Goal: Contribute content: Contribute content

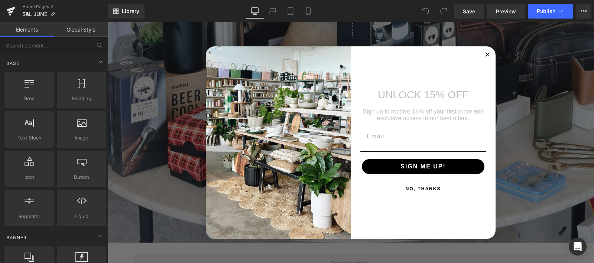
scroll to position [348, 0]
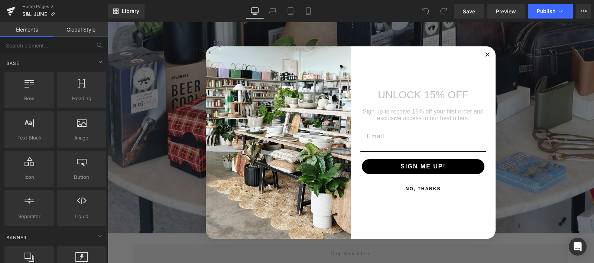
click at [485, 56] on icon "Close dialog" at bounding box center [487, 55] width 4 height 4
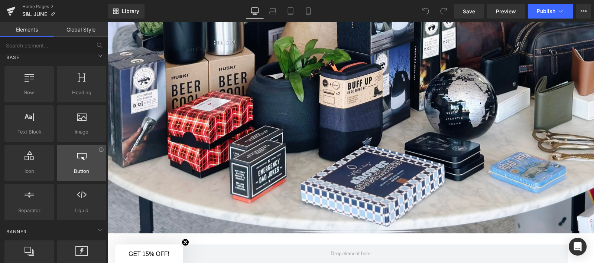
scroll to position [0, 0]
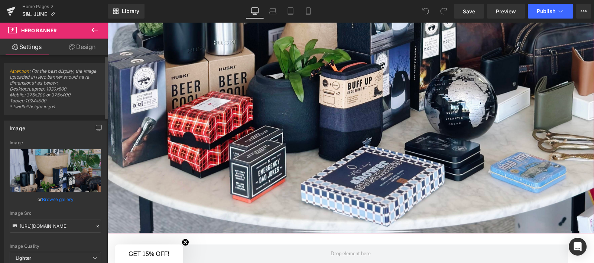
click at [58, 198] on link "Browse gallery" at bounding box center [58, 199] width 32 height 13
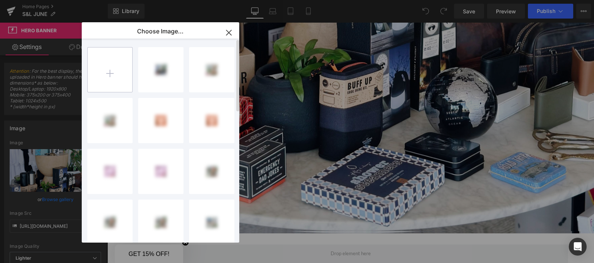
click at [108, 72] on input "file" at bounding box center [110, 70] width 45 height 45
type input "C:\fakepath\IMG_3755.jpg"
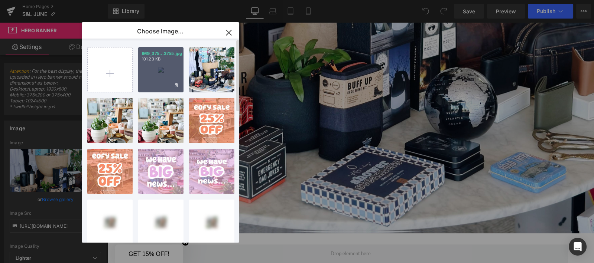
click at [153, 71] on div "IMG_375...3755.jpg 101.23 KB" at bounding box center [160, 69] width 45 height 45
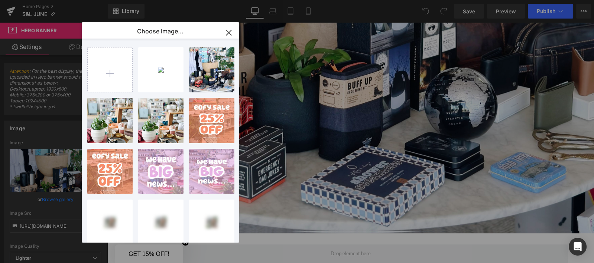
type input "[URL][DOMAIN_NAME]"
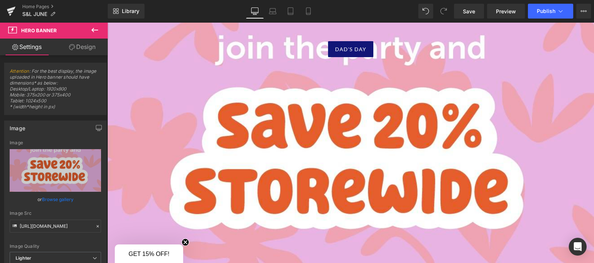
scroll to position [73, 0]
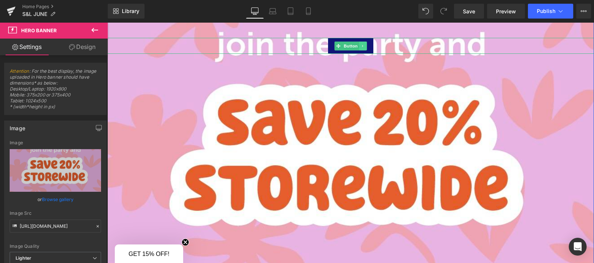
click at [362, 45] on link at bounding box center [363, 46] width 8 height 9
click at [365, 46] on icon at bounding box center [367, 46] width 4 height 4
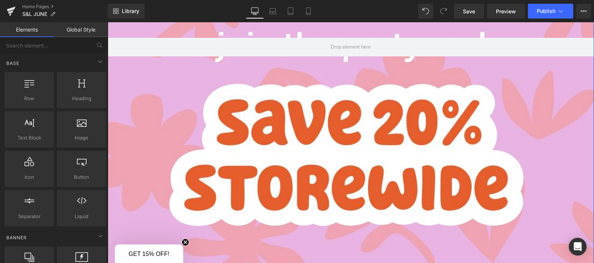
drag, startPoint x: 364, startPoint y: 46, endPoint x: 353, endPoint y: 205, distance: 159.7
click at [353, 205] on div at bounding box center [350, 156] width 487 height 294
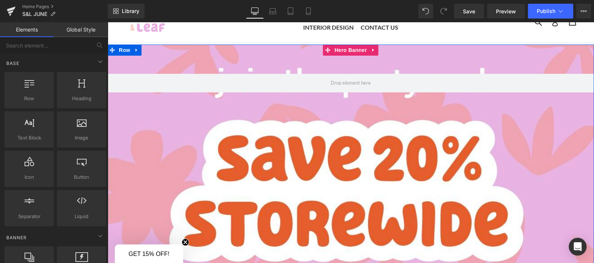
scroll to position [30, 0]
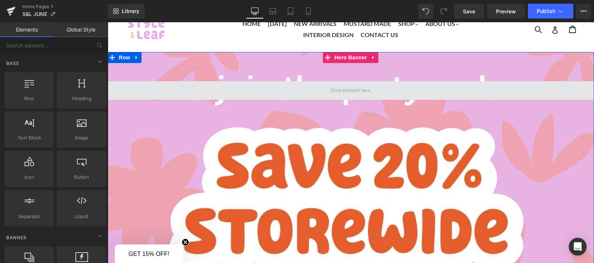
click at [324, 90] on span at bounding box center [350, 90] width 487 height 19
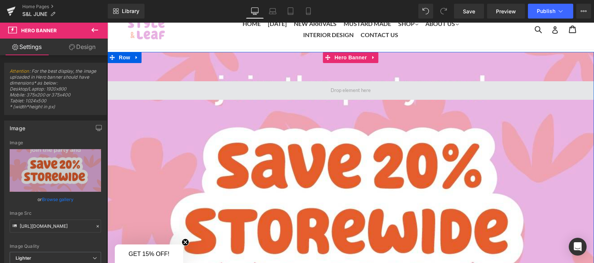
click at [214, 86] on span at bounding box center [350, 90] width 487 height 19
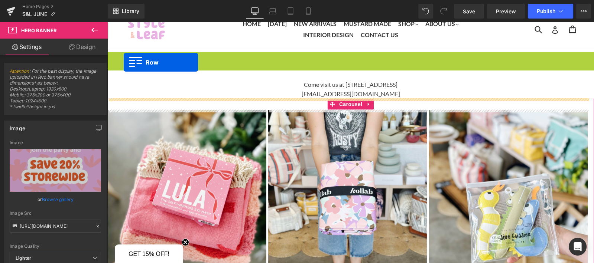
scroll to position [0, 0]
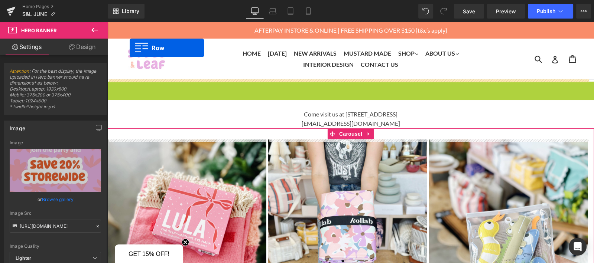
drag, startPoint x: 123, startPoint y: 56, endPoint x: 130, endPoint y: 48, distance: 10.2
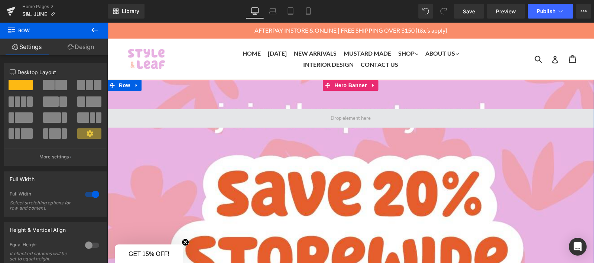
click at [128, 115] on span at bounding box center [350, 118] width 487 height 19
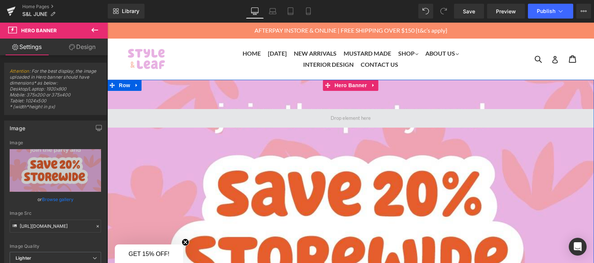
click at [277, 115] on span at bounding box center [350, 118] width 487 height 19
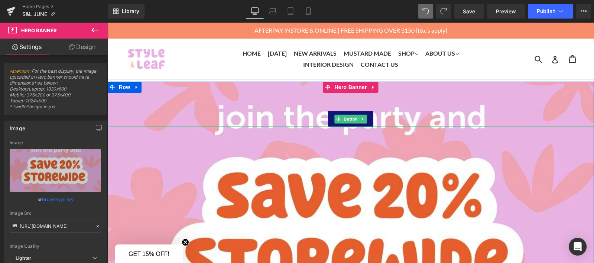
click at [382, 119] on div "DAD'S DAY" at bounding box center [350, 119] width 487 height 16
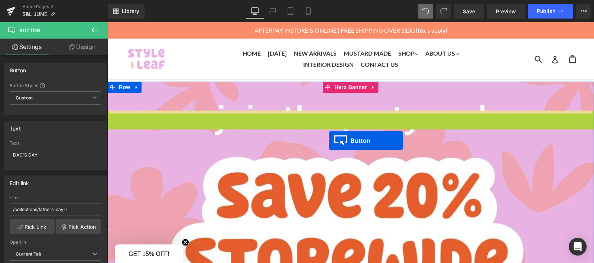
drag, startPoint x: 333, startPoint y: 118, endPoint x: 329, endPoint y: 141, distance: 23.4
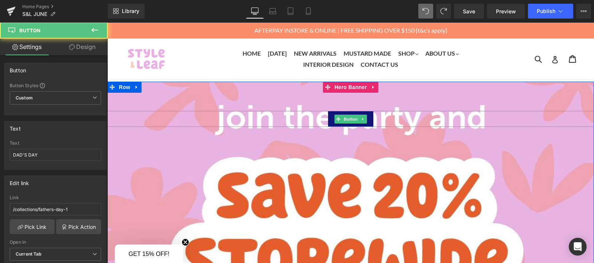
click at [255, 117] on div "DAD'S DAY" at bounding box center [350, 119] width 487 height 16
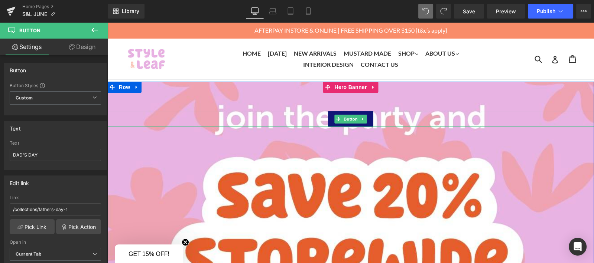
click at [196, 116] on div "DAD'S DAY" at bounding box center [350, 119] width 487 height 16
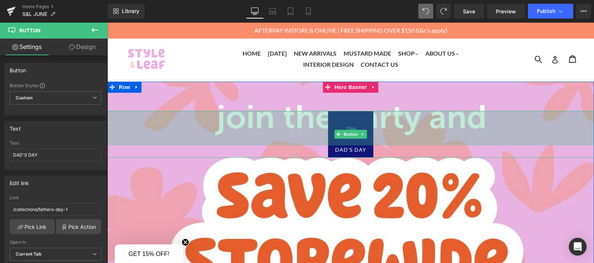
drag, startPoint x: 198, startPoint y: 111, endPoint x: 195, endPoint y: 142, distance: 30.6
click at [195, 142] on div "93px" at bounding box center [350, 128] width 487 height 35
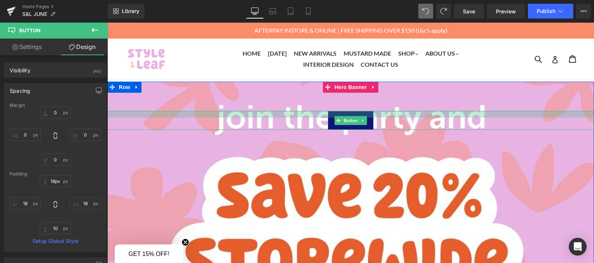
type input "17px"
drag, startPoint x: 196, startPoint y: 112, endPoint x: 196, endPoint y: 84, distance: 28.2
click at [196, 84] on div "DAD'S DAY Button" at bounding box center [350, 229] width 487 height 294
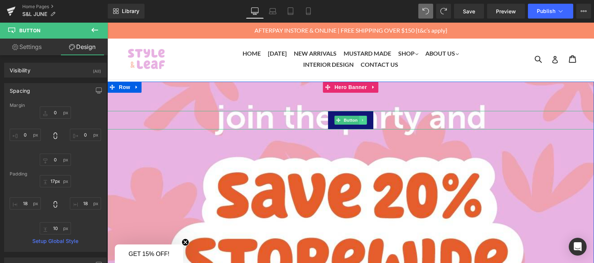
click at [361, 121] on icon at bounding box center [363, 120] width 4 height 4
click at [366, 121] on link at bounding box center [367, 120] width 8 height 9
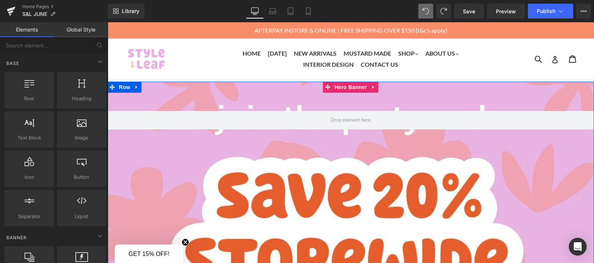
click at [366, 121] on span at bounding box center [350, 120] width 45 height 11
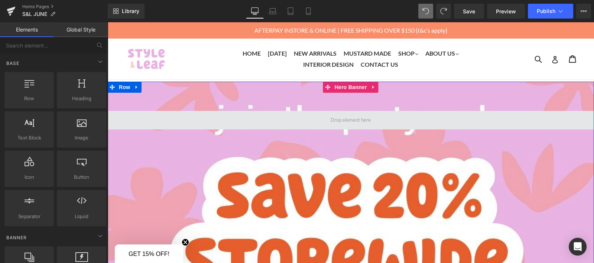
click at [257, 118] on span at bounding box center [350, 120] width 487 height 19
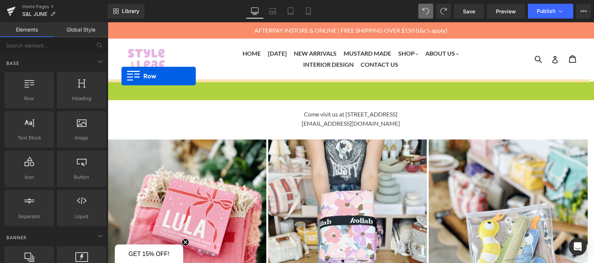
drag, startPoint x: 121, startPoint y: 88, endPoint x: 121, endPoint y: 76, distance: 11.9
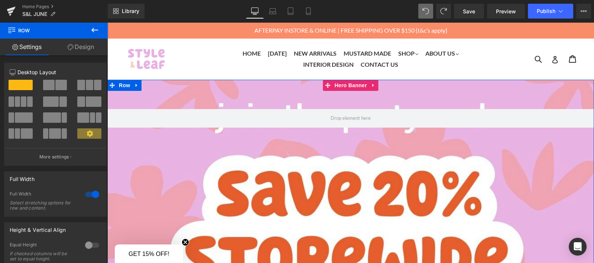
drag, startPoint x: 128, startPoint y: 108, endPoint x: 148, endPoint y: 89, distance: 27.3
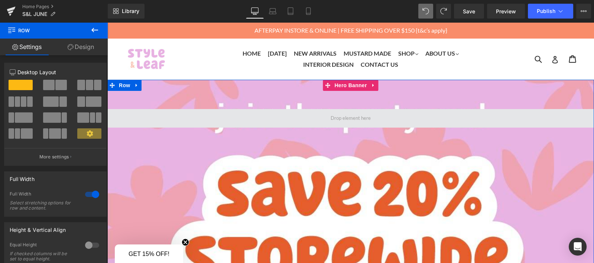
click at [210, 124] on span at bounding box center [350, 118] width 487 height 19
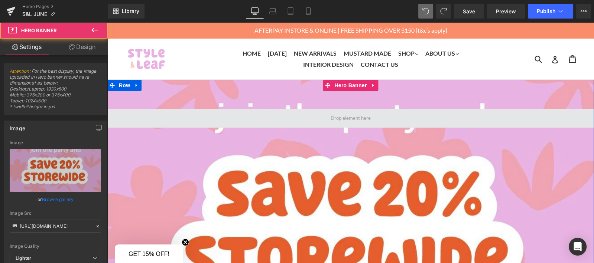
drag, startPoint x: 210, startPoint y: 124, endPoint x: 208, endPoint y: 115, distance: 10.0
click at [208, 115] on span at bounding box center [350, 118] width 487 height 19
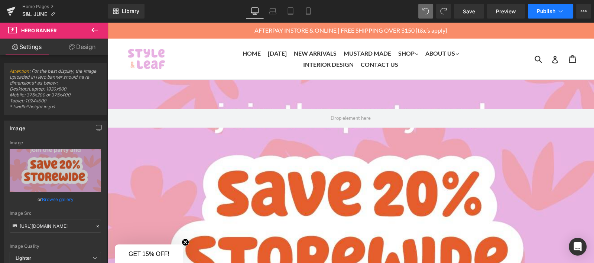
click at [549, 17] on button "Publish" at bounding box center [550, 11] width 45 height 15
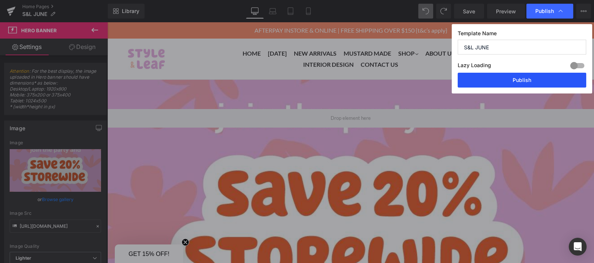
drag, startPoint x: 418, startPoint y: 55, endPoint x: 526, endPoint y: 77, distance: 110.0
click at [526, 77] on button "Publish" at bounding box center [522, 80] width 129 height 15
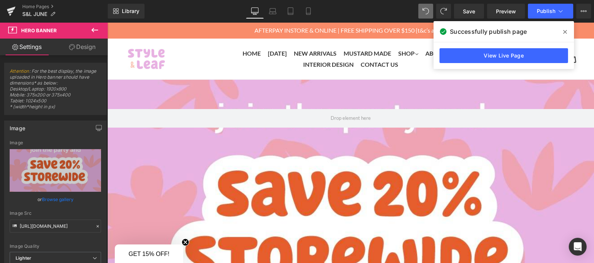
click at [90, 30] on icon at bounding box center [94, 30] width 9 height 9
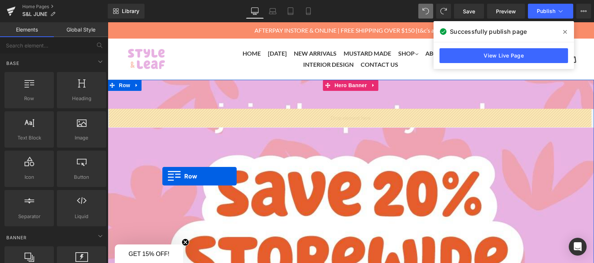
drag, startPoint x: 141, startPoint y: 107, endPoint x: 162, endPoint y: 176, distance: 72.6
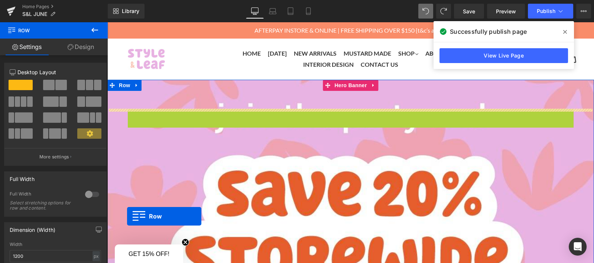
drag, startPoint x: 128, startPoint y: 115, endPoint x: 126, endPoint y: 221, distance: 106.2
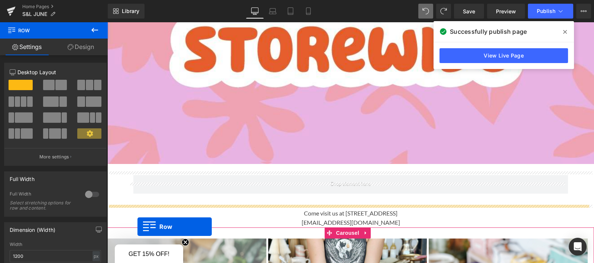
scroll to position [225, 0]
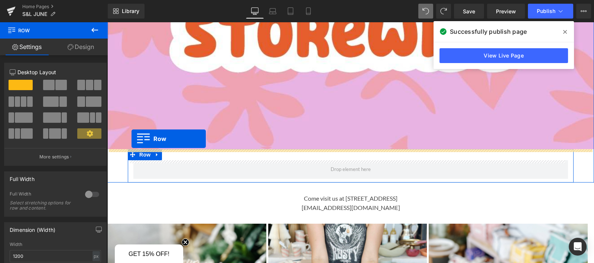
drag, startPoint x: 130, startPoint y: 26, endPoint x: 131, endPoint y: 139, distance: 113.7
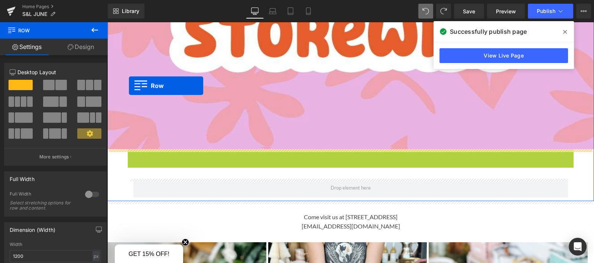
drag, startPoint x: 129, startPoint y: 157, endPoint x: 129, endPoint y: 87, distance: 70.6
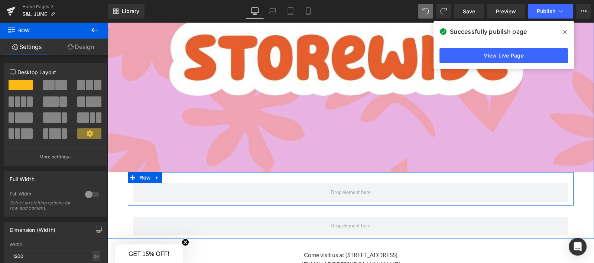
scroll to position [0, 0]
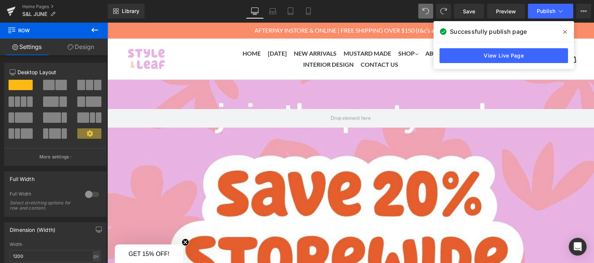
click at [91, 31] on icon at bounding box center [94, 30] width 9 height 9
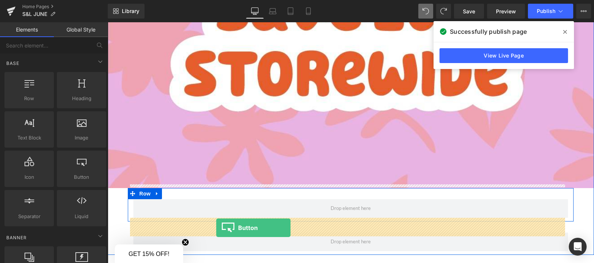
scroll to position [201, 0]
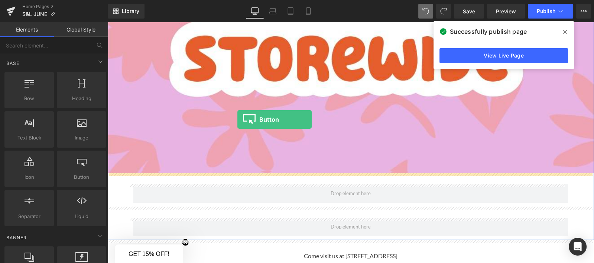
drag, startPoint x: 186, startPoint y: 183, endPoint x: 237, endPoint y: 120, distance: 81.3
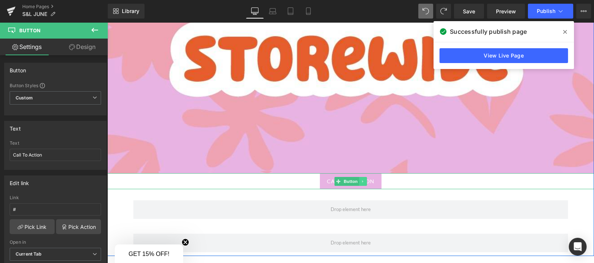
click at [361, 181] on icon at bounding box center [363, 181] width 4 height 4
click at [365, 181] on icon at bounding box center [367, 181] width 4 height 4
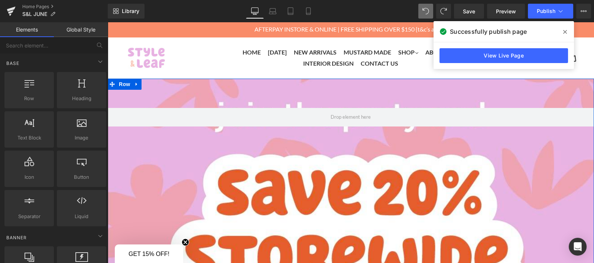
scroll to position [0, 0]
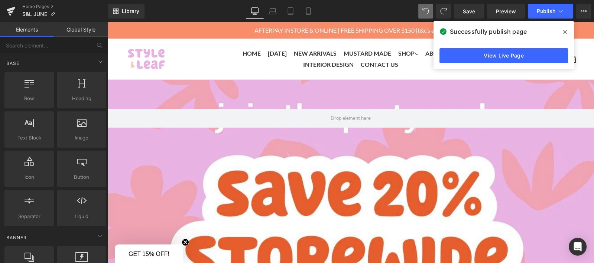
drag, startPoint x: 565, startPoint y: 31, endPoint x: 457, endPoint y: 9, distance: 110.0
click at [565, 31] on icon at bounding box center [565, 32] width 4 height 6
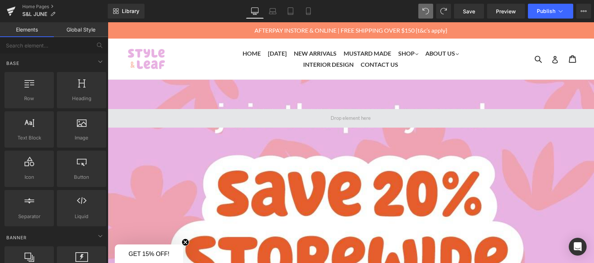
click at [435, 113] on span at bounding box center [350, 118] width 487 height 19
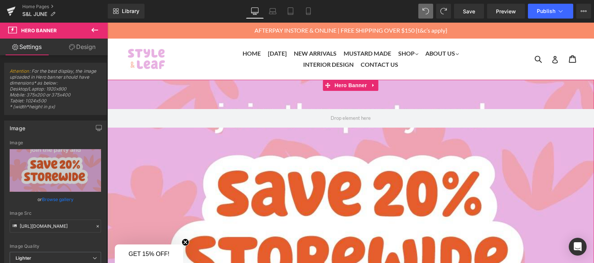
click at [81, 50] on link "Design" at bounding box center [82, 47] width 54 height 17
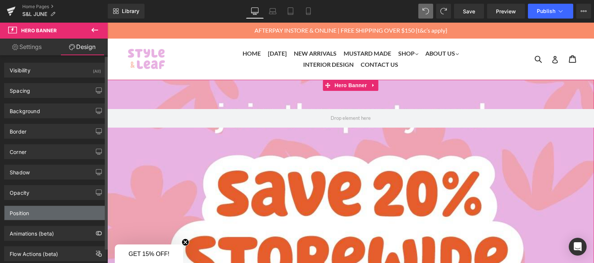
click at [30, 208] on div "Position" at bounding box center [55, 213] width 102 height 14
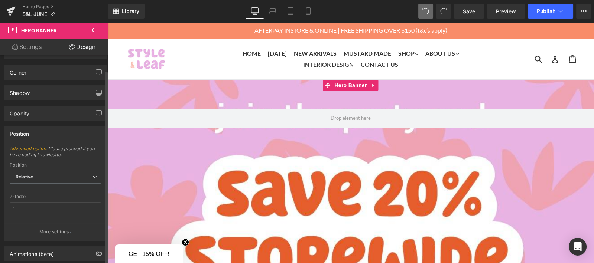
scroll to position [82, 0]
click at [41, 169] on span "Relative" at bounding box center [55, 175] width 91 height 13
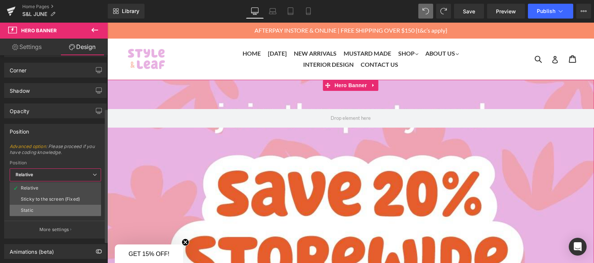
click at [33, 207] on li "Static" at bounding box center [55, 210] width 91 height 11
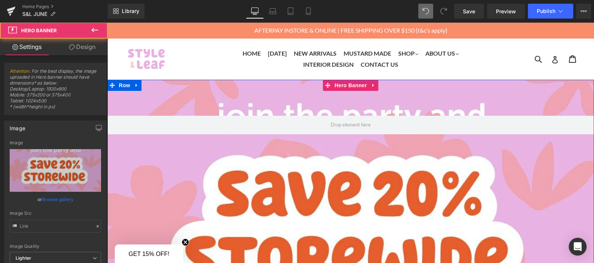
type input "[URL][DOMAIN_NAME]"
drag, startPoint x: 209, startPoint y: 124, endPoint x: 209, endPoint y: 177, distance: 52.7
click at [209, 177] on div at bounding box center [350, 260] width 487 height 361
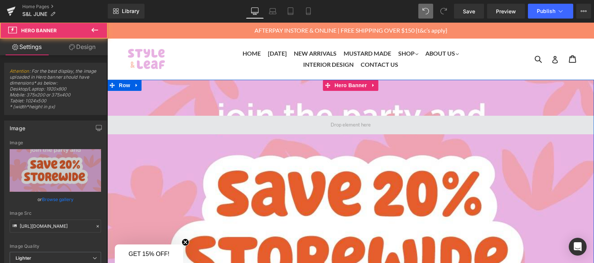
click at [270, 127] on span at bounding box center [350, 125] width 487 height 19
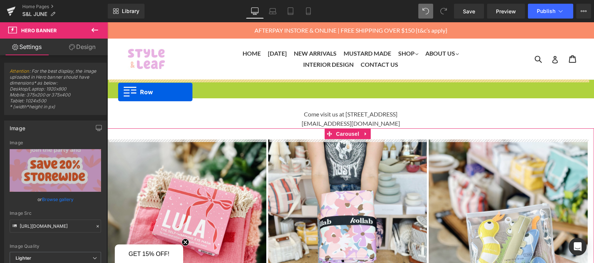
drag, startPoint x: 109, startPoint y: 84, endPoint x: 118, endPoint y: 92, distance: 12.6
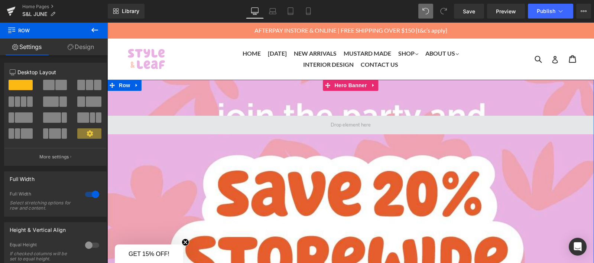
click at [118, 120] on span at bounding box center [350, 125] width 487 height 19
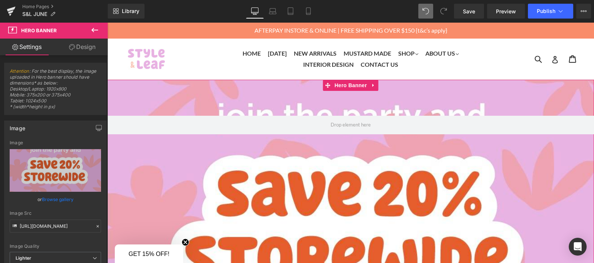
click at [90, 45] on link "Design" at bounding box center [82, 47] width 54 height 17
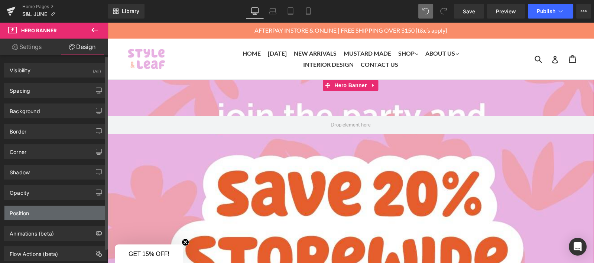
click at [32, 207] on div "Position" at bounding box center [55, 213] width 102 height 14
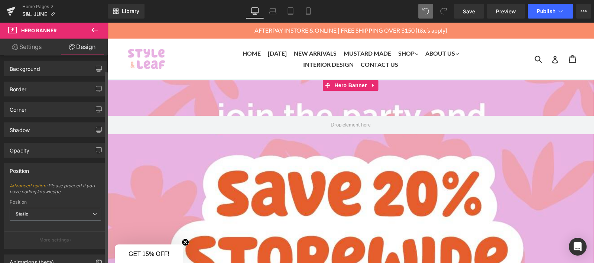
scroll to position [55, 0]
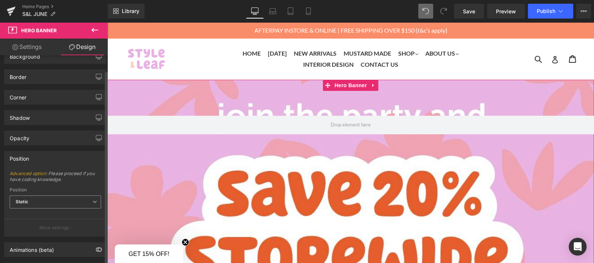
click at [32, 196] on span "Static" at bounding box center [55, 202] width 91 height 13
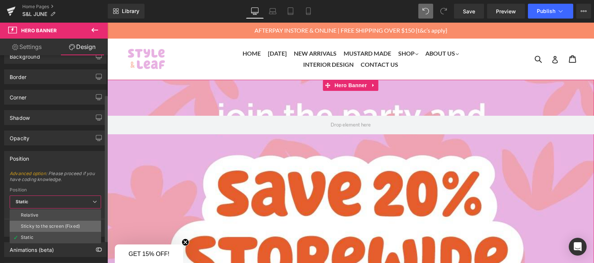
click at [29, 225] on div "Sticky to the screen (Fixed)" at bounding box center [50, 226] width 59 height 5
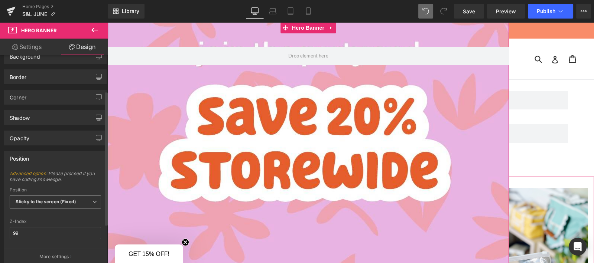
click at [36, 199] on b "Sticky to the screen (Fixed)" at bounding box center [46, 202] width 61 height 6
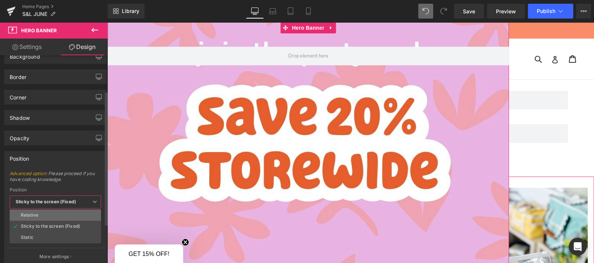
click at [35, 213] on div "Relative" at bounding box center [29, 215] width 17 height 5
type input "1"
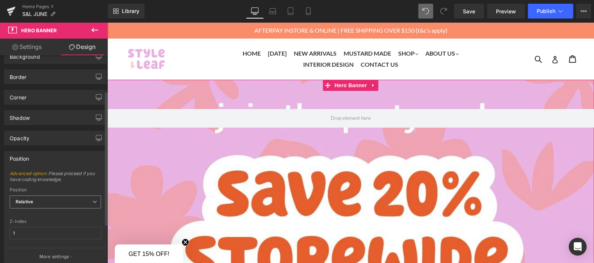
click at [50, 196] on span "Relative" at bounding box center [55, 202] width 91 height 13
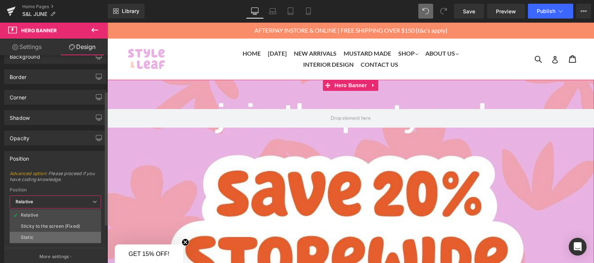
click at [43, 233] on li "Static" at bounding box center [55, 237] width 91 height 11
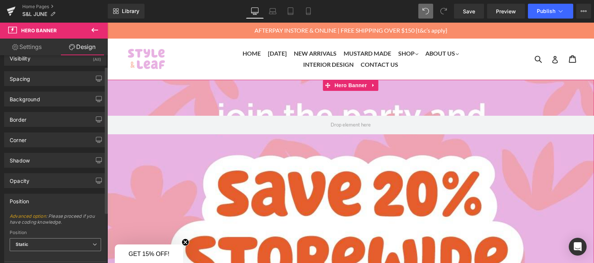
scroll to position [0, 0]
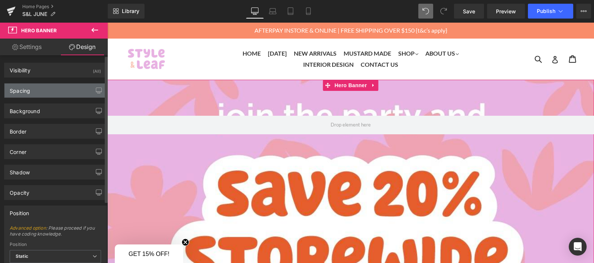
click at [41, 87] on div "Spacing" at bounding box center [55, 91] width 102 height 14
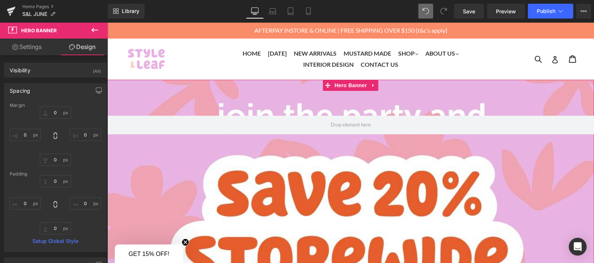
click at [133, 106] on div at bounding box center [350, 260] width 487 height 361
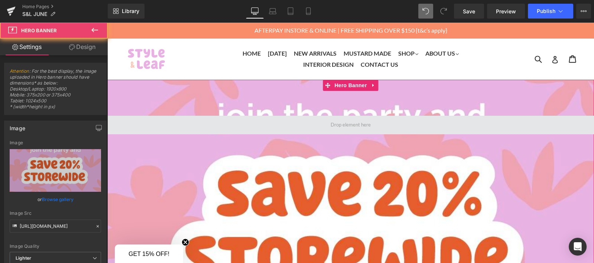
click at [130, 122] on span at bounding box center [350, 125] width 487 height 19
click at [163, 127] on span at bounding box center [350, 125] width 487 height 19
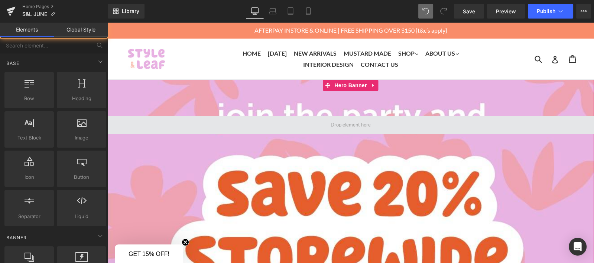
click at [339, 128] on span at bounding box center [350, 125] width 45 height 11
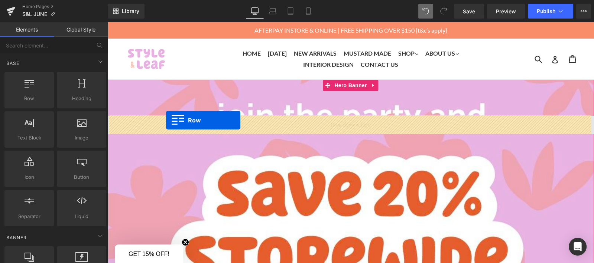
drag, startPoint x: 149, startPoint y: 118, endPoint x: 166, endPoint y: 120, distance: 17.6
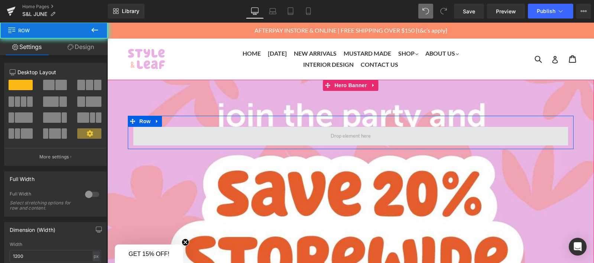
click at [200, 135] on span at bounding box center [350, 136] width 435 height 19
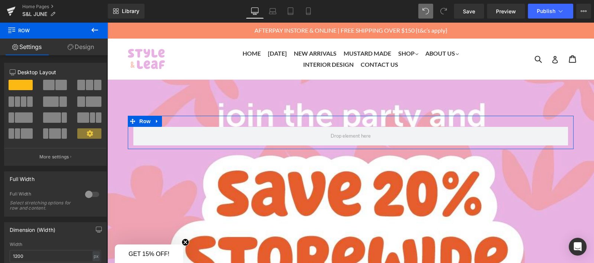
click at [79, 44] on link "Design" at bounding box center [81, 47] width 54 height 17
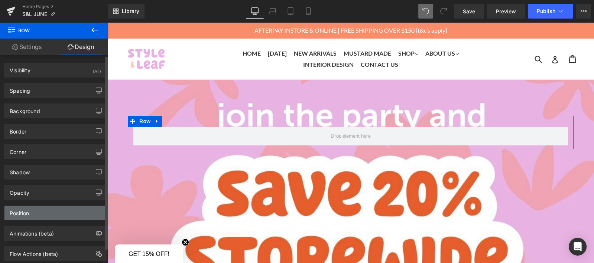
click at [33, 206] on div "Position" at bounding box center [55, 213] width 102 height 14
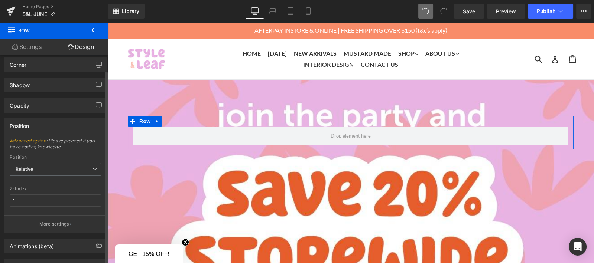
scroll to position [89, 0]
click at [43, 161] on span "Relative" at bounding box center [55, 167] width 91 height 13
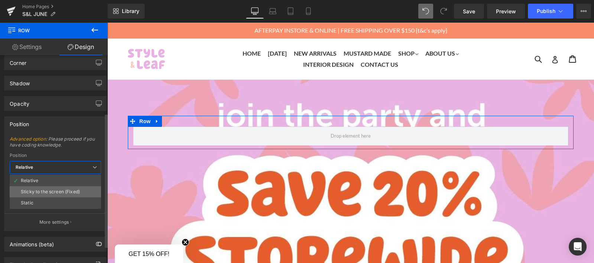
click at [39, 186] on li "Sticky to the screen (Fixed)" at bounding box center [55, 191] width 91 height 11
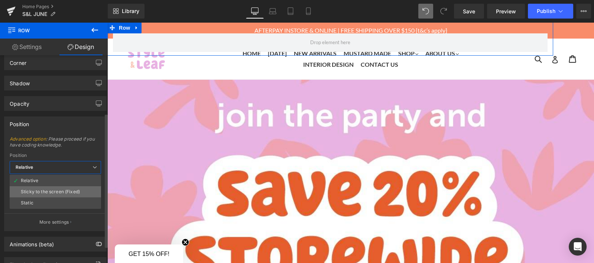
type input "99"
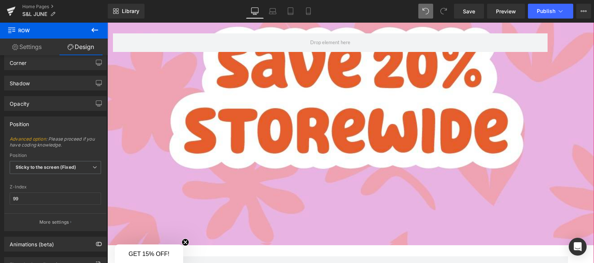
scroll to position [0, 0]
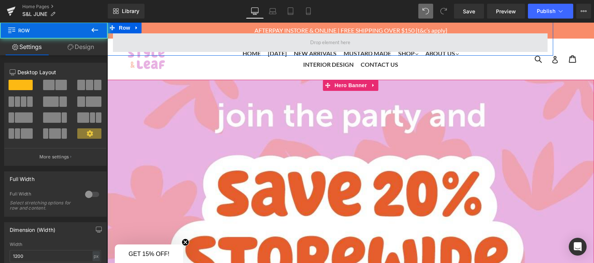
click at [214, 42] on span at bounding box center [330, 42] width 435 height 19
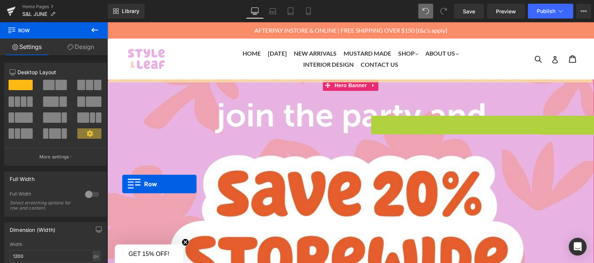
drag, startPoint x: 113, startPoint y: 28, endPoint x: 122, endPoint y: 184, distance: 156.6
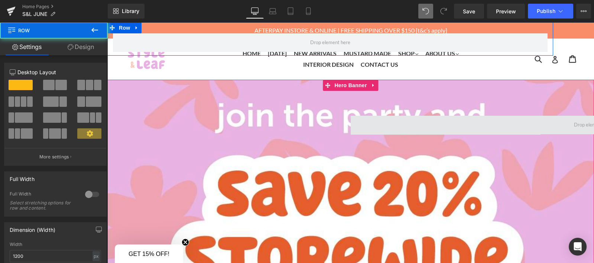
click at [352, 123] on span at bounding box center [594, 125] width 487 height 19
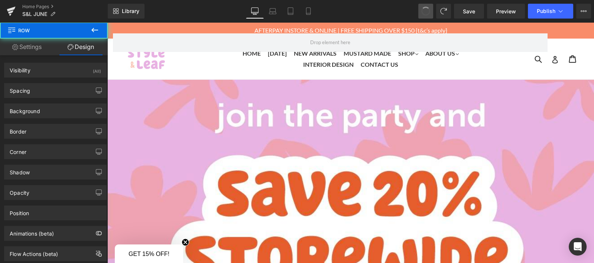
click at [426, 11] on span at bounding box center [425, 11] width 10 height 10
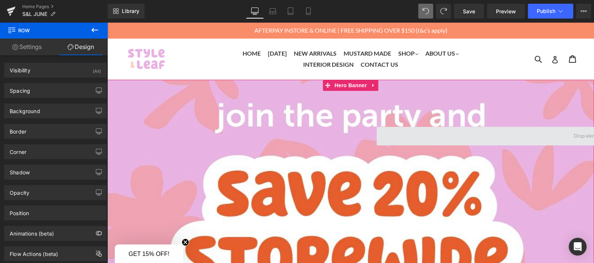
click at [385, 140] on span at bounding box center [594, 136] width 435 height 19
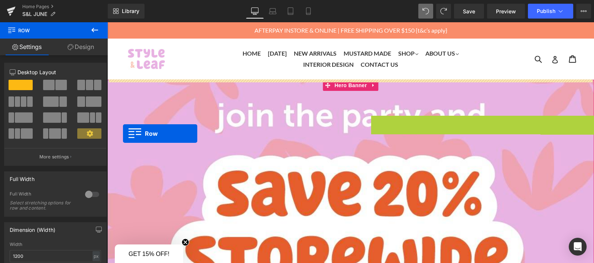
drag, startPoint x: 370, startPoint y: 123, endPoint x: 117, endPoint y: 136, distance: 253.6
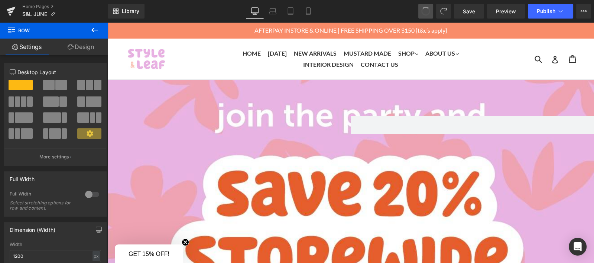
click at [422, 10] on span at bounding box center [426, 11] width 10 height 10
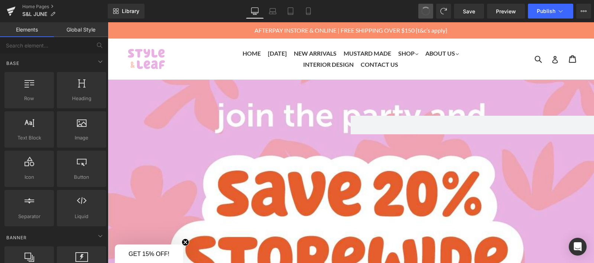
click at [422, 10] on span at bounding box center [425, 11] width 10 height 10
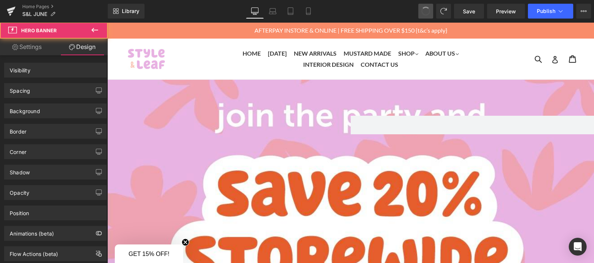
click at [422, 10] on span at bounding box center [425, 11] width 10 height 10
click at [422, 10] on span at bounding box center [426, 11] width 10 height 10
click at [422, 10] on span at bounding box center [426, 11] width 12 height 12
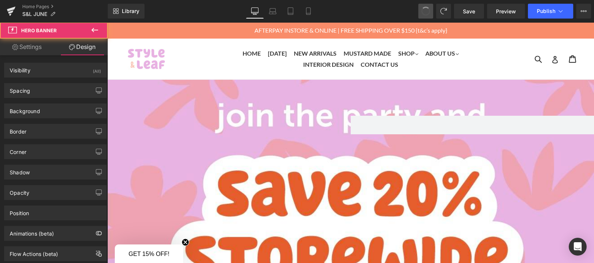
click at [422, 10] on span at bounding box center [426, 11] width 10 height 10
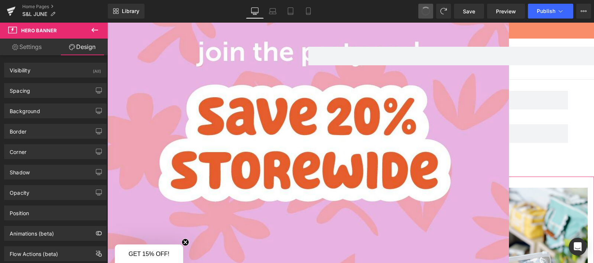
click at [422, 10] on span at bounding box center [425, 11] width 10 height 10
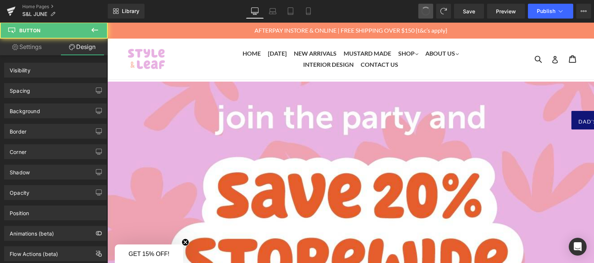
click at [428, 13] on span at bounding box center [426, 11] width 10 height 10
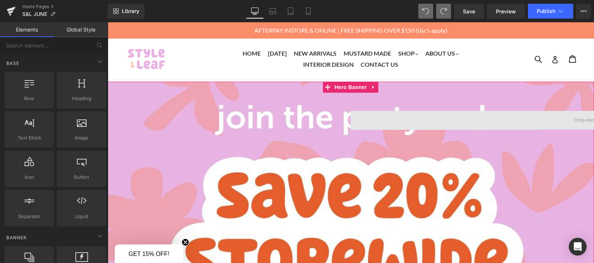
click at [408, 120] on span at bounding box center [594, 120] width 487 height 19
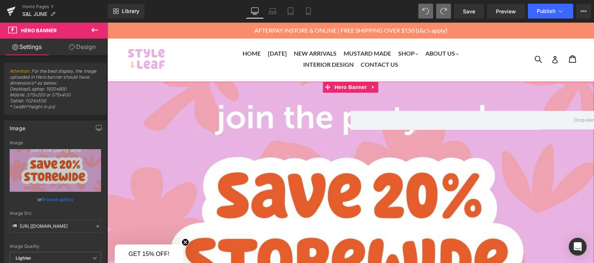
click at [88, 47] on link "Design" at bounding box center [82, 47] width 54 height 17
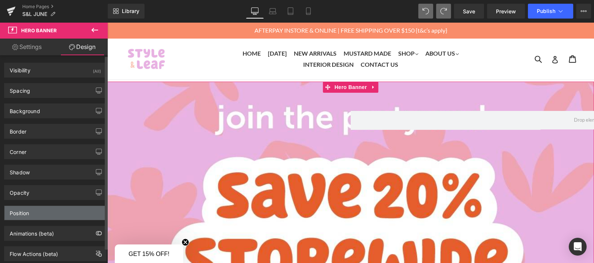
click at [35, 215] on div "Position" at bounding box center [55, 213] width 102 height 14
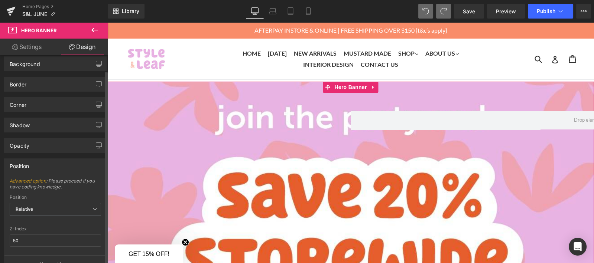
scroll to position [50, 0]
click at [35, 204] on span "Relative" at bounding box center [55, 207] width 91 height 13
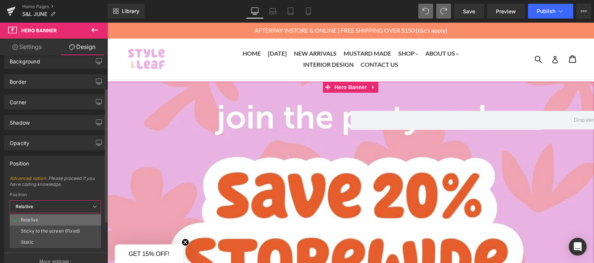
click at [35, 218] on div "Relative" at bounding box center [29, 220] width 17 height 5
type input "1"
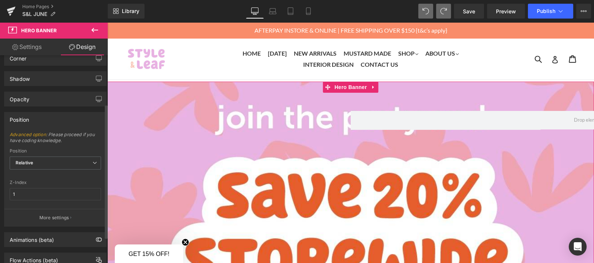
scroll to position [95, 0]
click at [56, 214] on p "More settings" at bounding box center [54, 217] width 30 height 7
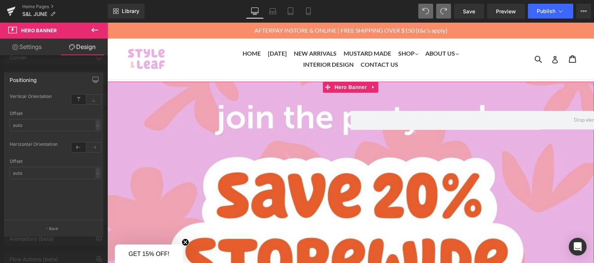
click at [40, 44] on link "Settings" at bounding box center [27, 47] width 54 height 17
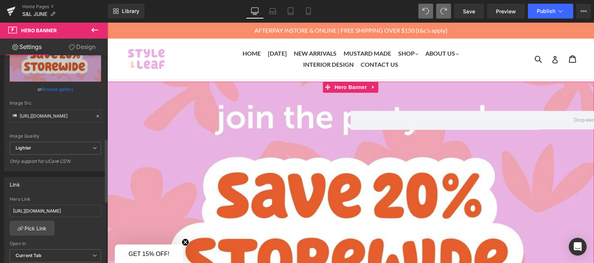
scroll to position [0, 0]
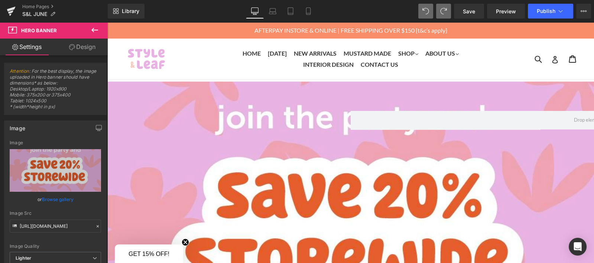
click at [92, 31] on icon at bounding box center [94, 30] width 9 height 9
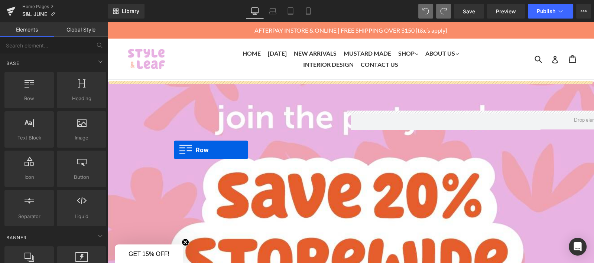
drag, startPoint x: 133, startPoint y: 108, endPoint x: 174, endPoint y: 149, distance: 58.0
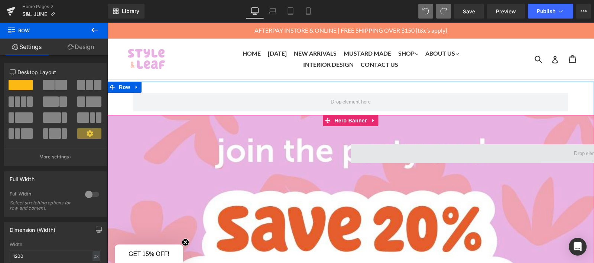
click at [377, 155] on span at bounding box center [594, 153] width 487 height 19
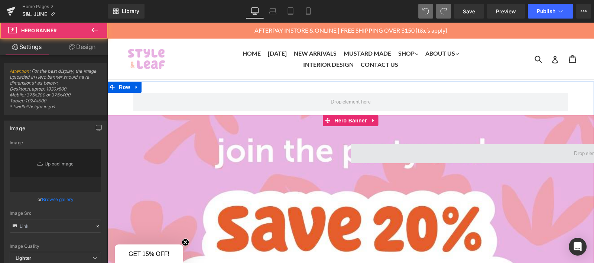
type input "[URL][DOMAIN_NAME]"
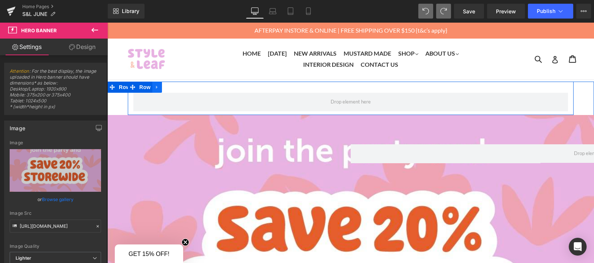
click at [155, 86] on icon at bounding box center [157, 88] width 5 height 6
click at [174, 87] on icon at bounding box center [176, 87] width 5 height 5
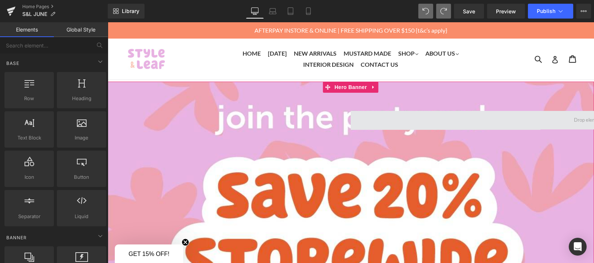
click at [363, 118] on span at bounding box center [594, 120] width 487 height 19
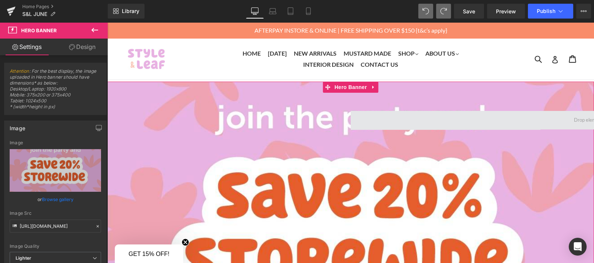
click at [363, 119] on span at bounding box center [594, 120] width 487 height 19
drag, startPoint x: 473, startPoint y: 114, endPoint x: 436, endPoint y: 118, distance: 37.4
click at [436, 118] on span at bounding box center [594, 120] width 487 height 19
click at [436, 119] on span at bounding box center [594, 120] width 487 height 19
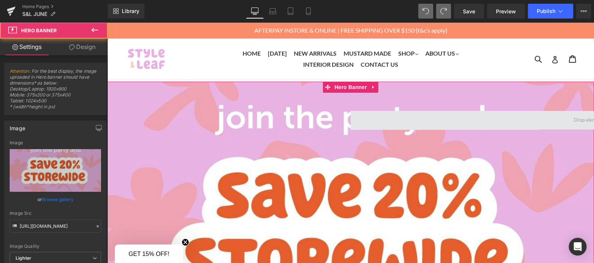
click at [394, 114] on span at bounding box center [594, 120] width 487 height 19
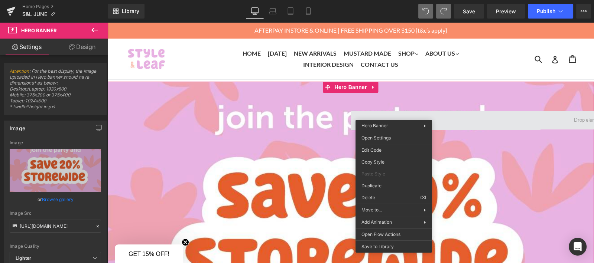
drag, startPoint x: 555, startPoint y: 147, endPoint x: 448, endPoint y: 124, distance: 109.3
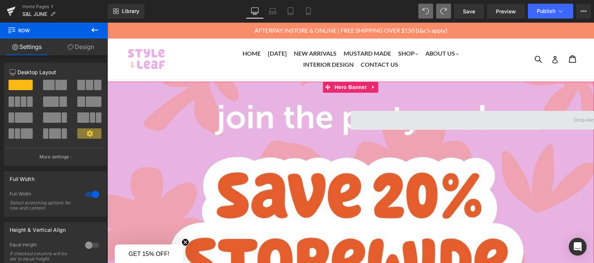
click at [381, 113] on span at bounding box center [594, 120] width 487 height 19
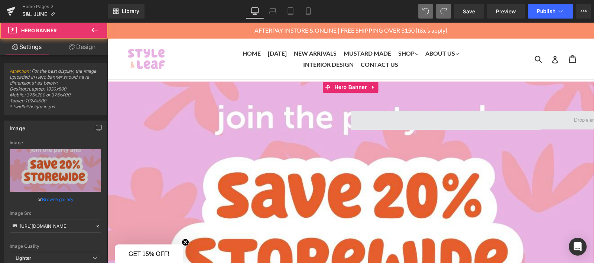
click at [375, 118] on span at bounding box center [594, 120] width 487 height 19
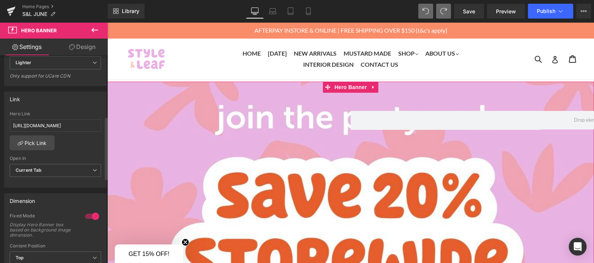
scroll to position [203, 0]
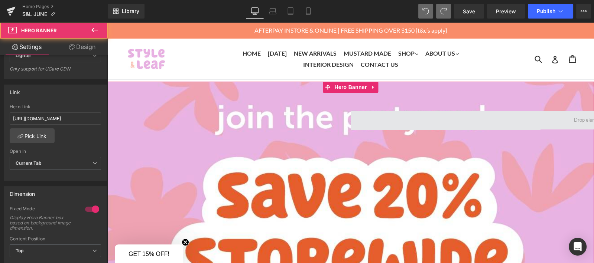
click at [372, 121] on span at bounding box center [594, 120] width 487 height 19
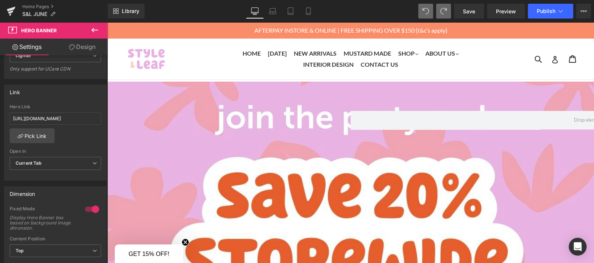
click at [101, 23] on button at bounding box center [95, 30] width 26 height 16
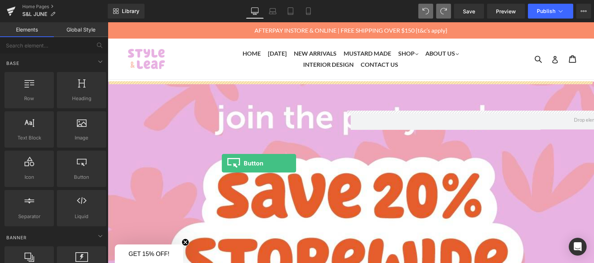
drag, startPoint x: 182, startPoint y: 196, endPoint x: 226, endPoint y: 163, distance: 55.2
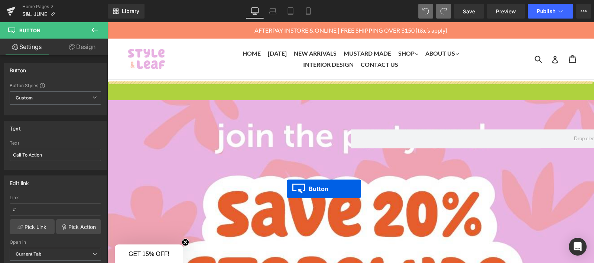
drag, startPoint x: 333, startPoint y: 90, endPoint x: 287, endPoint y: 189, distance: 109.5
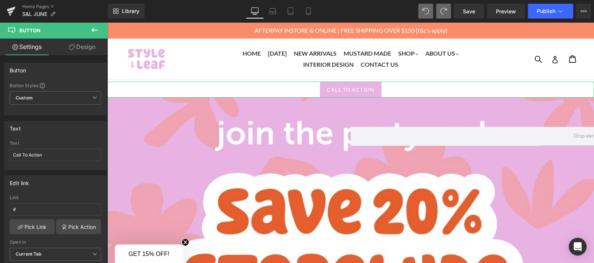
click at [89, 52] on link "Design" at bounding box center [82, 47] width 54 height 17
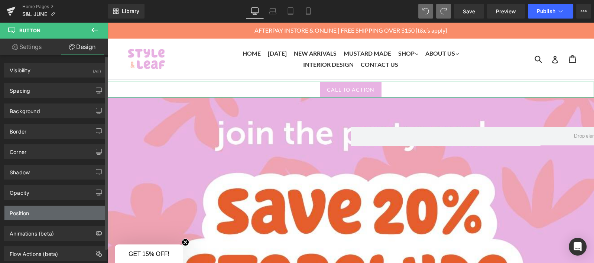
click at [51, 208] on div "Position" at bounding box center [55, 213] width 102 height 14
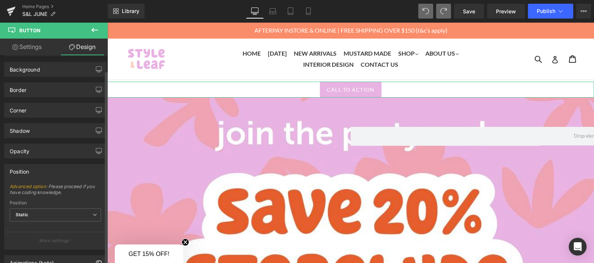
scroll to position [45, 0]
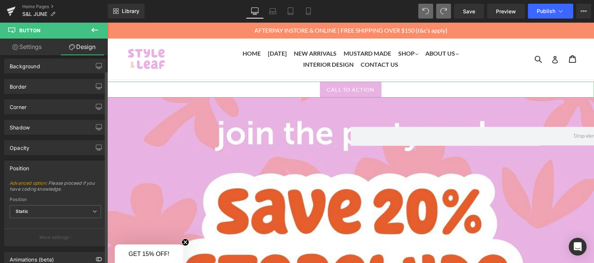
click at [51, 208] on span "Static" at bounding box center [55, 211] width 91 height 13
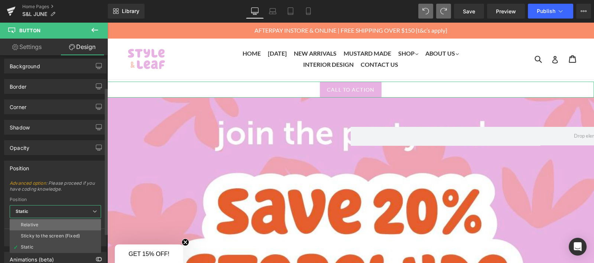
click at [46, 225] on li "Relative" at bounding box center [55, 225] width 91 height 11
type input "1"
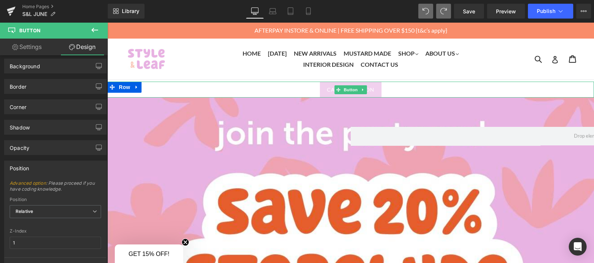
click at [323, 88] on link "Call To Action" at bounding box center [351, 90] width 62 height 16
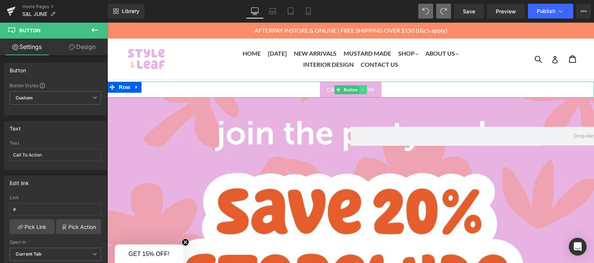
click at [361, 88] on icon at bounding box center [363, 90] width 4 height 4
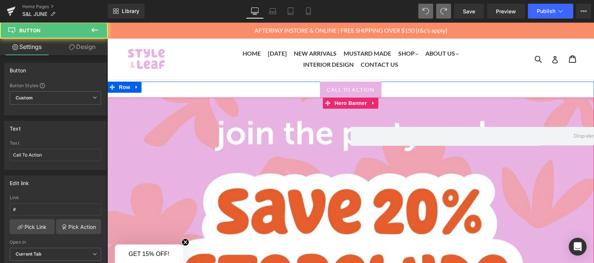
drag, startPoint x: 108, startPoint y: 87, endPoint x: 114, endPoint y: 149, distance: 63.0
click at [114, 149] on div "Call To Action Button Hero Banner Row" at bounding box center [350, 254] width 487 height 344
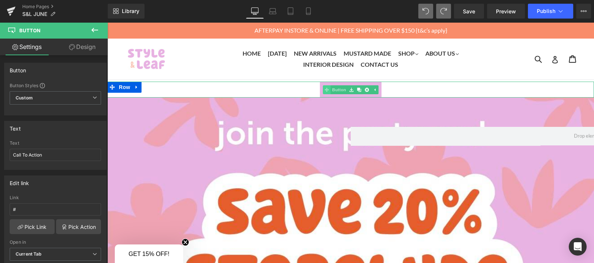
click at [322, 91] on div "Call To Action Button" at bounding box center [350, 90] width 487 height 16
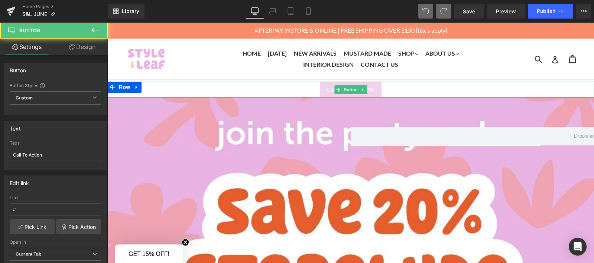
click at [365, 89] on span "Call To Action" at bounding box center [351, 90] width 48 height 8
click at [363, 89] on link at bounding box center [363, 89] width 8 height 9
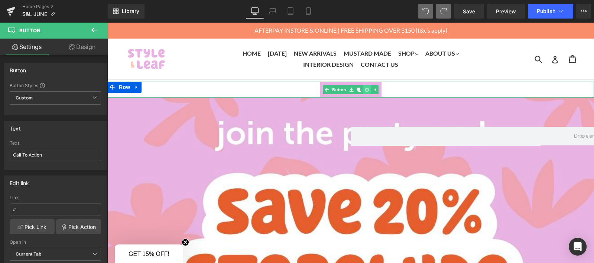
click at [365, 89] on icon at bounding box center [367, 90] width 4 height 4
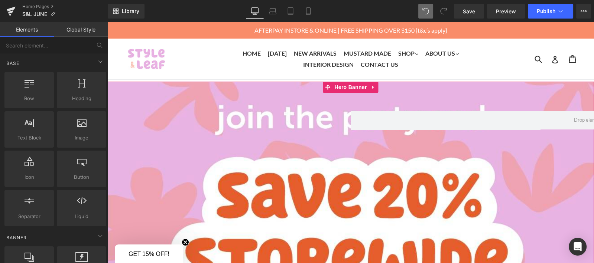
click at [368, 88] on div at bounding box center [350, 229] width 487 height 294
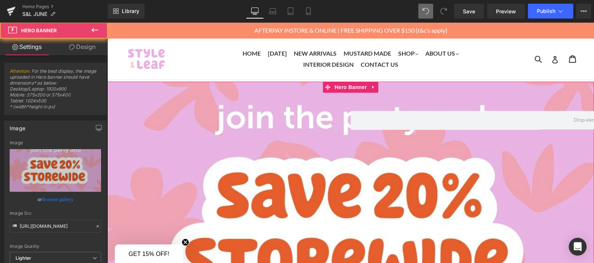
click at [370, 88] on div at bounding box center [350, 229] width 487 height 294
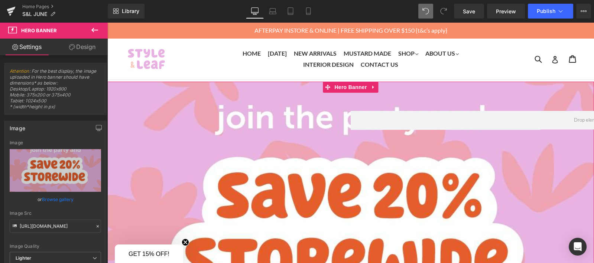
click at [370, 88] on div at bounding box center [350, 229] width 487 height 294
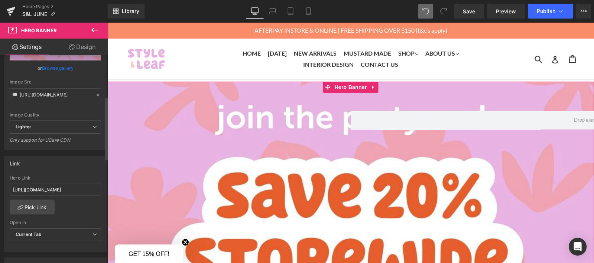
scroll to position [135, 0]
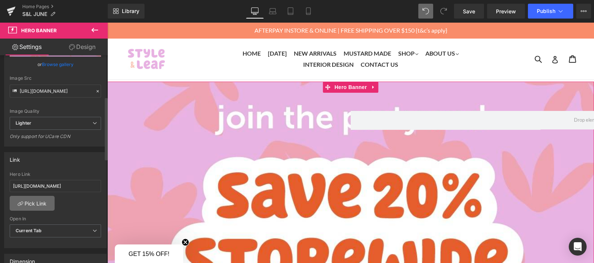
click at [46, 199] on link "Pick Link" at bounding box center [32, 203] width 45 height 15
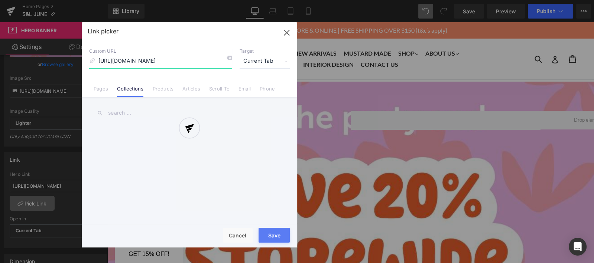
scroll to position [0, 7]
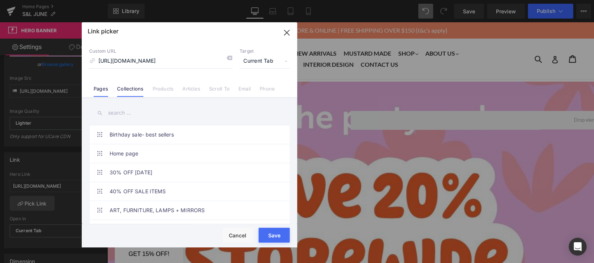
click at [101, 86] on link "Pages" at bounding box center [101, 91] width 14 height 11
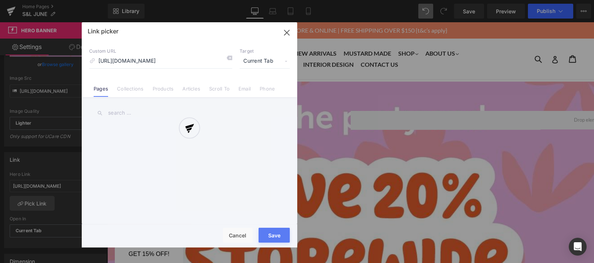
scroll to position [0, 0]
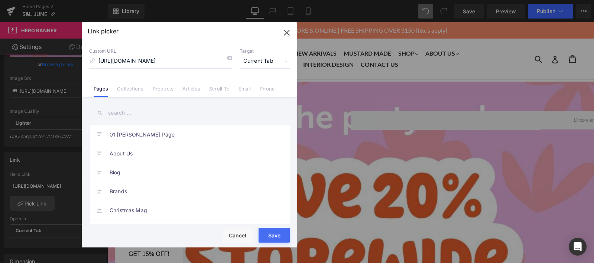
click at [121, 114] on input "text" at bounding box center [189, 113] width 201 height 17
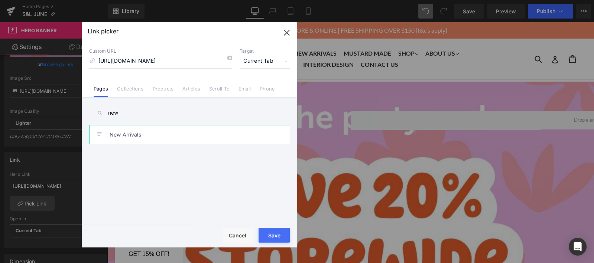
type input "new"
click at [122, 130] on link "New Arrivals" at bounding box center [191, 135] width 163 height 19
type input "/pages/new-arrivals"
click at [278, 234] on div "Rendering Content" at bounding box center [297, 234] width 46 height 8
click at [273, 237] on button "Save" at bounding box center [274, 235] width 31 height 15
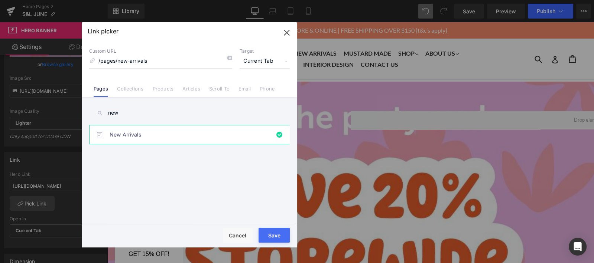
type input "/pages/new-arrivals"
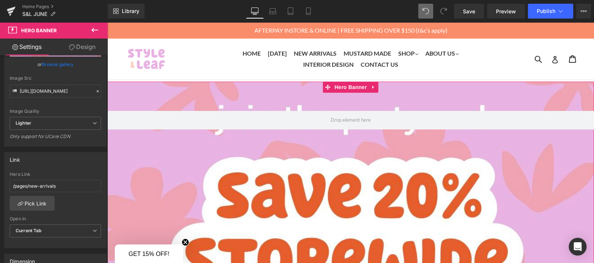
click at [90, 46] on link "Design" at bounding box center [82, 47] width 54 height 17
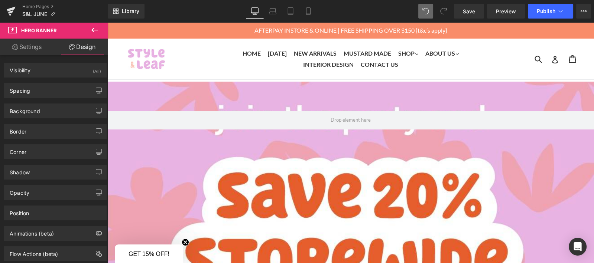
click at [90, 33] on icon at bounding box center [94, 30] width 9 height 9
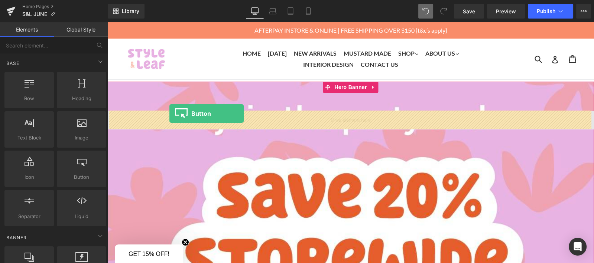
drag, startPoint x: 190, startPoint y: 194, endPoint x: 169, endPoint y: 114, distance: 82.4
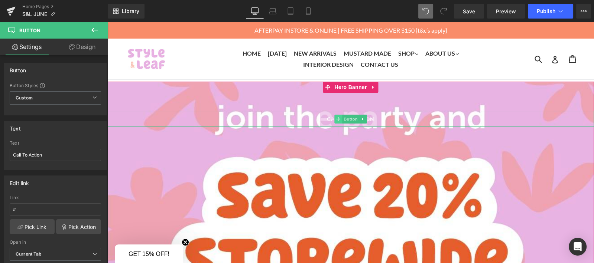
click at [334, 115] on span at bounding box center [338, 119] width 8 height 9
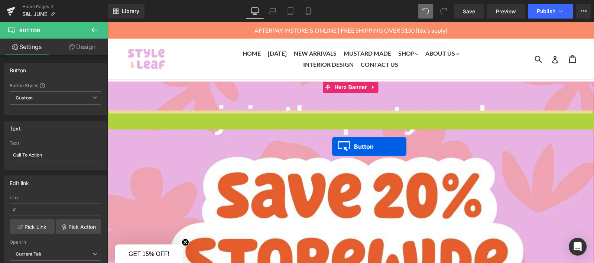
drag, startPoint x: 333, startPoint y: 117, endPoint x: 332, endPoint y: 147, distance: 29.7
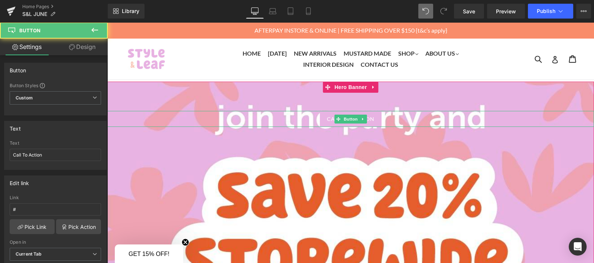
click at [302, 116] on div "Call To Action" at bounding box center [350, 119] width 487 height 16
click at [301, 116] on div "Call To Action" at bounding box center [350, 119] width 487 height 16
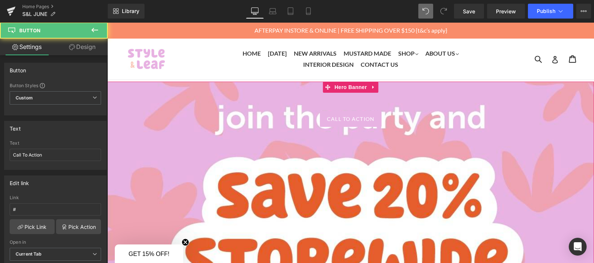
click at [249, 130] on div "Call To Action Button" at bounding box center [350, 229] width 487 height 294
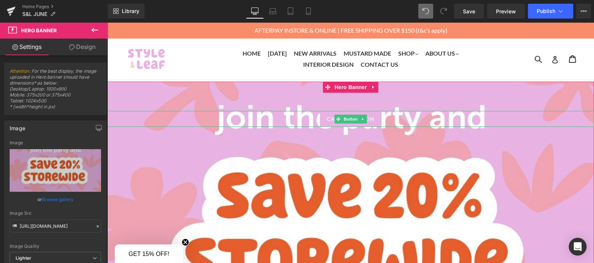
click at [294, 121] on div "Call To Action" at bounding box center [350, 119] width 487 height 16
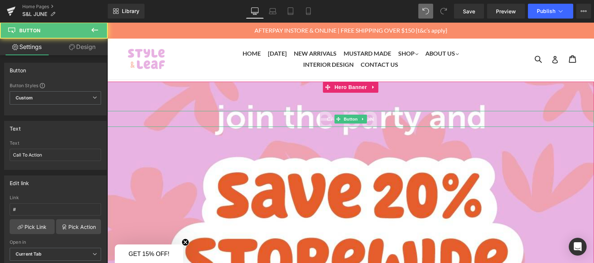
click at [320, 115] on link "Call To Action" at bounding box center [351, 119] width 62 height 16
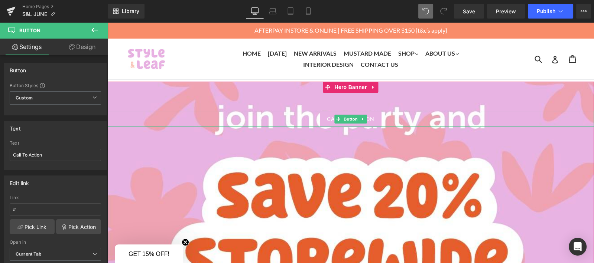
click at [302, 104] on div "Call To Action Button" at bounding box center [350, 229] width 487 height 294
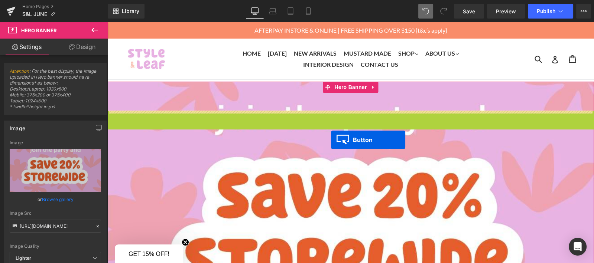
drag, startPoint x: 334, startPoint y: 117, endPoint x: 331, endPoint y: 140, distance: 23.5
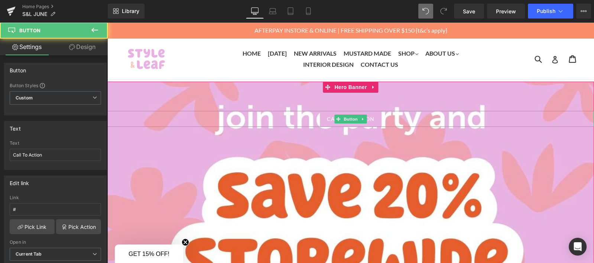
click at [277, 90] on div "Call To Action Button" at bounding box center [350, 229] width 487 height 294
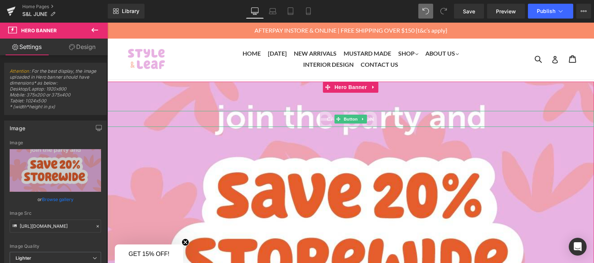
click at [374, 119] on link "Call To Action" at bounding box center [351, 119] width 62 height 16
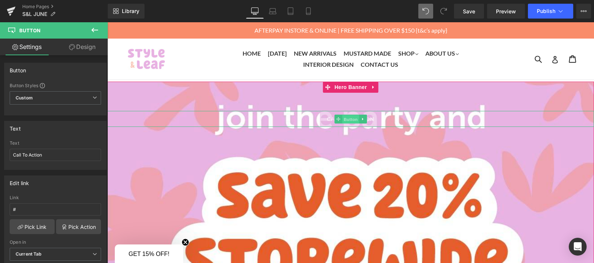
click at [355, 118] on span "Button" at bounding box center [350, 119] width 17 height 9
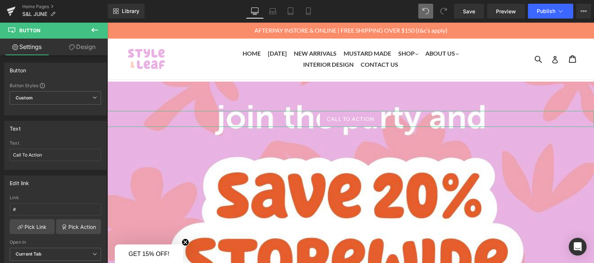
click at [79, 46] on link "Design" at bounding box center [82, 47] width 54 height 17
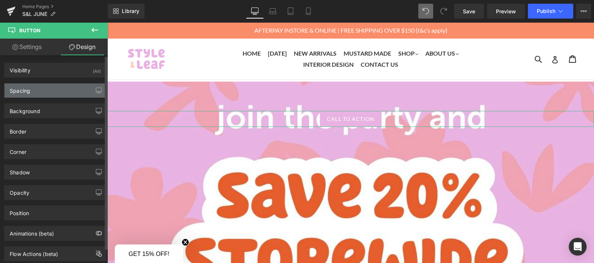
click at [38, 84] on div "Spacing" at bounding box center [55, 91] width 102 height 14
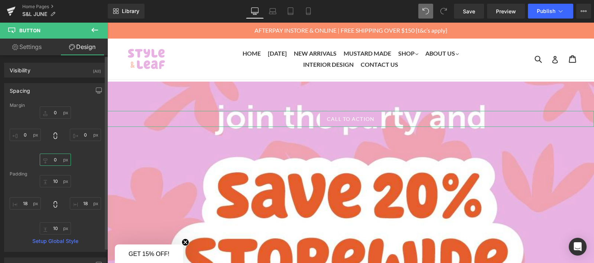
click at [43, 163] on input "0" at bounding box center [55, 160] width 31 height 12
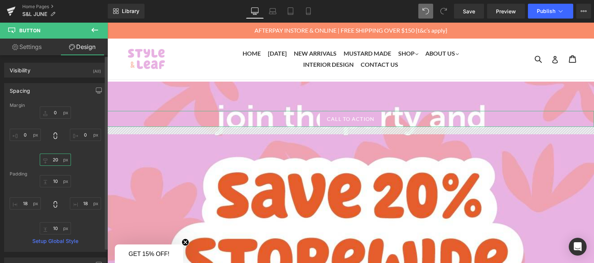
click at [56, 161] on input "20" at bounding box center [55, 160] width 31 height 12
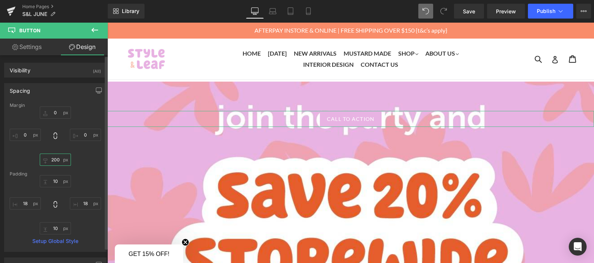
type input "200"
click at [87, 162] on div "0px 0 0px 0 200 200 0px 0" at bounding box center [55, 136] width 91 height 59
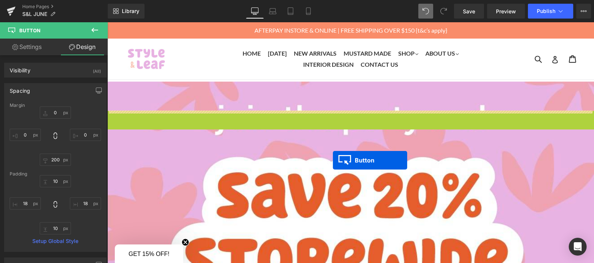
drag, startPoint x: 332, startPoint y: 118, endPoint x: 333, endPoint y: 160, distance: 42.3
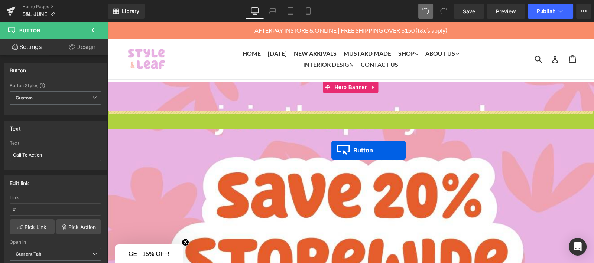
drag, startPoint x: 335, startPoint y: 117, endPoint x: 331, endPoint y: 150, distance: 33.6
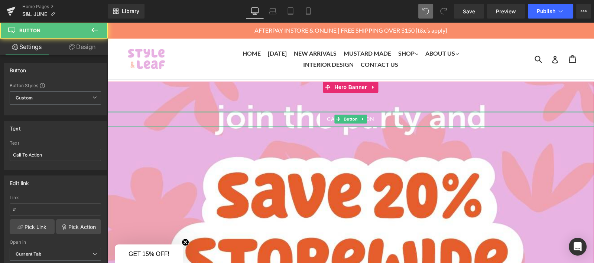
click at [248, 99] on div "Call To Action Button" at bounding box center [350, 229] width 487 height 294
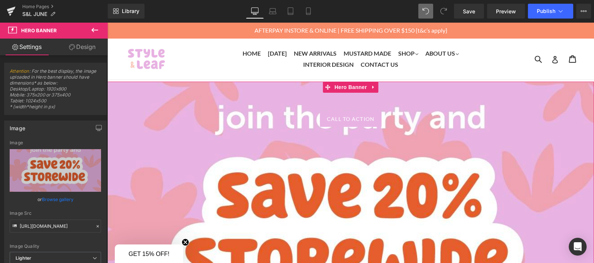
click at [197, 117] on div "Call To Action" at bounding box center [350, 119] width 487 height 16
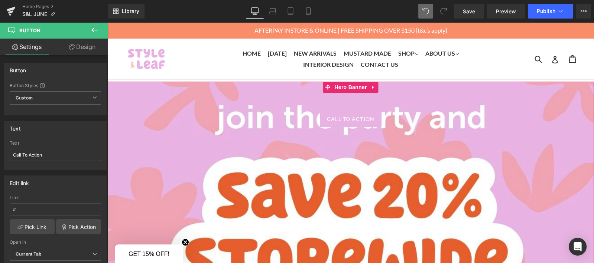
click at [169, 101] on div "Call To Action Button" at bounding box center [350, 229] width 487 height 294
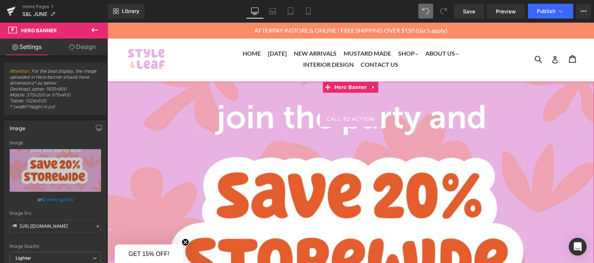
click at [85, 52] on link "Design" at bounding box center [82, 47] width 54 height 17
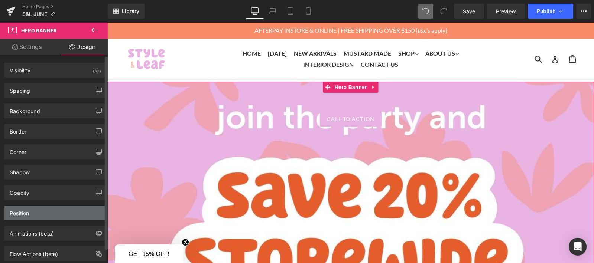
click at [44, 207] on div "Position" at bounding box center [55, 213] width 102 height 14
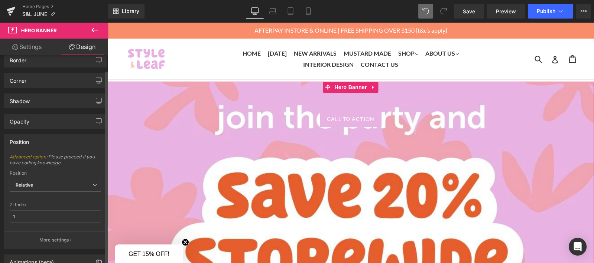
scroll to position [72, 0]
click at [43, 179] on span "Relative" at bounding box center [55, 185] width 91 height 13
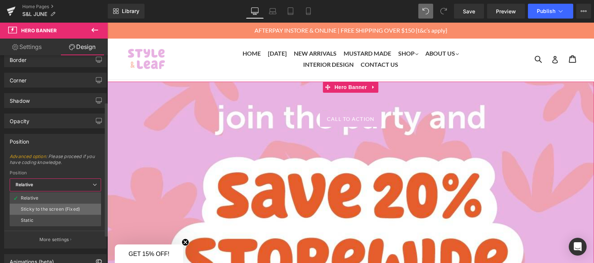
click at [33, 207] on div "Sticky to the screen (Fixed)" at bounding box center [50, 209] width 59 height 5
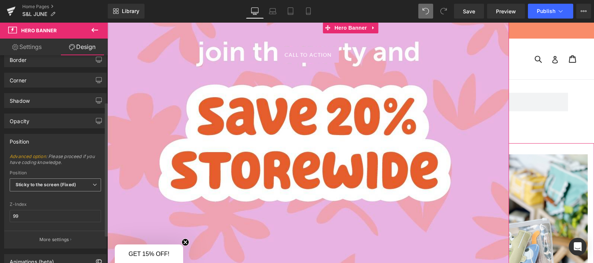
click at [43, 184] on b "Sticky to the screen (Fixed)" at bounding box center [46, 185] width 61 height 6
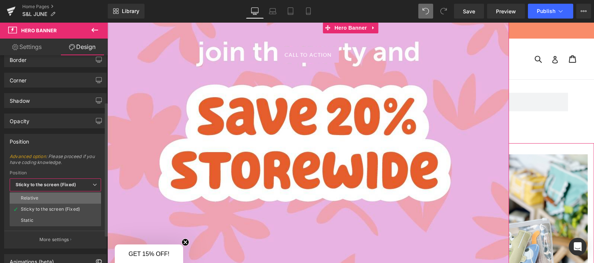
click at [43, 193] on li "Relative" at bounding box center [55, 198] width 91 height 11
type input "1"
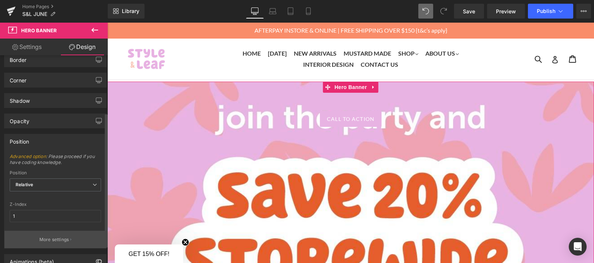
scroll to position [115, 0]
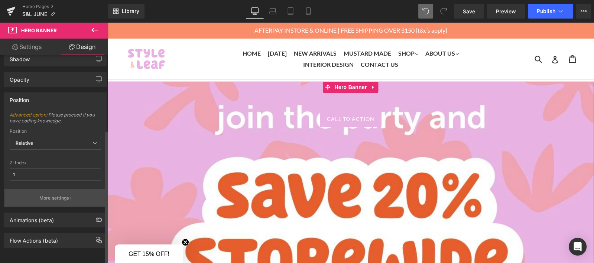
click at [44, 196] on p "More settings" at bounding box center [54, 198] width 30 height 7
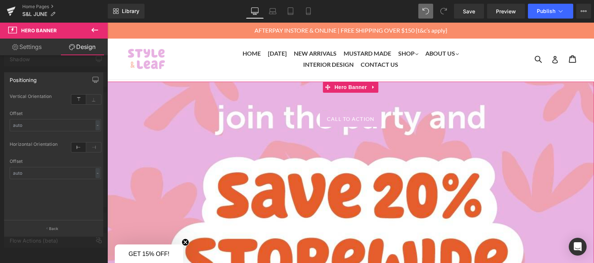
click at [35, 47] on link "Settings" at bounding box center [27, 47] width 54 height 17
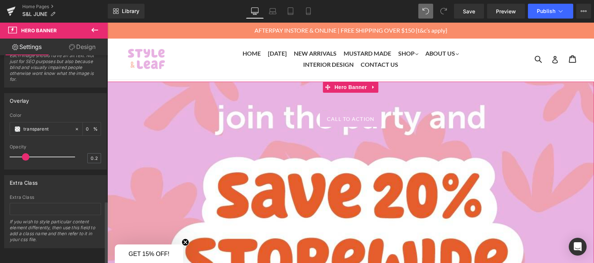
scroll to position [477, 0]
click at [91, 43] on link "Design" at bounding box center [82, 47] width 54 height 17
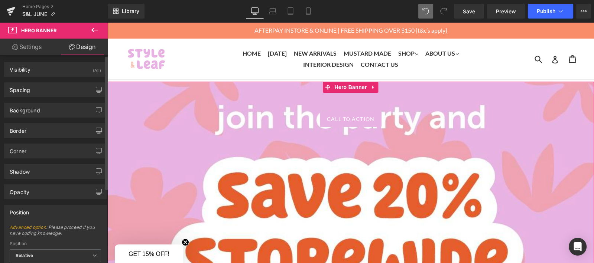
scroll to position [0, 0]
click at [39, 90] on div "Spacing" at bounding box center [55, 91] width 102 height 14
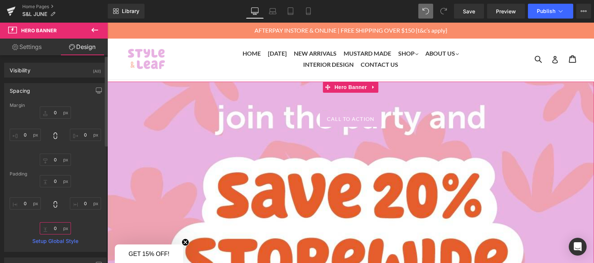
click at [54, 229] on input "0" at bounding box center [55, 228] width 31 height 12
click at [87, 226] on div "0px 0 0px 0 200 200 0px 0" at bounding box center [55, 204] width 91 height 59
click at [58, 228] on input "200" at bounding box center [55, 228] width 31 height 12
type input "0"
click at [87, 167] on div "Margin 0px 0 0px 0 0px 0 0px 0 [GEOGRAPHIC_DATA] 0px 0 0px 0 0 0 0px 0 Setup Gl…" at bounding box center [55, 177] width 102 height 149
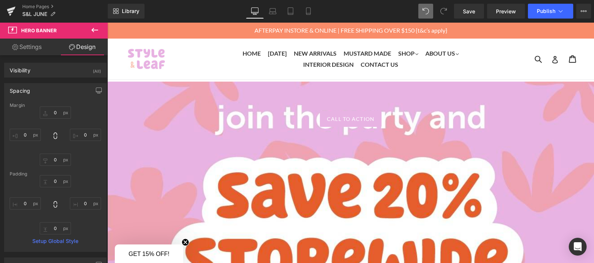
click at [94, 35] on button at bounding box center [95, 30] width 26 height 16
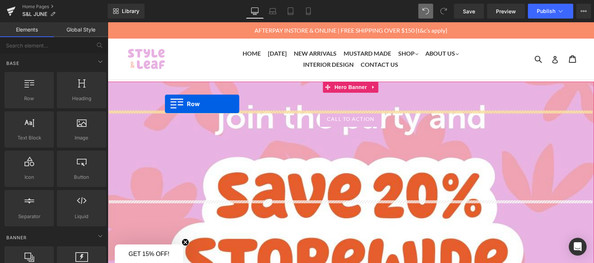
drag, startPoint x: 146, startPoint y: 125, endPoint x: 165, endPoint y: 104, distance: 28.4
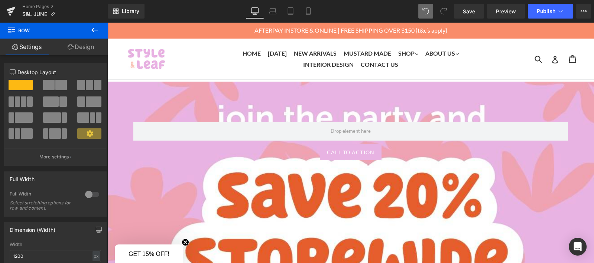
click at [422, 66] on ul "Home [DATE] New Arrivals Mustard Made Shop .cls-1{fill:#231f20} expand Art, Fur…" at bounding box center [350, 59] width 223 height 22
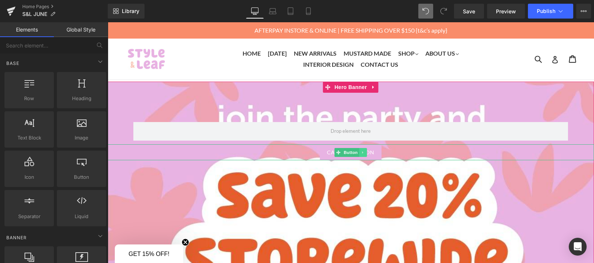
click at [361, 152] on icon at bounding box center [363, 152] width 4 height 4
click at [339, 157] on link "Call To Action" at bounding box center [351, 152] width 62 height 16
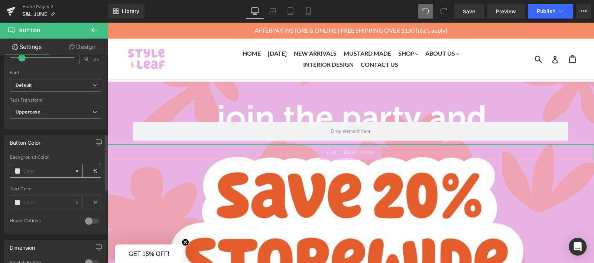
scroll to position [289, 0]
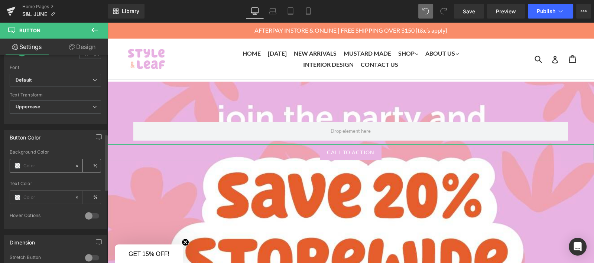
click at [43, 162] on input "text" at bounding box center [47, 166] width 48 height 8
click at [74, 163] on icon at bounding box center [76, 165] width 5 height 5
type input "none"
type input "0"
click at [76, 165] on icon at bounding box center [77, 166] width 2 height 2
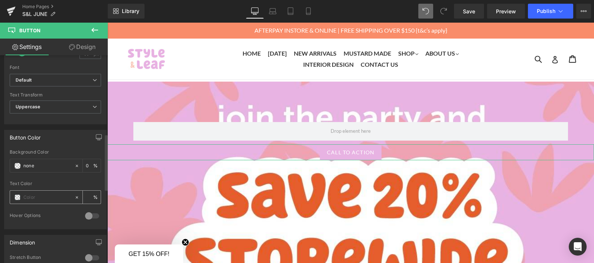
click at [44, 194] on input "text" at bounding box center [47, 198] width 48 height 8
click at [21, 192] on div at bounding box center [42, 197] width 64 height 13
type input "0"
click at [19, 195] on span at bounding box center [17, 198] width 6 height 6
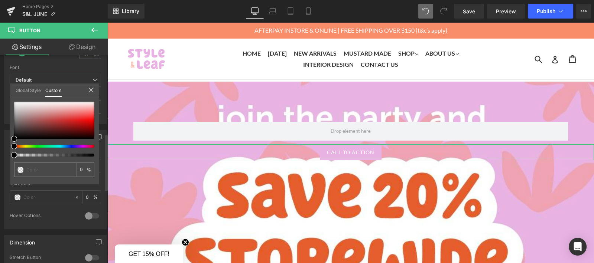
drag, startPoint x: 94, startPoint y: 155, endPoint x: 1, endPoint y: 159, distance: 93.0
click at [0, 159] on div "Button Color none Background Color none 0 % Text Color 0 % 0 Hover Options Back…" at bounding box center [55, 176] width 111 height 105
type input "#020202"
type input "100"
type input "#020202"
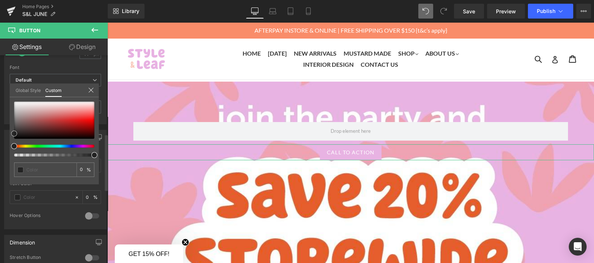
type input "100"
drag, startPoint x: 14, startPoint y: 140, endPoint x: 14, endPoint y: 127, distance: 12.6
click at [14, 127] on span at bounding box center [14, 126] width 6 height 6
type input "#565656"
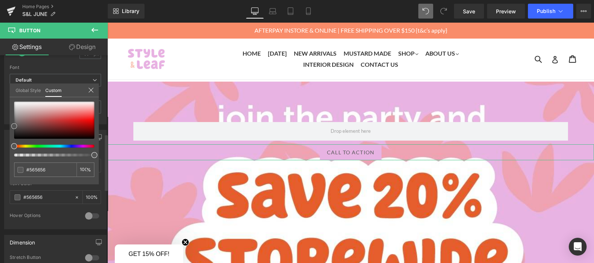
type input "#424242"
type input "#444444"
type input "#ffffff"
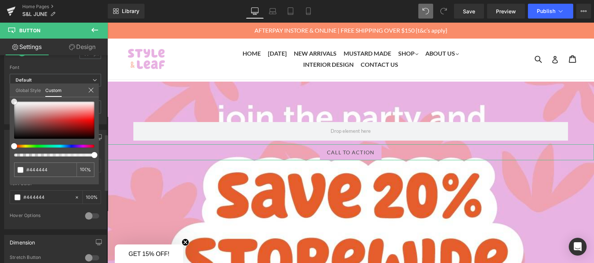
type input "#ffffff"
drag, startPoint x: 14, startPoint y: 129, endPoint x: 9, endPoint y: 83, distance: 46.3
click at [9, 124] on div "Button Color none Background Color none 0 % rgba(255, 255, 255, 1) Text Color #…" at bounding box center [55, 176] width 111 height 105
click at [91, 91] on icon at bounding box center [91, 90] width 6 height 6
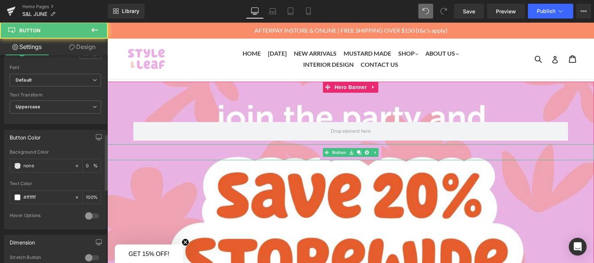
click at [222, 147] on div "Call To Action" at bounding box center [350, 152] width 487 height 16
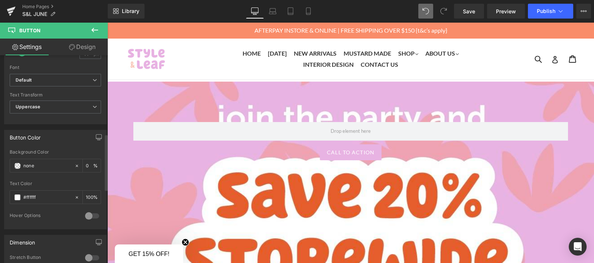
click at [92, 28] on icon at bounding box center [94, 30] width 9 height 9
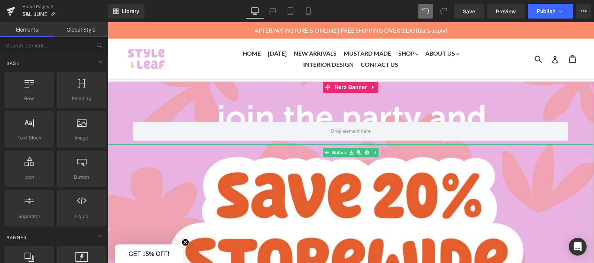
click at [337, 157] on link "Call To Action" at bounding box center [351, 152] width 62 height 16
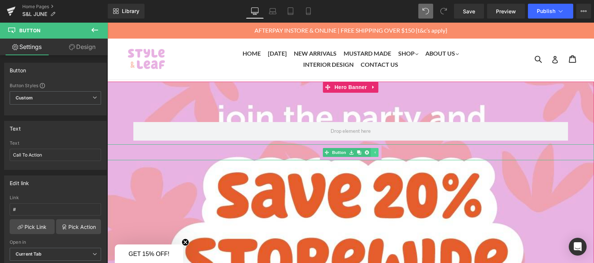
click at [373, 153] on icon at bounding box center [375, 152] width 4 height 4
click at [363, 153] on link at bounding box center [363, 152] width 8 height 9
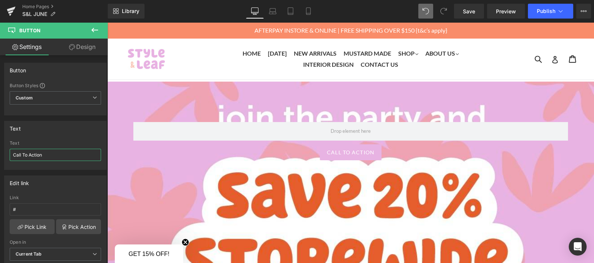
drag, startPoint x: 65, startPoint y: 155, endPoint x: -1, endPoint y: 155, distance: 65.7
click at [0, 155] on html "Row You are previewing how the will restyle your page. You can not edit Element…" at bounding box center [297, 131] width 594 height 263
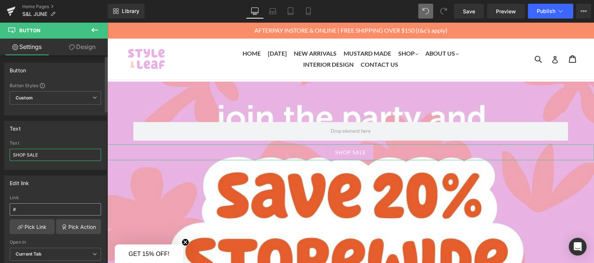
type input "SHOP SALE"
click at [31, 208] on input "#" at bounding box center [55, 210] width 91 height 12
click at [33, 225] on link "Pick Link" at bounding box center [32, 227] width 45 height 15
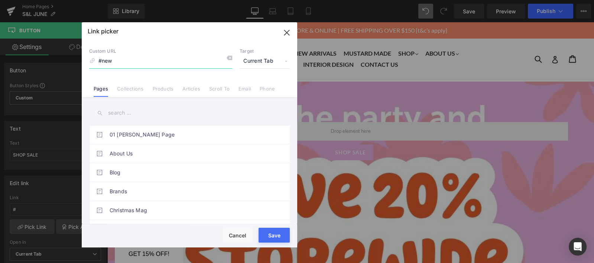
type input "#new"
click at [131, 118] on input "text" at bounding box center [189, 113] width 201 height 17
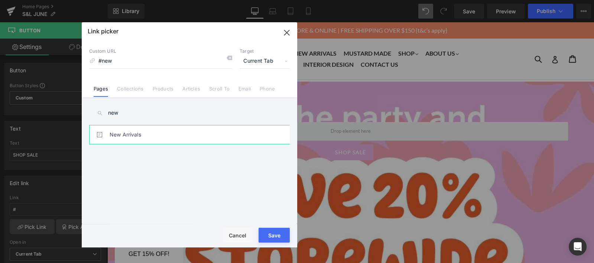
type input "new"
click at [145, 134] on link "New Arrivals" at bounding box center [191, 135] width 163 height 19
type input "/pages/new-arrivals"
click at [270, 235] on button "Save" at bounding box center [274, 235] width 31 height 15
type input "/pages/new-arrivals"
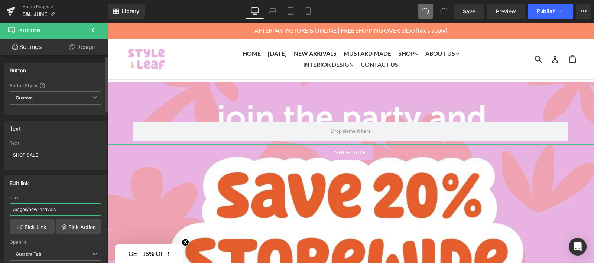
click at [72, 211] on input "/pages/new-arrivals" at bounding box center [55, 210] width 91 height 12
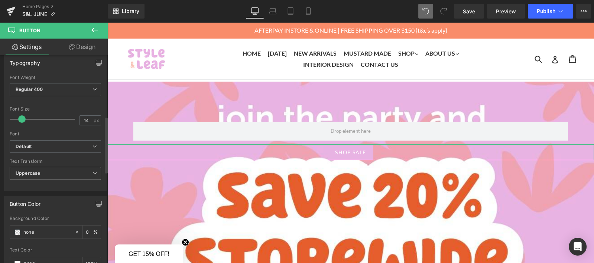
scroll to position [227, 0]
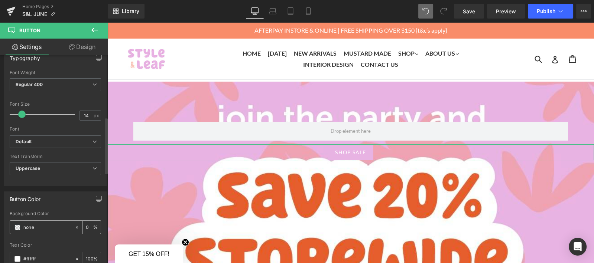
click at [17, 225] on span at bounding box center [17, 228] width 6 height 6
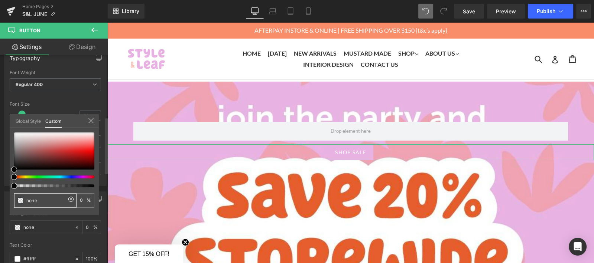
click at [20, 201] on span at bounding box center [20, 201] width 6 height 6
click at [91, 120] on icon at bounding box center [91, 121] width 6 height 6
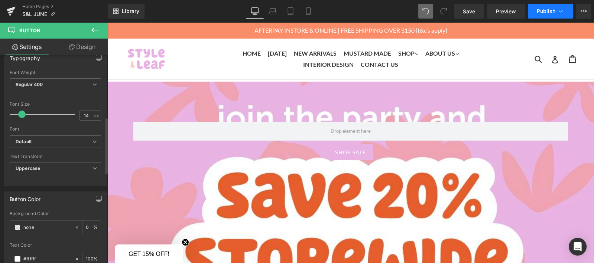
click at [532, 4] on button "Publish" at bounding box center [550, 11] width 45 height 15
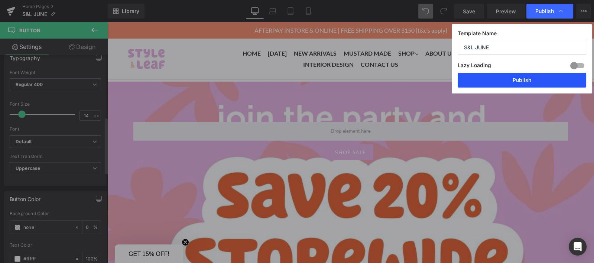
click at [511, 76] on button "Publish" at bounding box center [522, 80] width 129 height 15
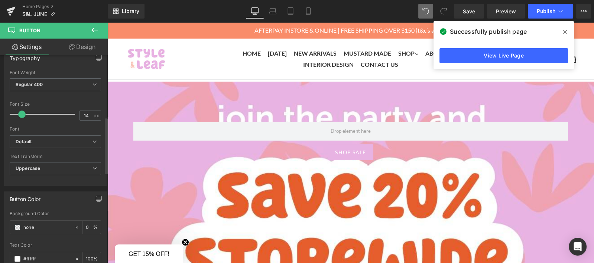
click at [95, 24] on button at bounding box center [95, 30] width 26 height 16
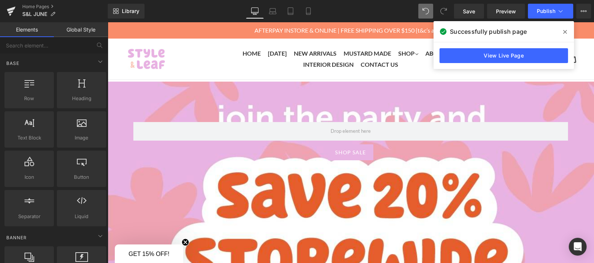
click at [15, 217] on span "Separator" at bounding box center [29, 217] width 45 height 8
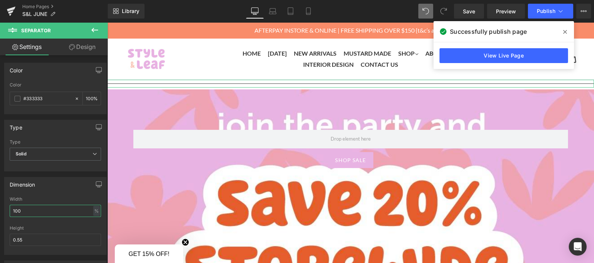
click at [28, 208] on input "100" at bounding box center [55, 211] width 91 height 12
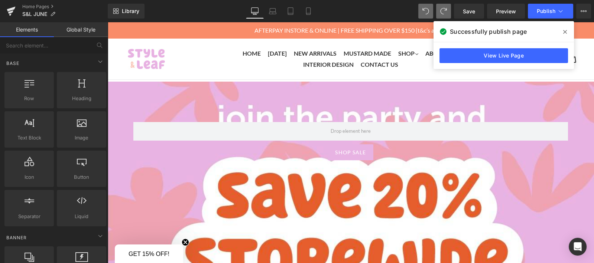
click at [566, 30] on icon at bounding box center [565, 32] width 4 height 4
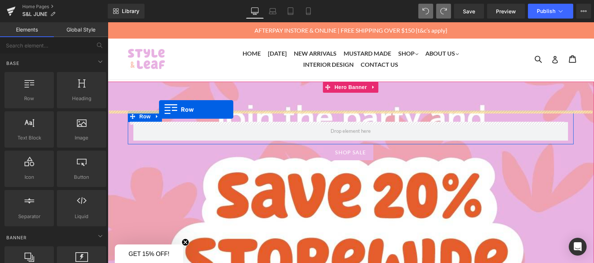
drag, startPoint x: 134, startPoint y: 121, endPoint x: 159, endPoint y: 110, distance: 27.3
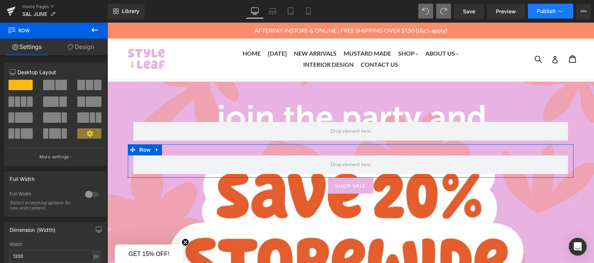
click at [555, 10] on button "Publish" at bounding box center [550, 11] width 45 height 15
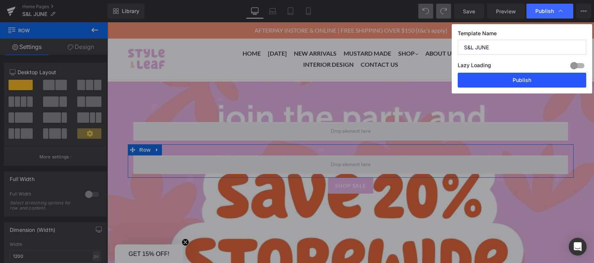
click at [538, 78] on button "Publish" at bounding box center [522, 80] width 129 height 15
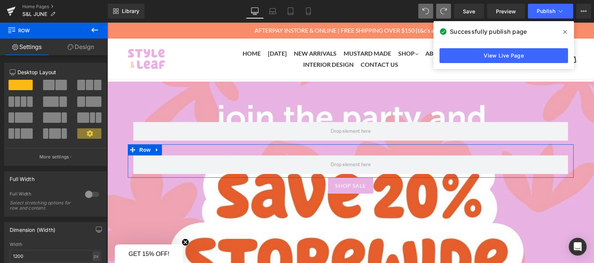
click at [91, 38] on button at bounding box center [95, 30] width 26 height 16
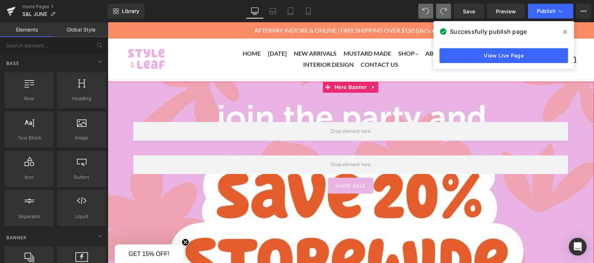
click at [107, 22] on div at bounding box center [107, 22] width 0 height 0
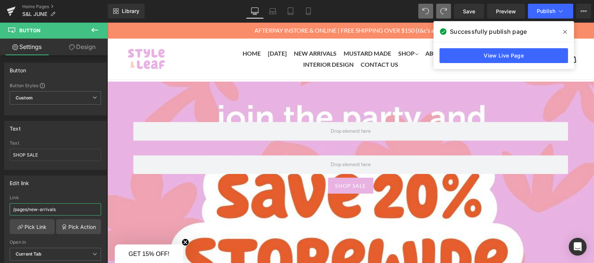
drag, startPoint x: 70, startPoint y: 207, endPoint x: -1, endPoint y: 206, distance: 70.9
click at [0, 206] on html "Row You are previewing how the will restyle your page. You can not edit Element…" at bounding box center [297, 131] width 594 height 263
paste input "[URL][DOMAIN_NAME]"
type input "[URL][DOMAIN_NAME]"
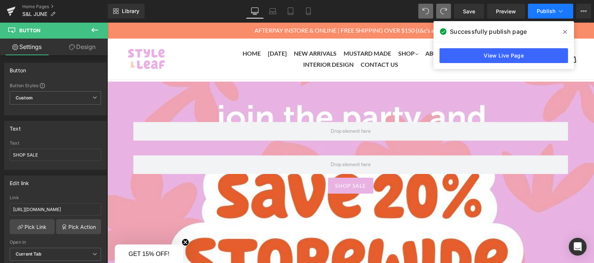
click at [550, 9] on span "Publish" at bounding box center [546, 11] width 19 height 6
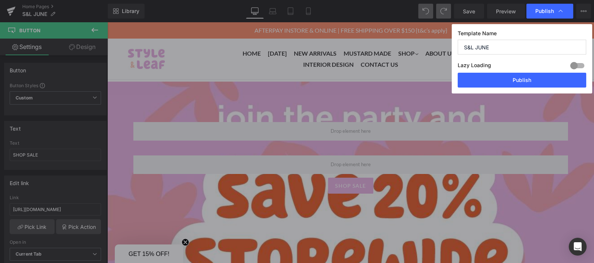
scroll to position [0, 0]
click at [520, 81] on button "Publish" at bounding box center [522, 80] width 129 height 15
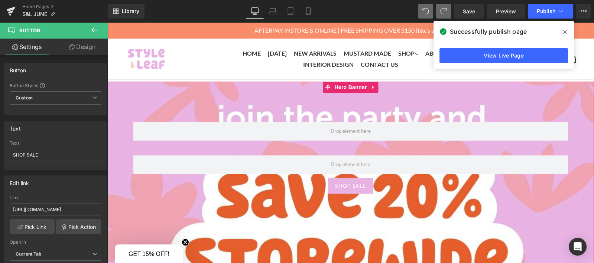
click at [143, 88] on div "Row Row SHOP SALE Button" at bounding box center [350, 229] width 487 height 294
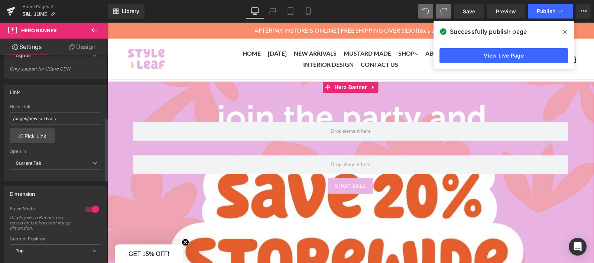
scroll to position [202, 0]
drag, startPoint x: 61, startPoint y: 119, endPoint x: -1, endPoint y: 115, distance: 61.8
click at [0, 115] on html "Row You are previewing how the will restyle your page. You can not edit Element…" at bounding box center [297, 131] width 594 height 263
paste input "[URL][DOMAIN_NAME]"
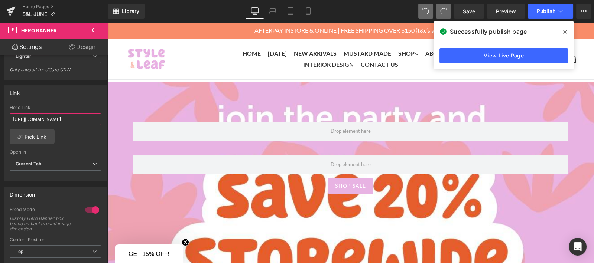
scroll to position [0, 32]
type input "[URL][DOMAIN_NAME]"
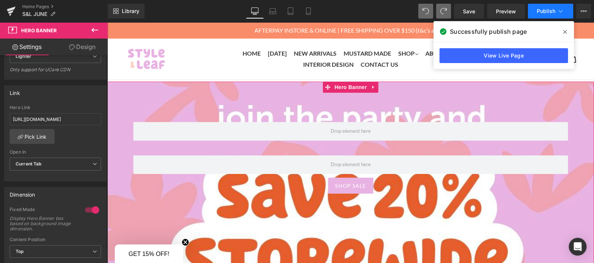
click at [550, 9] on span "Publish" at bounding box center [546, 11] width 19 height 6
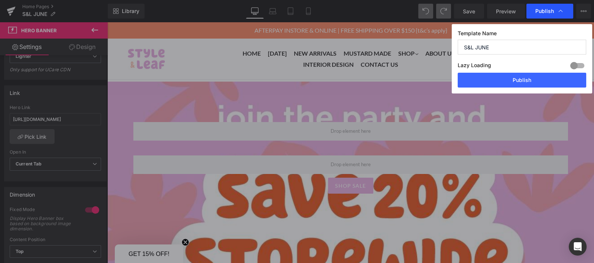
scroll to position [0, 0]
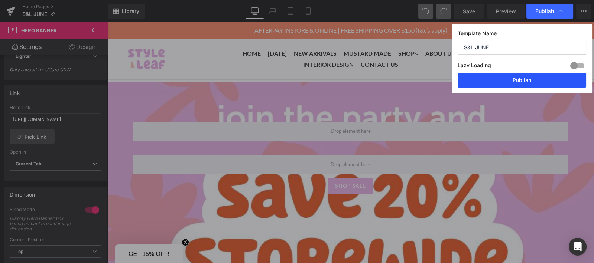
click at [520, 79] on button "Publish" at bounding box center [522, 80] width 129 height 15
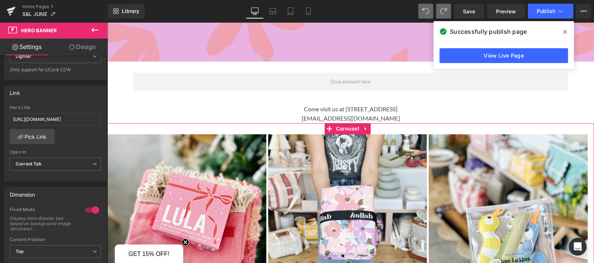
scroll to position [311, 0]
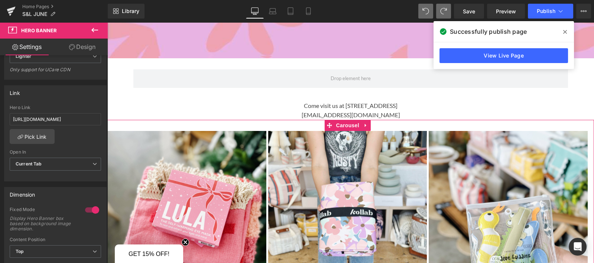
click at [94, 32] on icon at bounding box center [94, 30] width 9 height 9
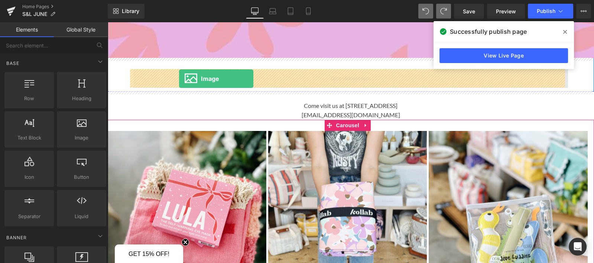
drag, startPoint x: 173, startPoint y: 146, endPoint x: 179, endPoint y: 79, distance: 67.2
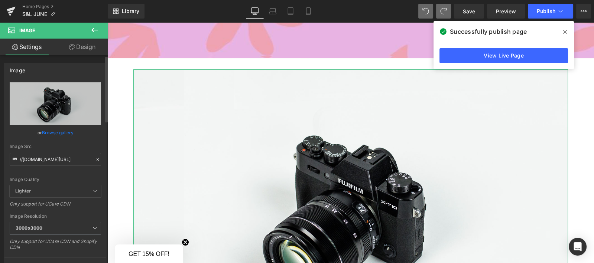
click at [61, 132] on link "Browse gallery" at bounding box center [58, 132] width 32 height 13
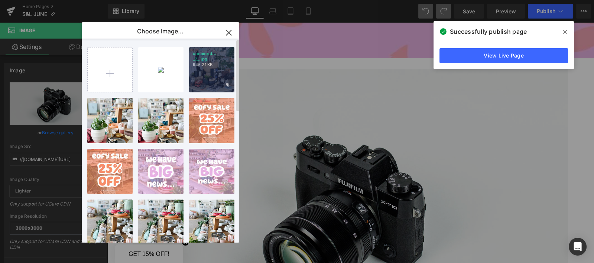
click at [196, 77] on div "unnamed... _2_.jpg 946.21 KB" at bounding box center [211, 69] width 45 height 45
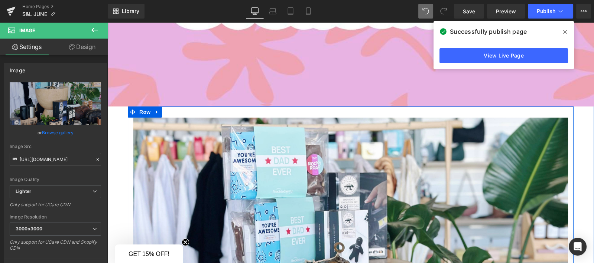
scroll to position [264, 0]
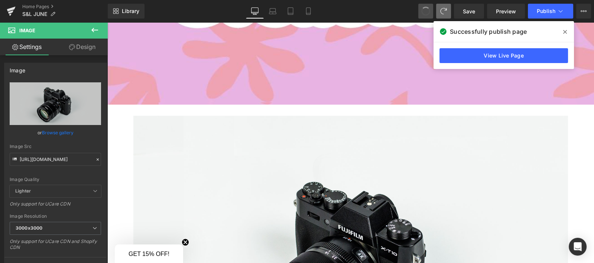
type input "//[DOMAIN_NAME][URL]"
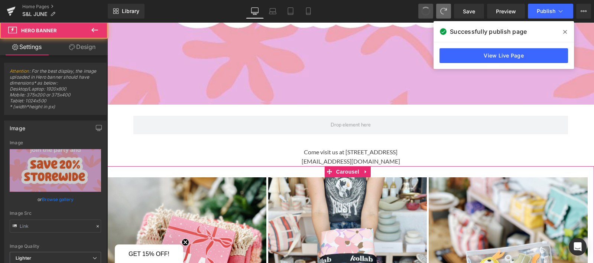
type input "[URL][DOMAIN_NAME]"
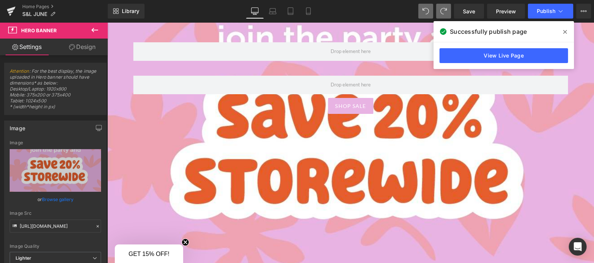
scroll to position [0, 0]
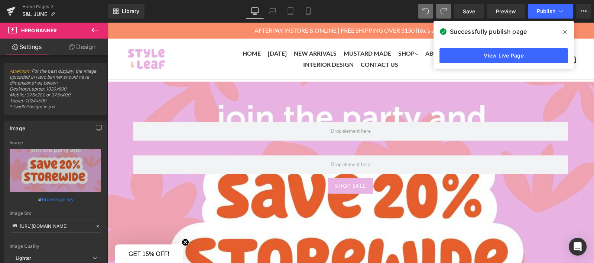
type input "[URL][DOMAIN_NAME]"
click at [169, 101] on div "Row Row SHOP SALE Button" at bounding box center [350, 229] width 487 height 294
click at [94, 28] on icon at bounding box center [94, 30] width 9 height 9
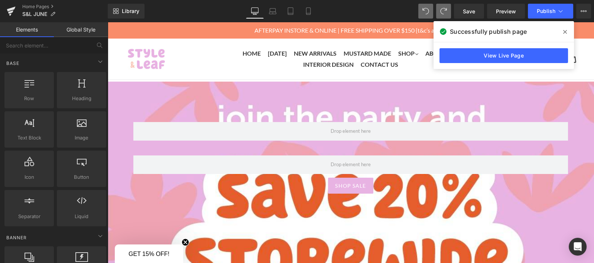
click at [26, 27] on link "Elements" at bounding box center [27, 29] width 54 height 15
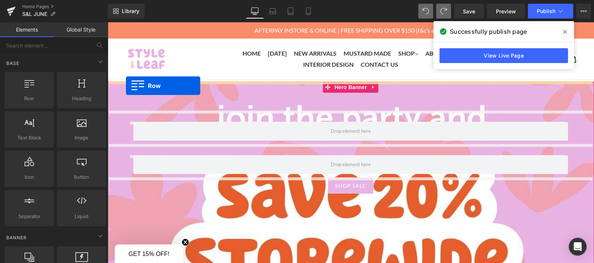
drag, startPoint x: 136, startPoint y: 116, endPoint x: 126, endPoint y: 86, distance: 31.5
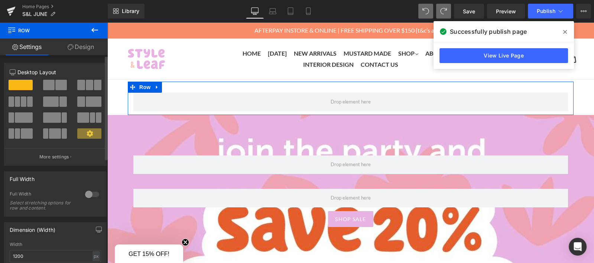
click at [55, 100] on span at bounding box center [51, 102] width 16 height 10
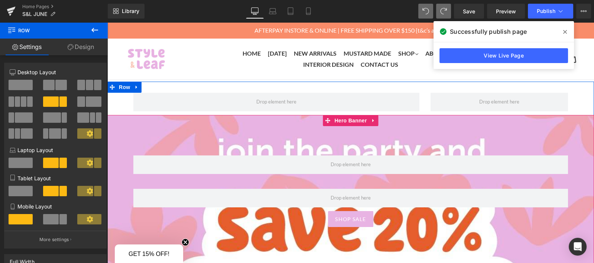
click at [124, 123] on div "Row Row SHOP SALE Button" at bounding box center [350, 262] width 487 height 294
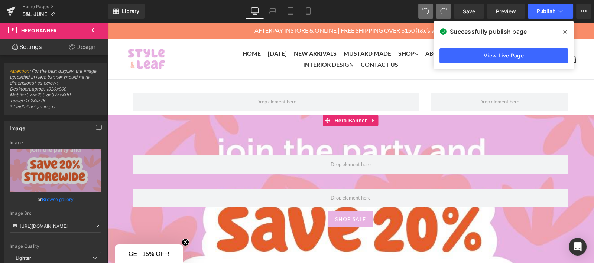
click at [84, 48] on link "Design" at bounding box center [82, 47] width 54 height 17
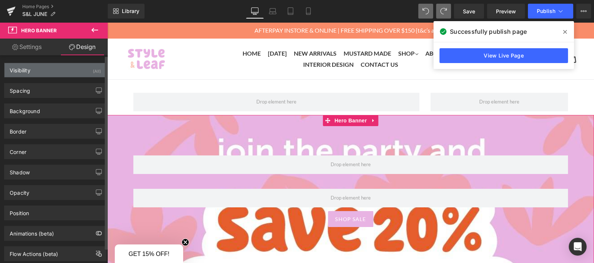
type input "0"
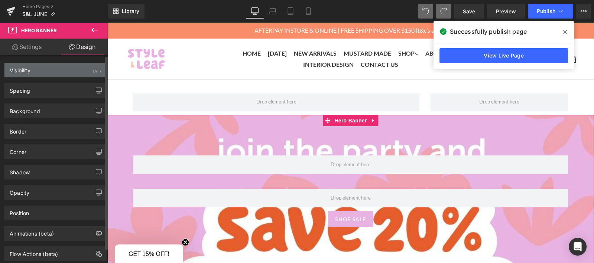
type input "0"
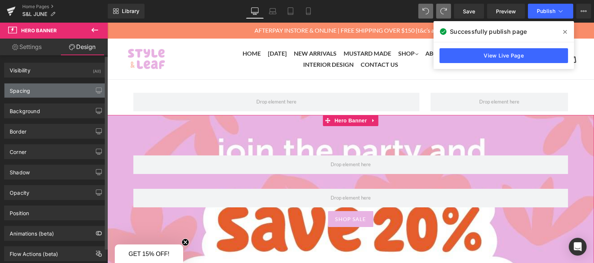
click at [54, 88] on div "Spacing" at bounding box center [55, 91] width 102 height 14
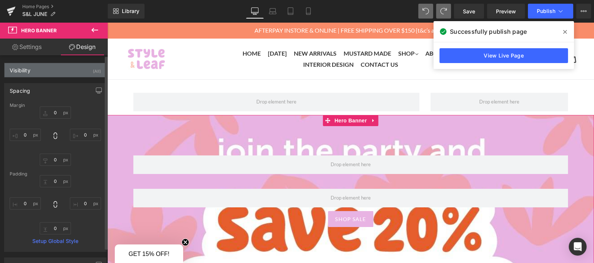
click at [73, 70] on div "Visibility (All)" at bounding box center [55, 70] width 102 height 14
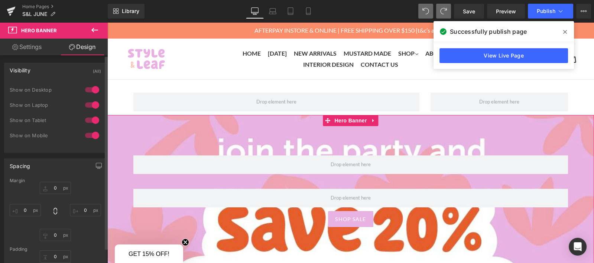
click at [73, 70] on div "Visibility (All)" at bounding box center [55, 70] width 102 height 14
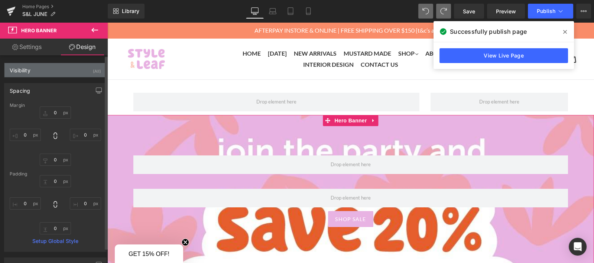
click at [73, 70] on div "Visibility (All)" at bounding box center [55, 70] width 102 height 14
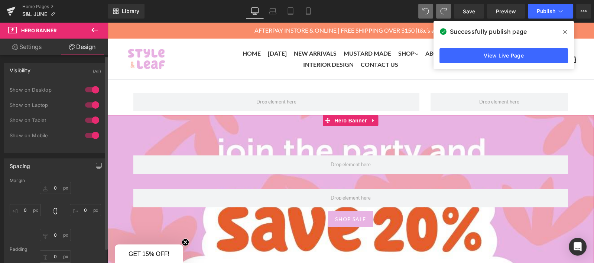
click at [72, 72] on div "Visibility (All)" at bounding box center [55, 70] width 102 height 14
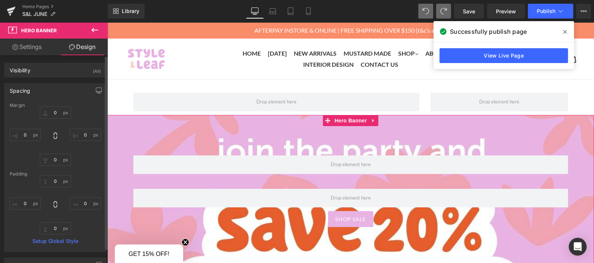
click at [70, 86] on div "Spacing" at bounding box center [55, 91] width 102 height 14
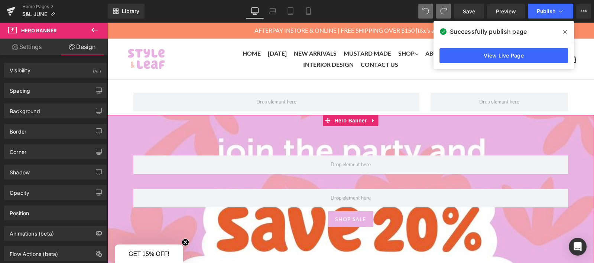
click at [34, 47] on link "Settings" at bounding box center [27, 47] width 54 height 17
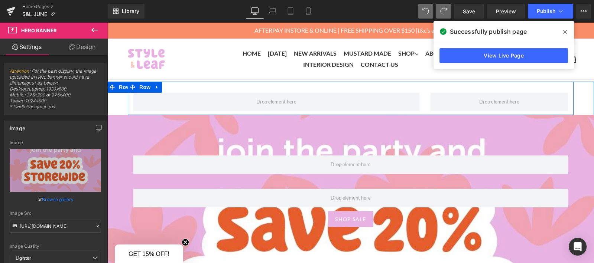
click at [179, 87] on div "Row" at bounding box center [351, 98] width 446 height 33
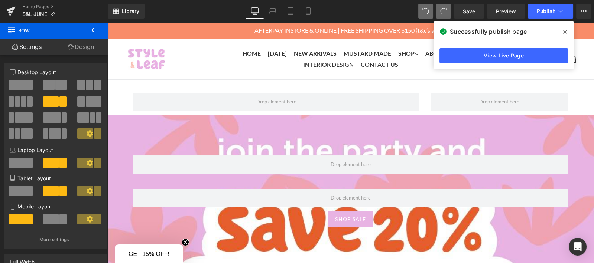
click at [94, 29] on icon at bounding box center [94, 30] width 9 height 9
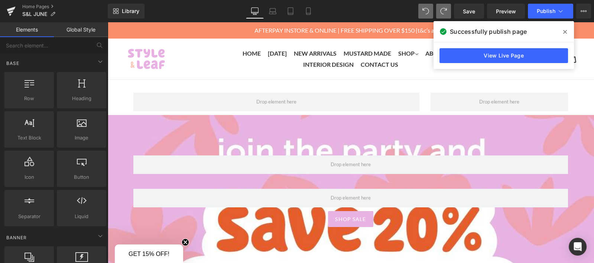
click at [138, 126] on div "Row Row SHOP SALE Button" at bounding box center [350, 262] width 487 height 294
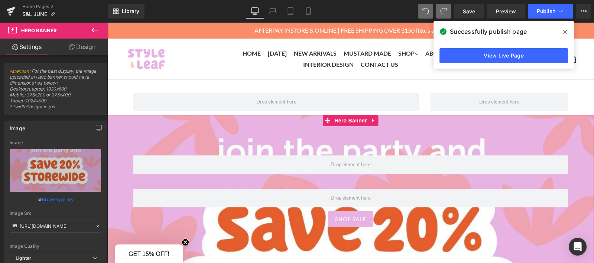
click at [81, 52] on link "Design" at bounding box center [82, 47] width 54 height 17
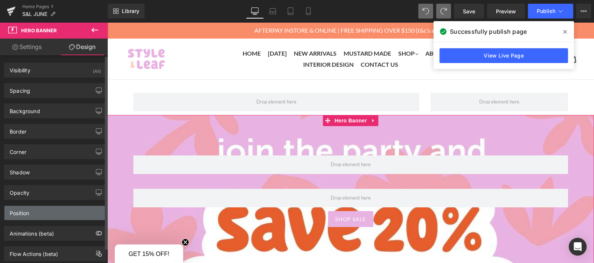
click at [28, 206] on div "Position" at bounding box center [19, 211] width 19 height 10
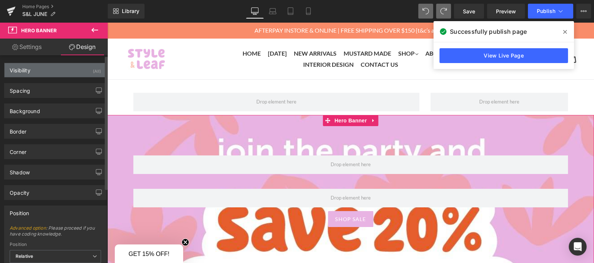
click at [41, 73] on div "Visibility (All)" at bounding box center [55, 70] width 102 height 14
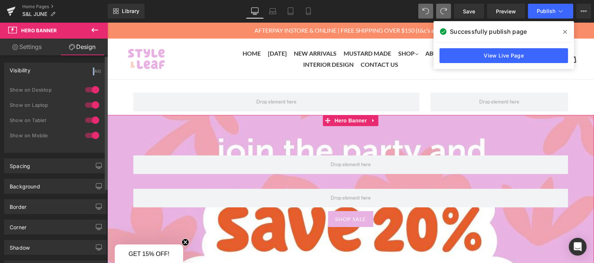
click at [41, 72] on div "Visibility (All)" at bounding box center [55, 70] width 102 height 14
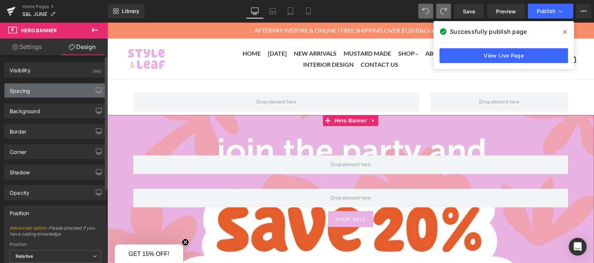
click at [42, 91] on div "Spacing" at bounding box center [55, 91] width 102 height 14
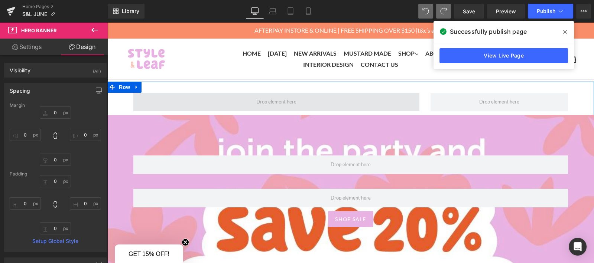
click at [166, 103] on span at bounding box center [276, 102] width 286 height 19
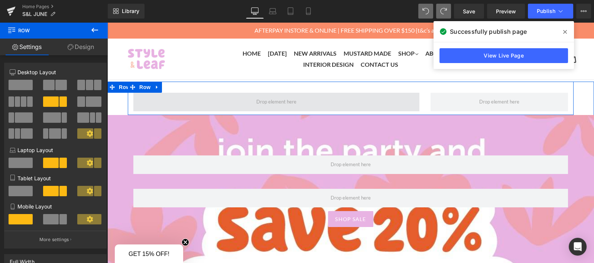
click at [217, 96] on span at bounding box center [276, 102] width 286 height 19
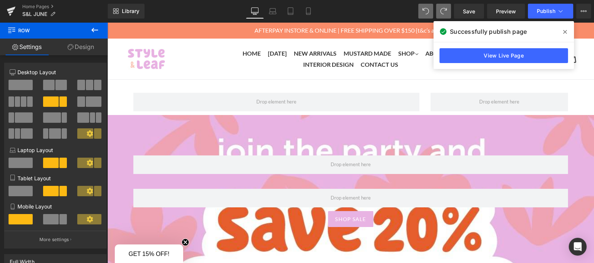
click at [94, 32] on icon at bounding box center [94, 30] width 9 height 9
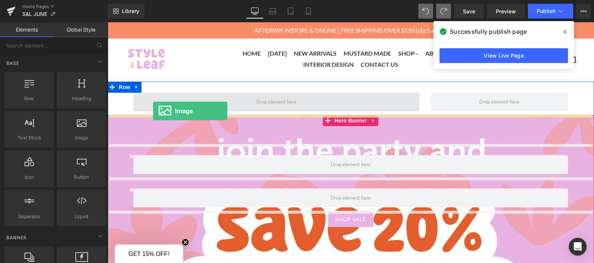
drag, startPoint x: 172, startPoint y: 147, endPoint x: 155, endPoint y: 107, distance: 43.3
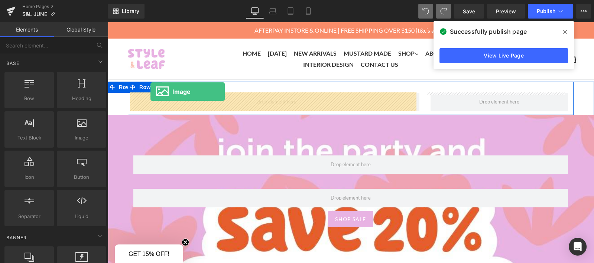
drag, startPoint x: 166, startPoint y: 155, endPoint x: 150, endPoint y: 92, distance: 65.1
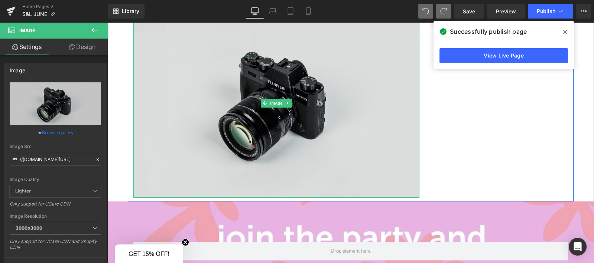
scroll to position [85, 0]
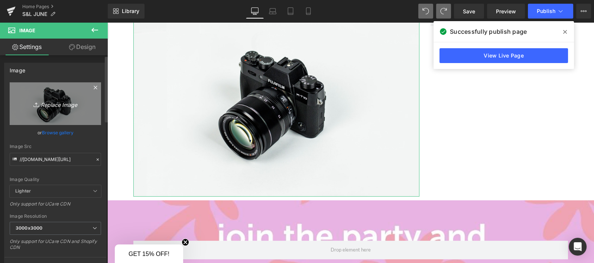
click at [66, 115] on link "Replace Image" at bounding box center [55, 103] width 91 height 43
type input "C:\fakepath\IMG_3755.jpg"
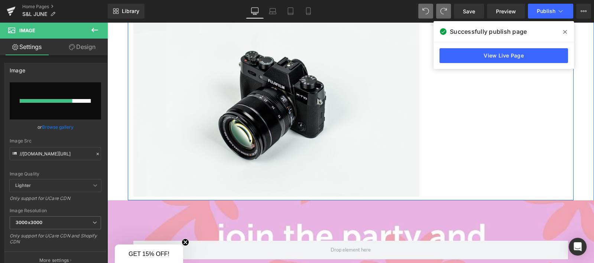
click at [475, 109] on div "Image Row" at bounding box center [351, 98] width 446 height 204
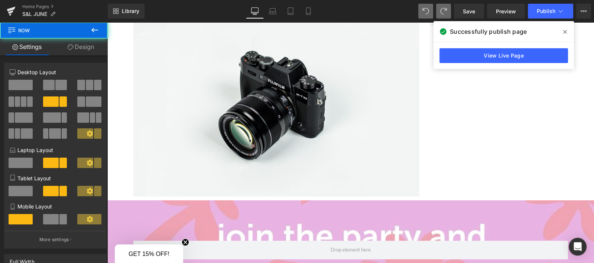
click at [562, 34] on span at bounding box center [565, 32] width 12 height 12
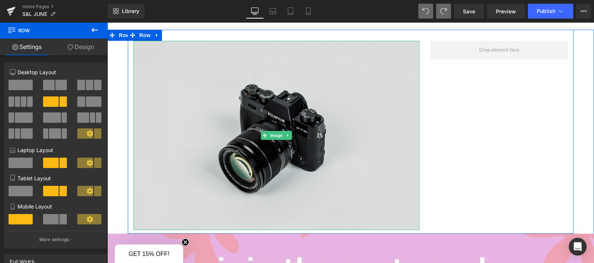
scroll to position [51, 0]
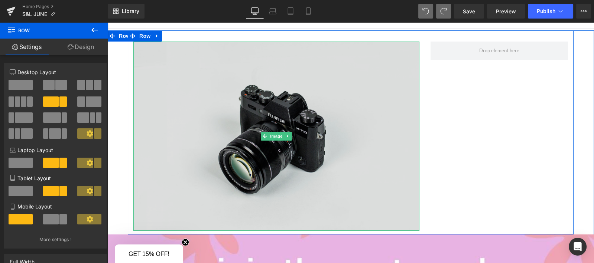
click at [406, 96] on img at bounding box center [276, 136] width 286 height 189
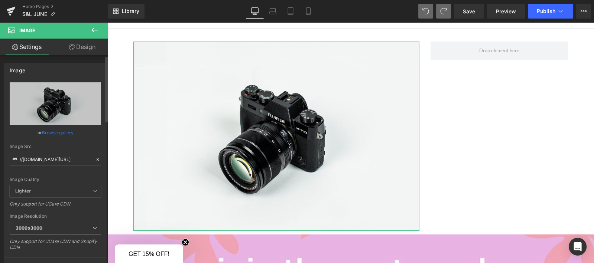
click at [46, 134] on link "Browse gallery" at bounding box center [58, 132] width 32 height 13
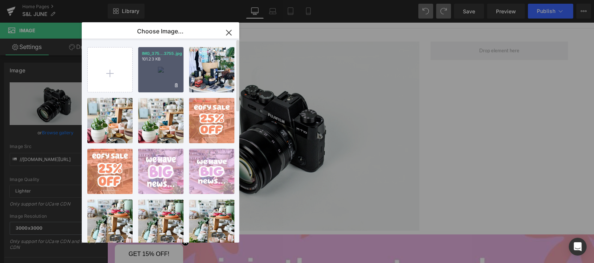
click at [150, 69] on div "IMG_375...3755.jpg 101.23 KB" at bounding box center [160, 69] width 45 height 45
type input "[URL][DOMAIN_NAME]"
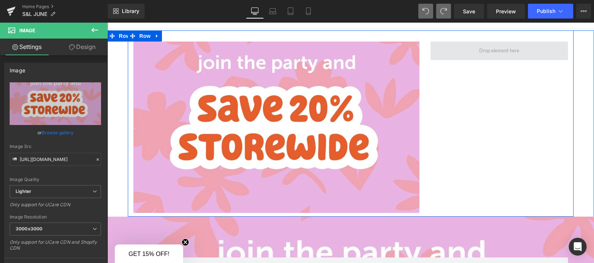
click at [472, 52] on span at bounding box center [498, 51] width 137 height 19
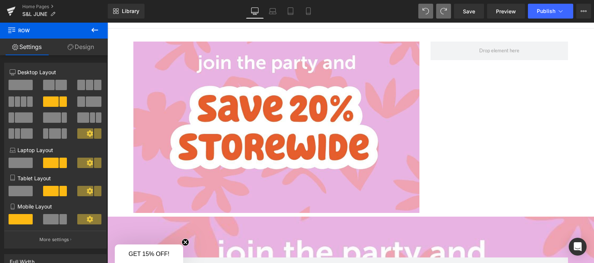
click at [88, 28] on button at bounding box center [95, 30] width 26 height 16
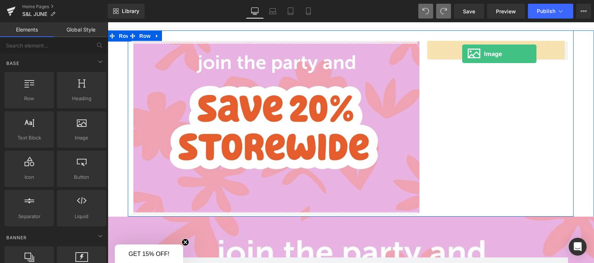
scroll to position [14, 0]
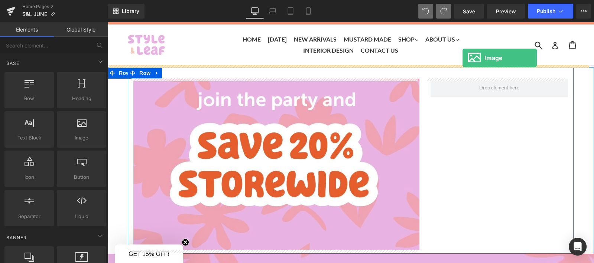
drag, startPoint x: 182, startPoint y: 160, endPoint x: 462, endPoint y: 51, distance: 300.9
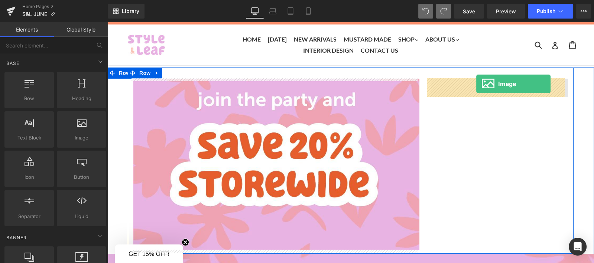
drag, startPoint x: 229, startPoint y: 114, endPoint x: 475, endPoint y: 85, distance: 247.9
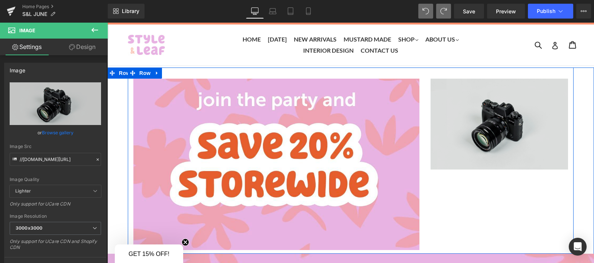
click at [484, 148] on img at bounding box center [498, 124] width 137 height 91
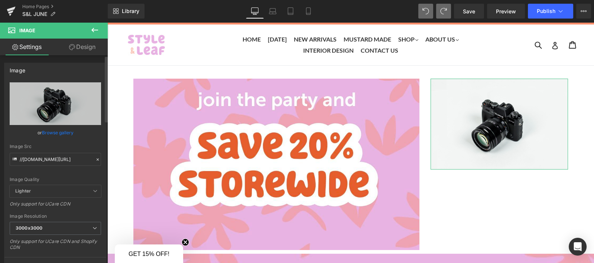
click at [42, 129] on link "Browse gallery" at bounding box center [58, 132] width 32 height 13
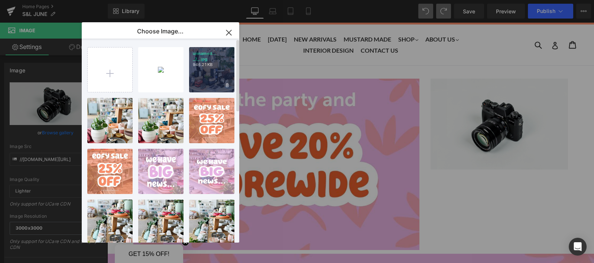
click at [208, 75] on div "unnamed... _2_.jpg 946.21 KB" at bounding box center [211, 69] width 45 height 45
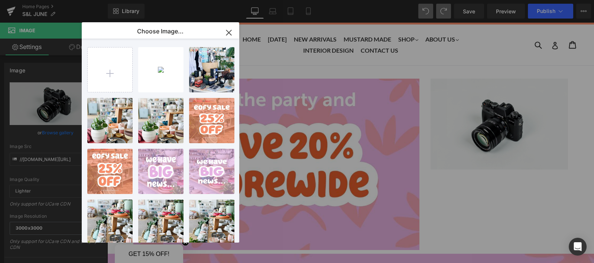
type input "[URL][DOMAIN_NAME]"
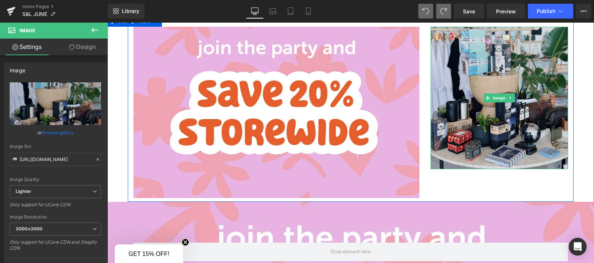
scroll to position [69, 0]
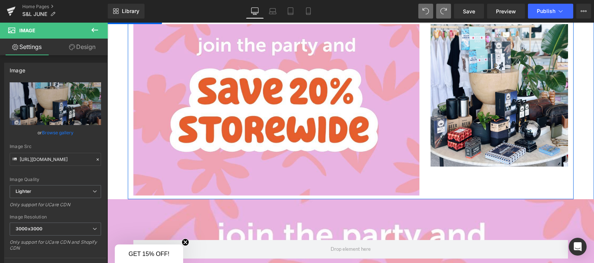
click at [443, 183] on div "Image Image Row" at bounding box center [351, 106] width 446 height 186
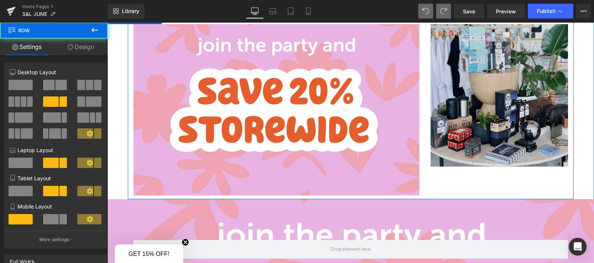
click at [445, 160] on img at bounding box center [498, 95] width 137 height 143
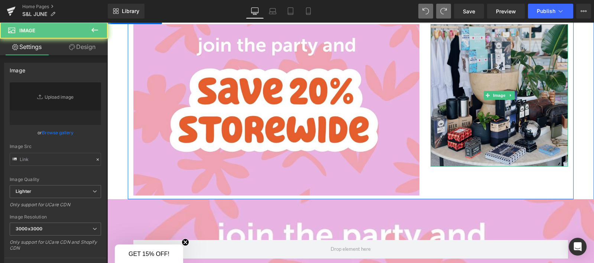
type input "[URL][DOMAIN_NAME]"
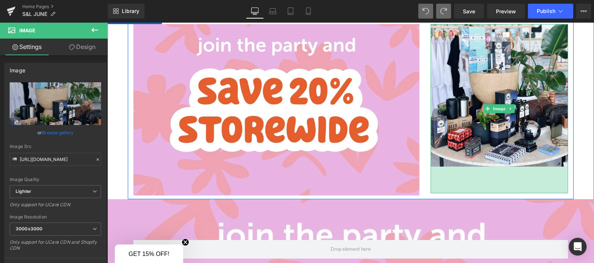
drag, startPoint x: 445, startPoint y: 165, endPoint x: 442, endPoint y: 192, distance: 26.8
click at [442, 192] on div "72px" at bounding box center [498, 180] width 137 height 27
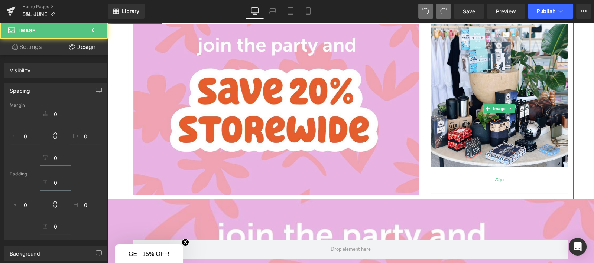
click at [443, 154] on img at bounding box center [498, 108] width 137 height 169
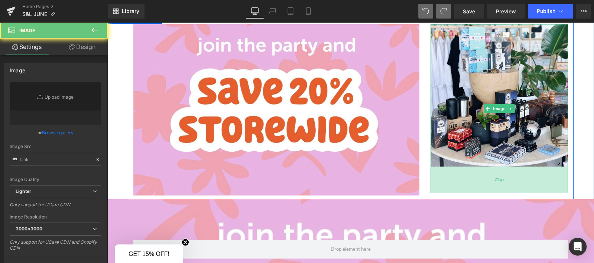
type input "[URL][DOMAIN_NAME]"
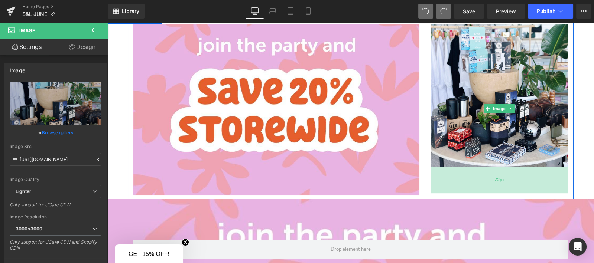
click at [445, 178] on div "72px" at bounding box center [498, 180] width 137 height 27
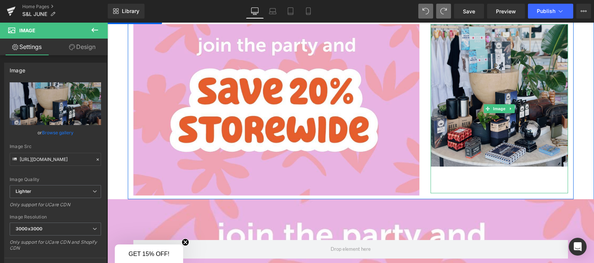
click at [440, 151] on img at bounding box center [498, 108] width 137 height 169
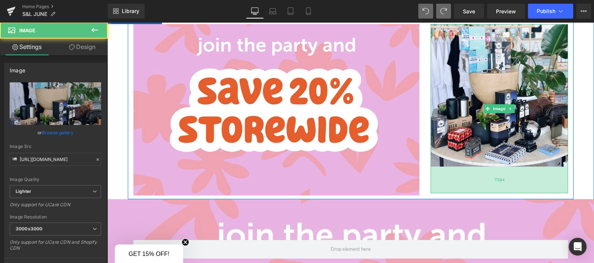
click at [445, 175] on div "72px" at bounding box center [498, 180] width 137 height 27
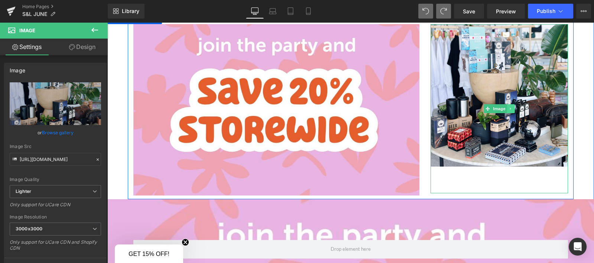
click at [509, 108] on icon at bounding box center [511, 109] width 4 height 4
click at [511, 111] on link at bounding box center [515, 108] width 8 height 9
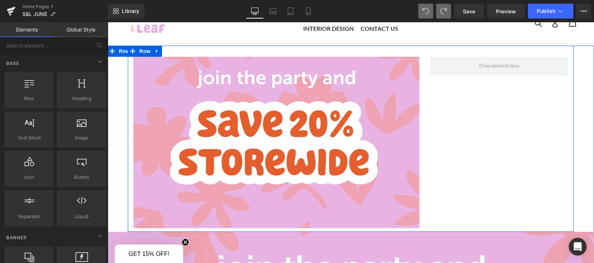
scroll to position [36, 0]
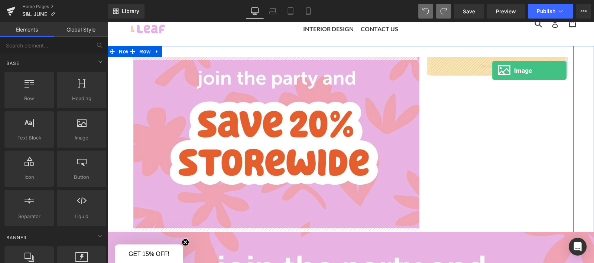
drag, startPoint x: 182, startPoint y: 149, endPoint x: 492, endPoint y: 70, distance: 320.0
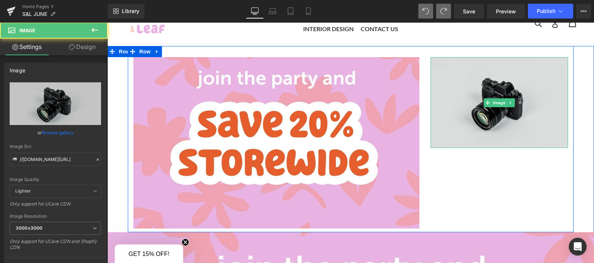
click at [458, 137] on img at bounding box center [498, 102] width 137 height 91
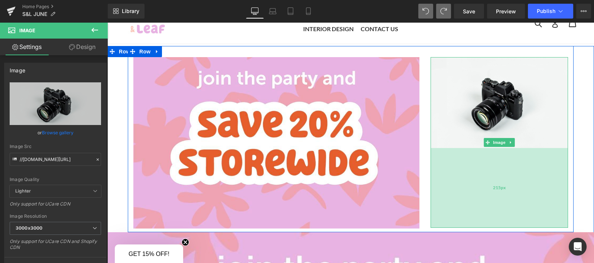
drag, startPoint x: 457, startPoint y: 147, endPoint x: 457, endPoint y: 227, distance: 79.9
click at [457, 227] on div "215px" at bounding box center [498, 188] width 137 height 80
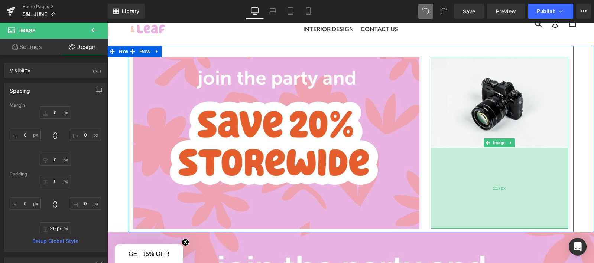
click at [458, 228] on div "217px" at bounding box center [498, 188] width 137 height 81
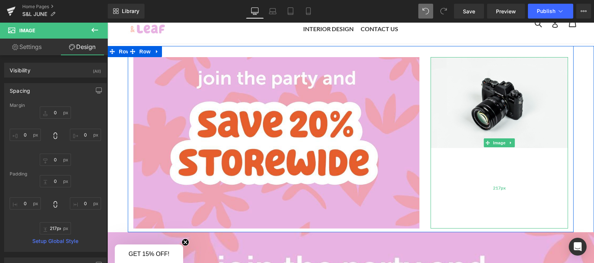
click at [501, 160] on div "217px" at bounding box center [498, 188] width 137 height 81
type input "218px"
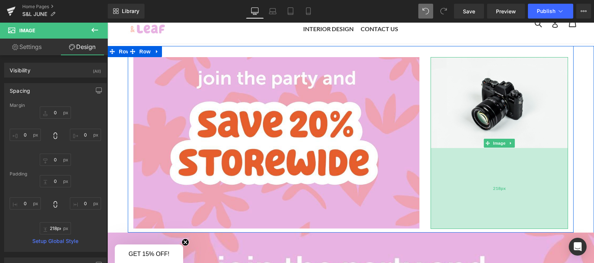
click at [482, 187] on div "218px" at bounding box center [498, 188] width 137 height 81
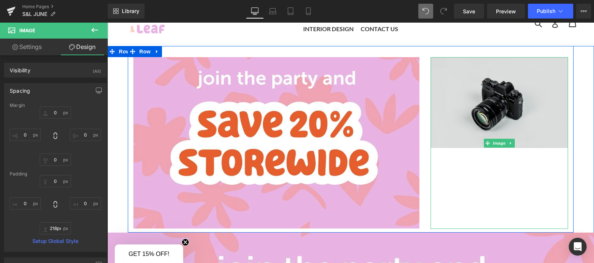
click at [462, 126] on img at bounding box center [498, 143] width 137 height 172
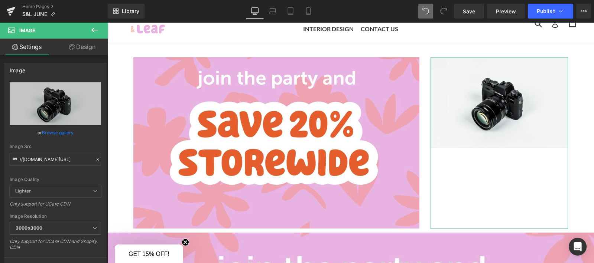
click at [52, 133] on link "Browse gallery" at bounding box center [58, 132] width 32 height 13
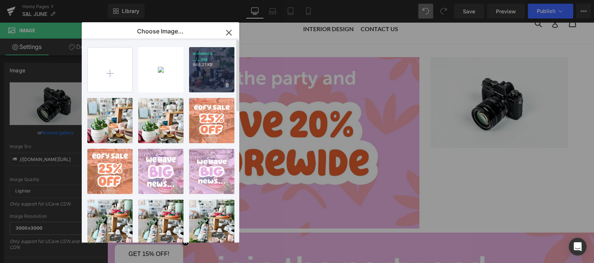
drag, startPoint x: 207, startPoint y: 66, endPoint x: 167, endPoint y: 49, distance: 43.4
click at [207, 66] on p "946.21 KB" at bounding box center [212, 65] width 38 height 6
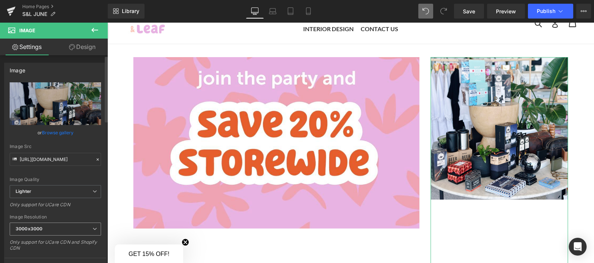
click at [78, 229] on span "3000x3000" at bounding box center [55, 229] width 91 height 13
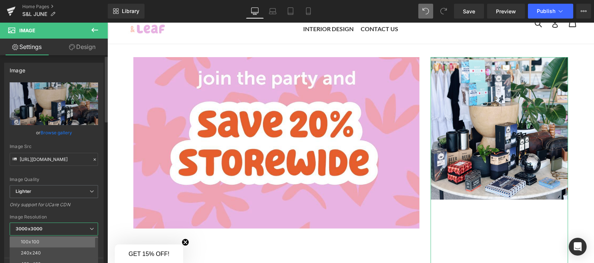
click at [64, 240] on li "100x100" at bounding box center [56, 242] width 92 height 11
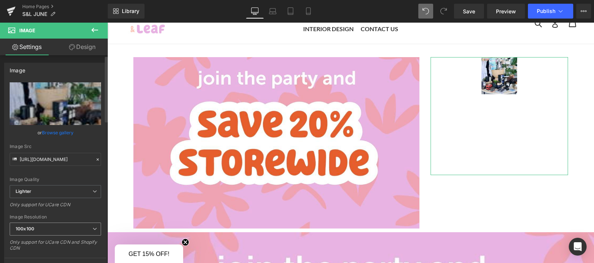
click at [65, 234] on span "100x100" at bounding box center [55, 229] width 91 height 13
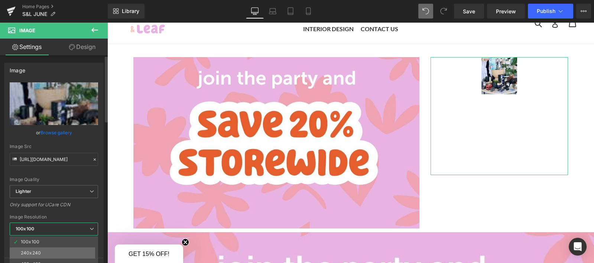
click at [55, 249] on li "240x240" at bounding box center [56, 253] width 92 height 11
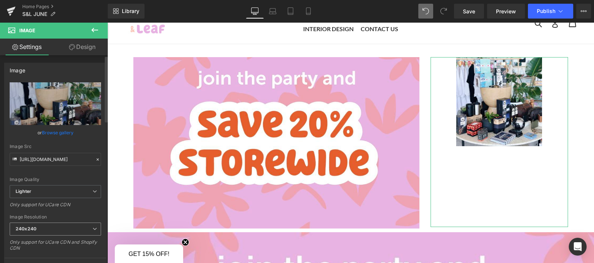
click at [43, 229] on span "240x240" at bounding box center [55, 229] width 91 height 13
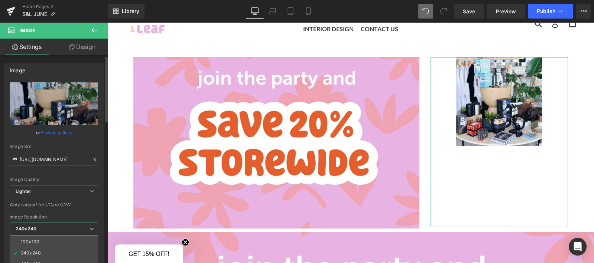
click at [44, 215] on div "Image Resolution" at bounding box center [54, 217] width 88 height 5
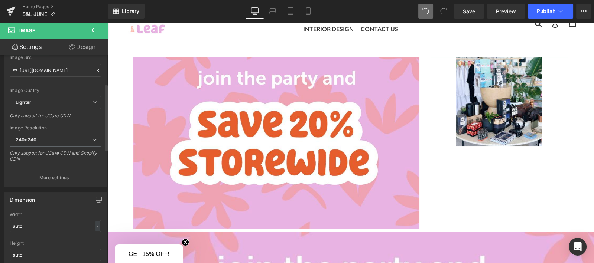
scroll to position [94, 0]
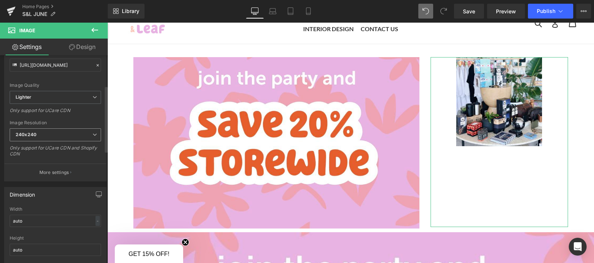
click at [48, 131] on span "240x240" at bounding box center [55, 135] width 91 height 13
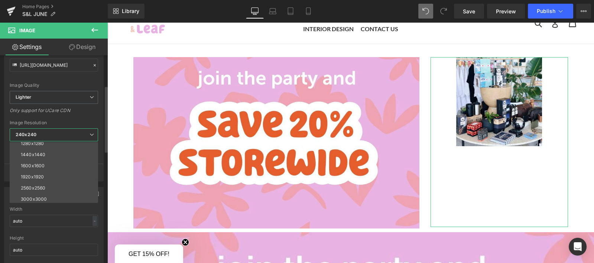
scroll to position [106, 0]
click at [38, 198] on div "3000x3000" at bounding box center [34, 197] width 26 height 5
type input "[URL][DOMAIN_NAME]"
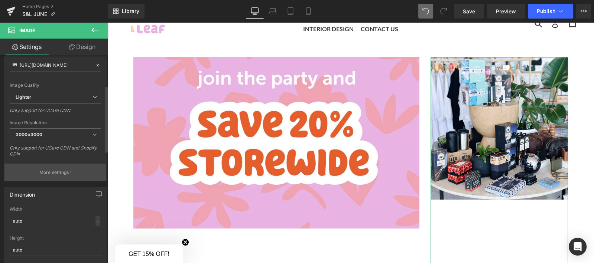
click at [46, 170] on p "More settings" at bounding box center [54, 172] width 30 height 7
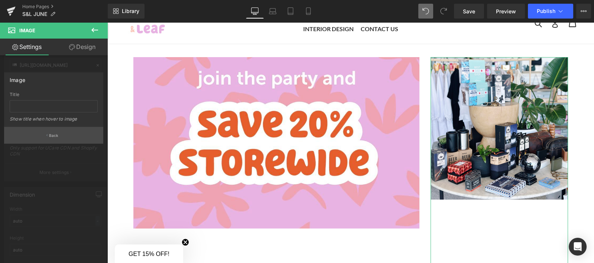
click at [53, 133] on p "Back" at bounding box center [54, 136] width 10 height 6
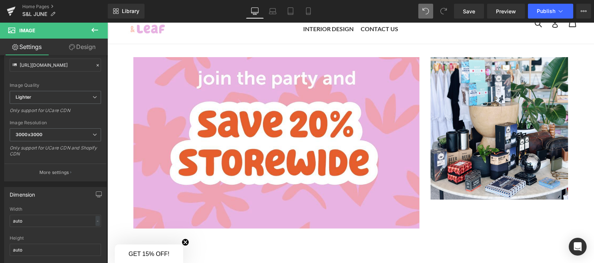
click at [92, 32] on icon at bounding box center [94, 30] width 9 height 9
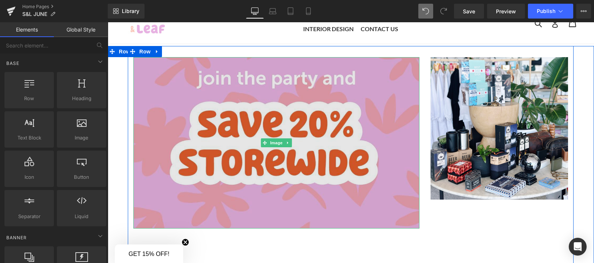
click at [151, 103] on img at bounding box center [276, 143] width 286 height 172
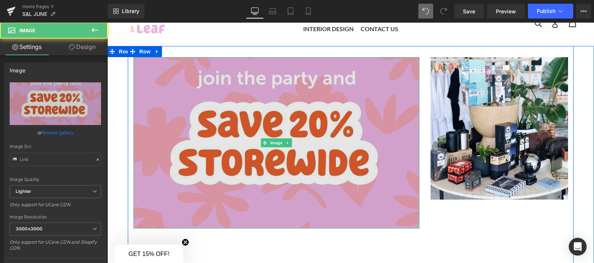
type input "[URL][DOMAIN_NAME]"
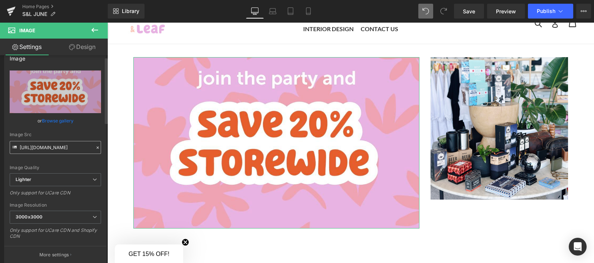
scroll to position [0, 0]
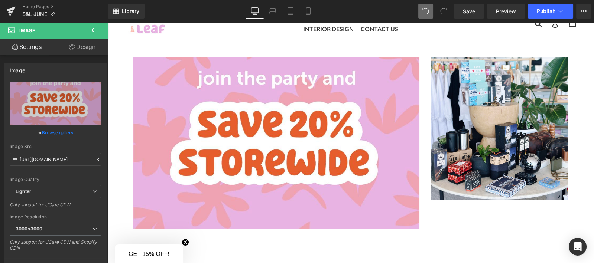
click at [81, 46] on link "Design" at bounding box center [82, 47] width 54 height 17
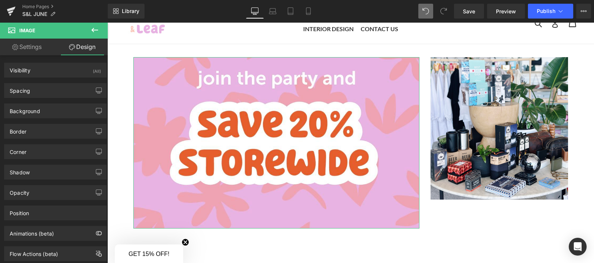
click at [18, 46] on link "Settings" at bounding box center [27, 47] width 54 height 17
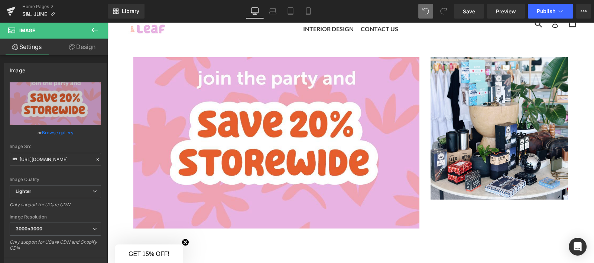
click at [98, 30] on icon at bounding box center [94, 30] width 9 height 9
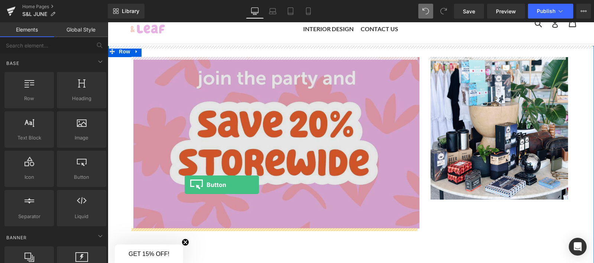
drag, startPoint x: 189, startPoint y: 201, endPoint x: 187, endPoint y: 186, distance: 15.3
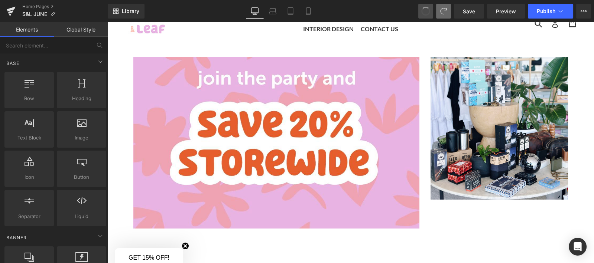
click at [426, 11] on span at bounding box center [425, 11] width 11 height 11
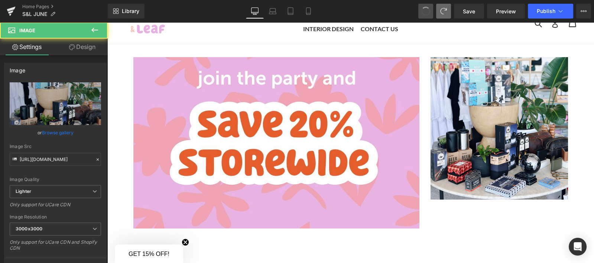
click at [426, 11] on span at bounding box center [425, 11] width 11 height 11
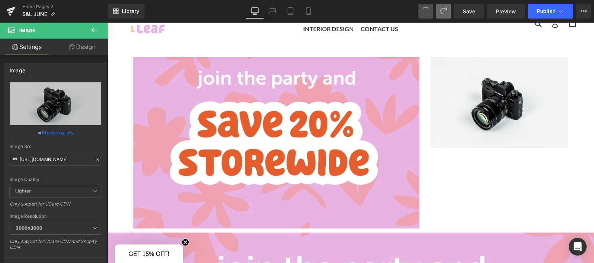
type input "//[DOMAIN_NAME][URL]"
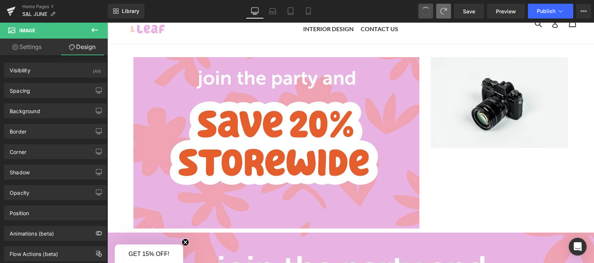
click at [426, 11] on span at bounding box center [425, 11] width 9 height 9
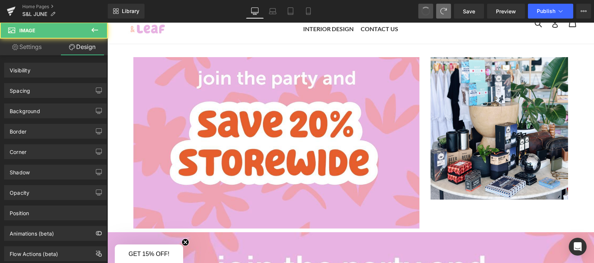
click at [432, 18] on button at bounding box center [425, 11] width 15 height 15
click at [433, 18] on button at bounding box center [425, 11] width 15 height 15
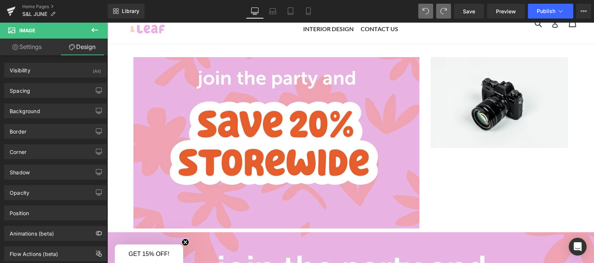
type input "//[DOMAIN_NAME][URL]"
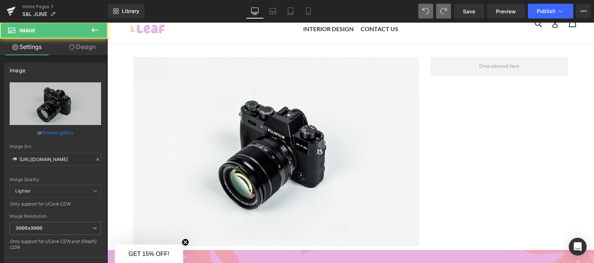
type input "//[DOMAIN_NAME][URL]"
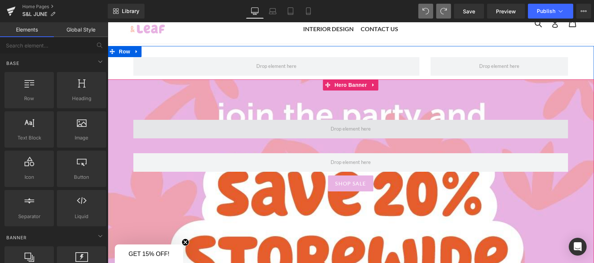
scroll to position [37, 0]
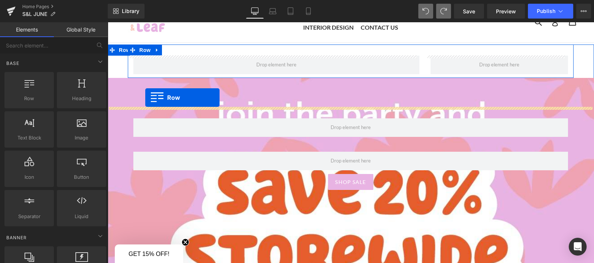
drag, startPoint x: 150, startPoint y: 109, endPoint x: 145, endPoint y: 98, distance: 12.5
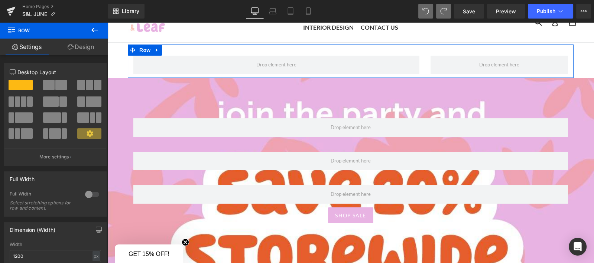
click at [92, 31] on icon at bounding box center [94, 30] width 9 height 9
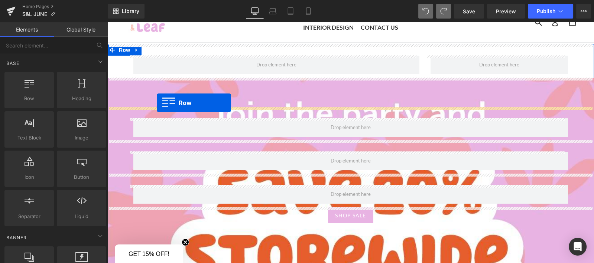
drag, startPoint x: 132, startPoint y: 105, endPoint x: 157, endPoint y: 103, distance: 25.0
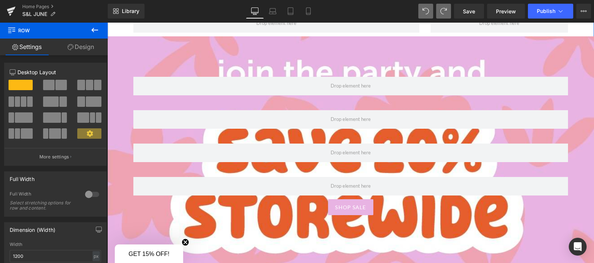
scroll to position [82, 0]
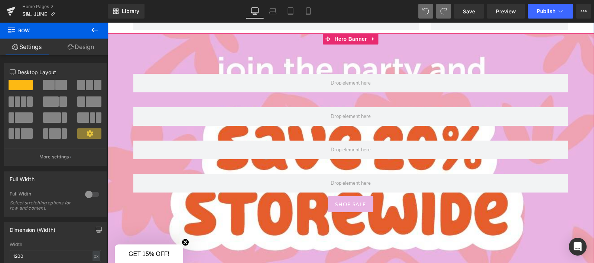
click at [173, 206] on div "SHOP SALE" at bounding box center [350, 204] width 487 height 16
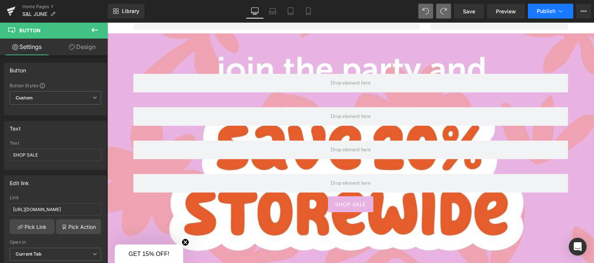
click at [558, 10] on icon at bounding box center [560, 10] width 7 height 7
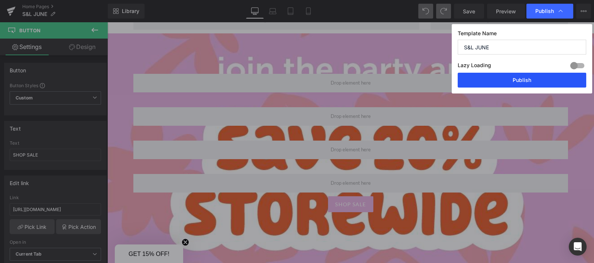
click at [537, 79] on button "Publish" at bounding box center [522, 80] width 129 height 15
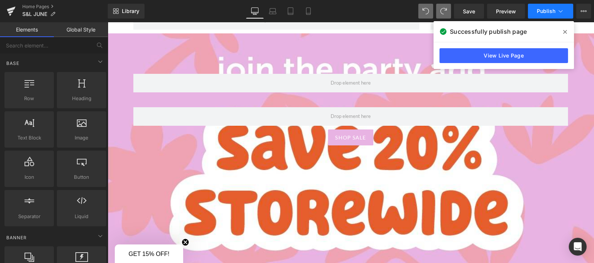
click at [555, 10] on button "Publish" at bounding box center [550, 11] width 45 height 15
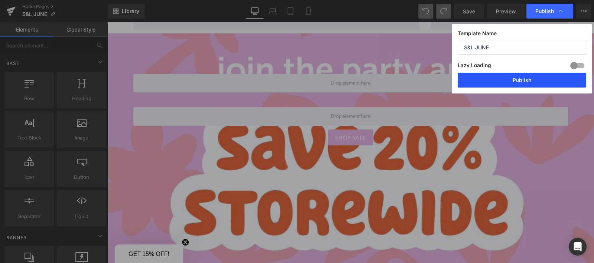
drag, startPoint x: 529, startPoint y: 81, endPoint x: 421, endPoint y: 59, distance: 109.6
click at [529, 81] on button "Publish" at bounding box center [522, 80] width 129 height 15
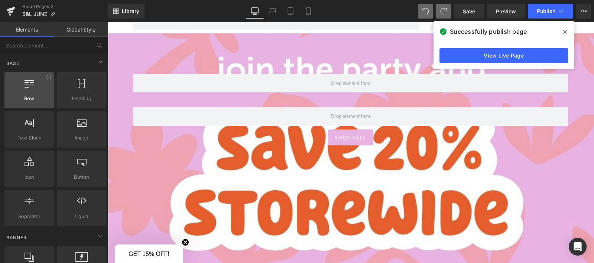
click at [27, 84] on icon at bounding box center [30, 83] width 10 height 10
click at [30, 31] on link "Elements" at bounding box center [27, 29] width 54 height 15
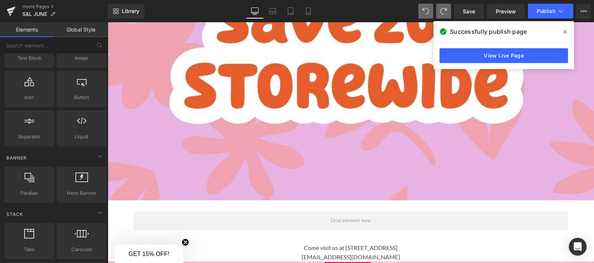
scroll to position [250, 0]
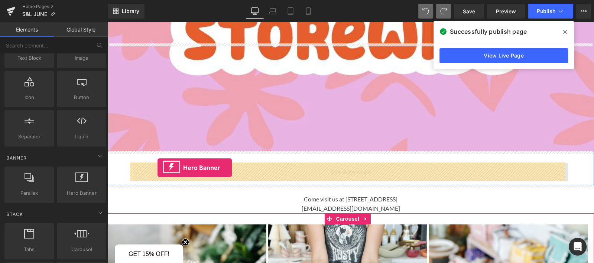
drag, startPoint x: 183, startPoint y: 203, endPoint x: 158, endPoint y: 168, distance: 43.4
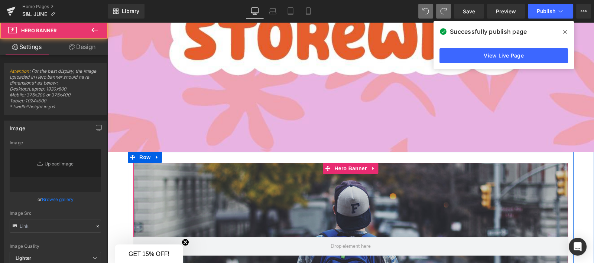
type input "[URL][DOMAIN_NAME]"
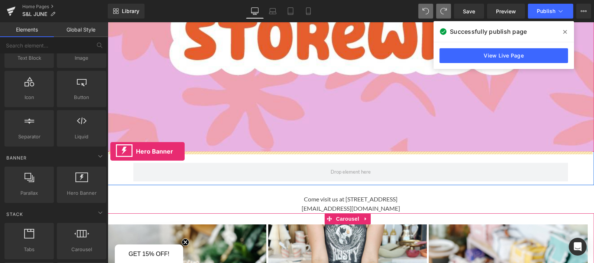
drag, startPoint x: 182, startPoint y: 215, endPoint x: 110, endPoint y: 152, distance: 95.8
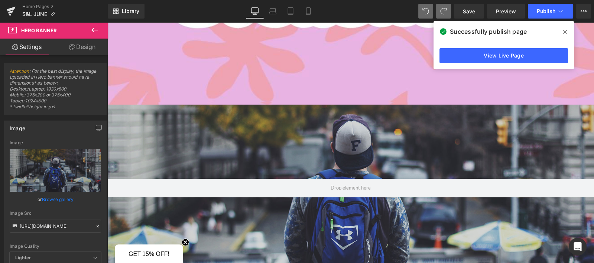
scroll to position [296, 0]
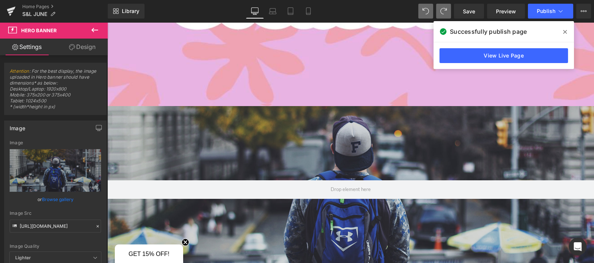
click at [91, 24] on button at bounding box center [95, 30] width 26 height 16
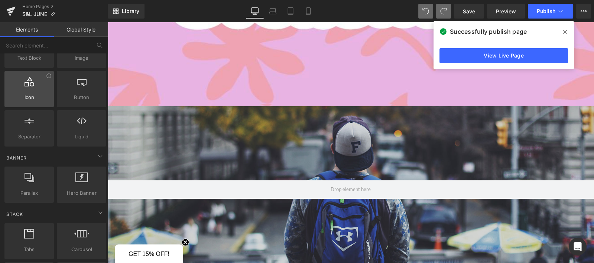
scroll to position [0, 0]
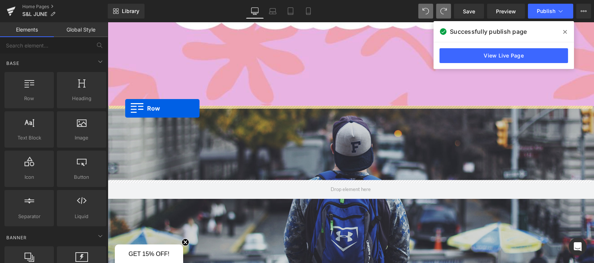
drag, startPoint x: 139, startPoint y: 113, endPoint x: 125, endPoint y: 108, distance: 14.8
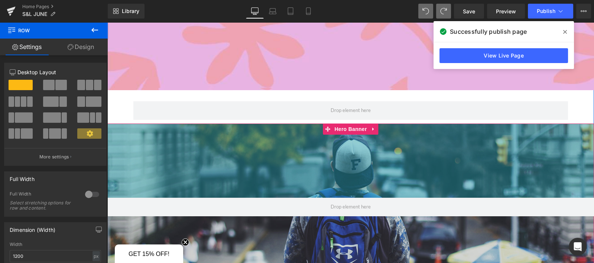
scroll to position [313, 0]
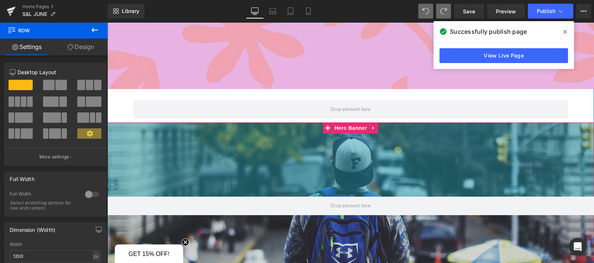
click at [182, 157] on div "200px" at bounding box center [350, 160] width 487 height 74
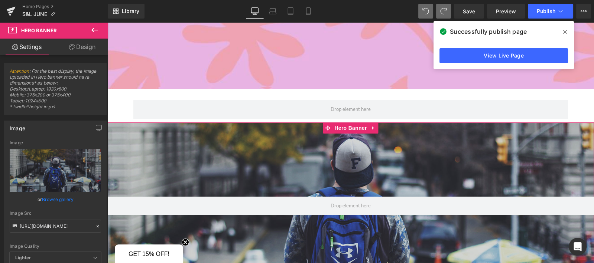
click at [46, 200] on link "Browse gallery" at bounding box center [58, 199] width 32 height 13
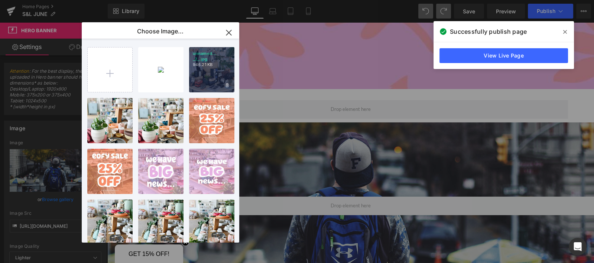
drag, startPoint x: 211, startPoint y: 70, endPoint x: 104, endPoint y: 48, distance: 109.3
click at [211, 70] on div "unnamed... _2_.jpg 946.21 KB" at bounding box center [211, 69] width 45 height 45
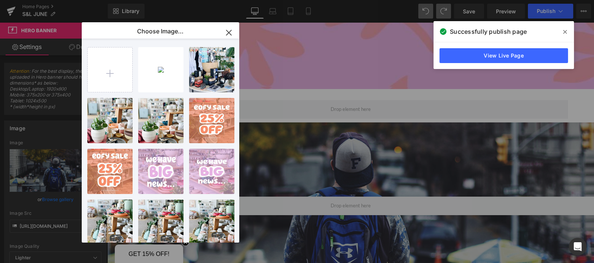
type input "[URL][DOMAIN_NAME]"
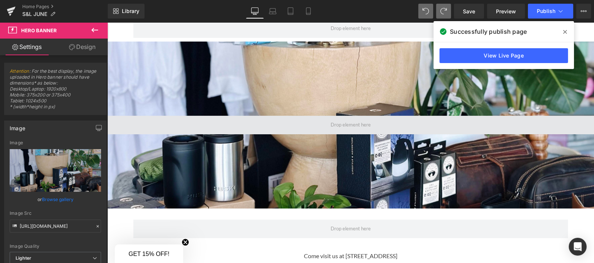
scroll to position [353, 0]
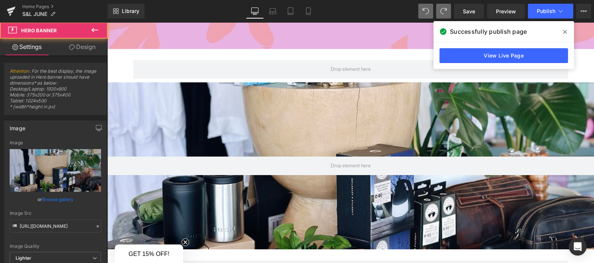
click at [321, 201] on div "Hero Banner 200px 200px" at bounding box center [350, 165] width 487 height 167
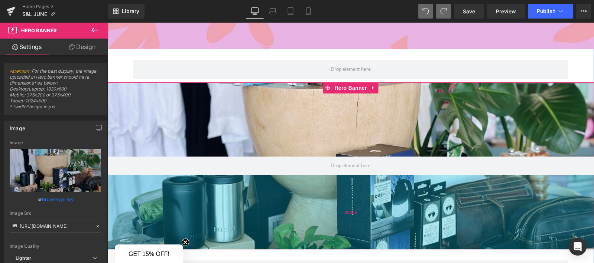
click at [344, 212] on span "200px" at bounding box center [350, 212] width 13 height 7
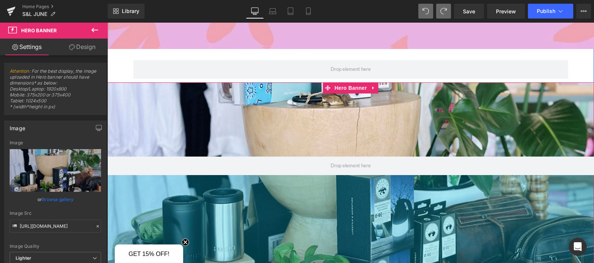
drag, startPoint x: 237, startPoint y: 189, endPoint x: 348, endPoint y: 279, distance: 142.3
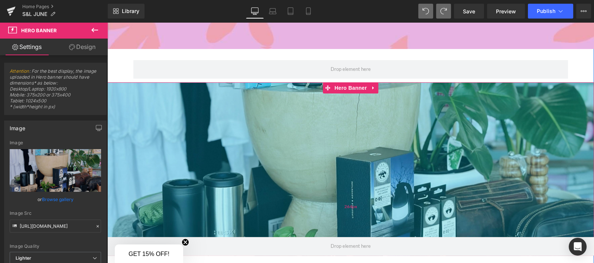
drag, startPoint x: 334, startPoint y: 155, endPoint x: 337, endPoint y: 242, distance: 86.9
click at [337, 242] on div "Hero Banner 417px 264px" at bounding box center [350, 168] width 487 height 173
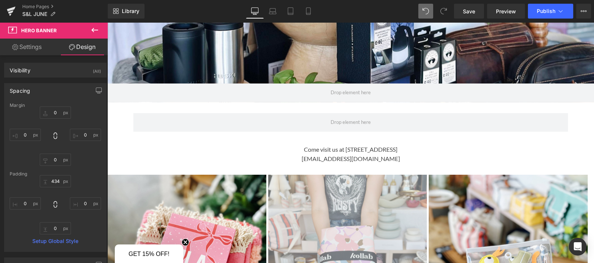
scroll to position [513, 0]
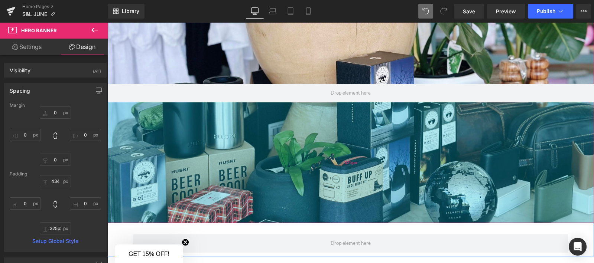
drag, startPoint x: 339, startPoint y: 82, endPoint x: 341, endPoint y: 203, distance: 120.7
click at [341, 203] on div "325px" at bounding box center [350, 163] width 487 height 121
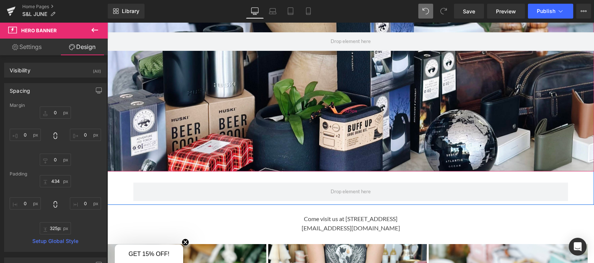
scroll to position [568, 0]
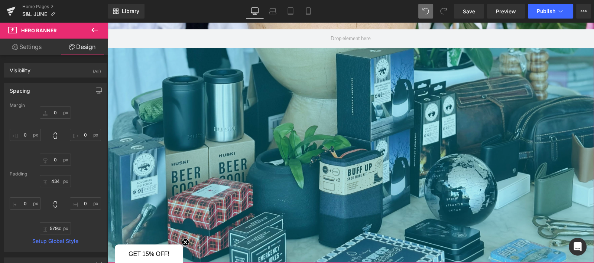
drag, startPoint x: 228, startPoint y: 145, endPoint x: 337, endPoint y: 274, distance: 169.0
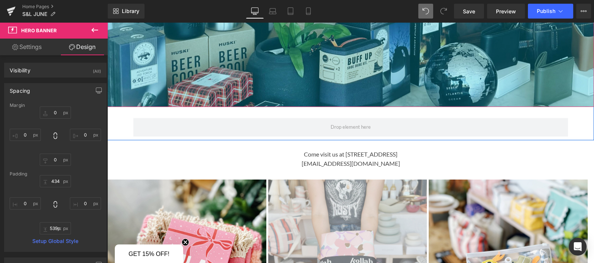
scroll to position [642, 0]
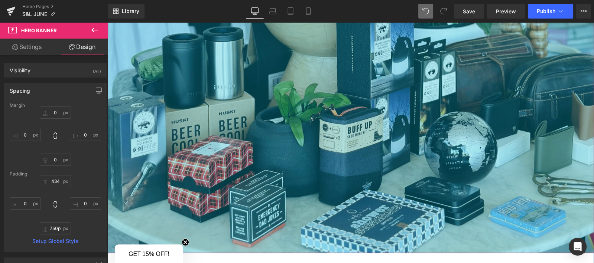
type input "754px"
drag, startPoint x: 331, startPoint y: 108, endPoint x: 325, endPoint y: 252, distance: 143.8
click at [325, 252] on div "754px" at bounding box center [350, 113] width 487 height 280
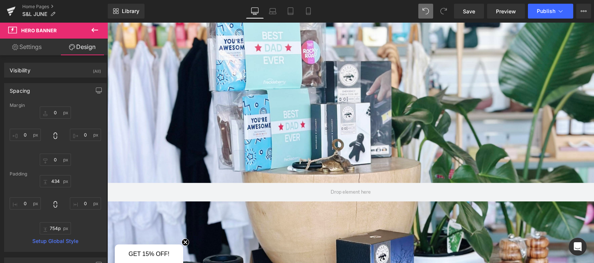
scroll to position [415, 0]
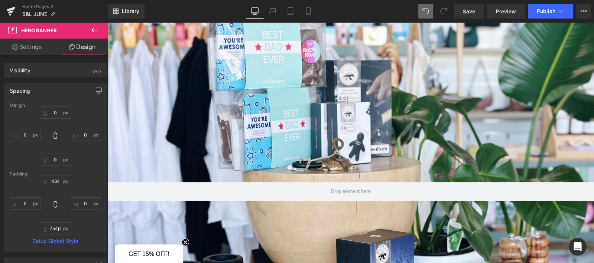
click at [90, 27] on button at bounding box center [95, 30] width 26 height 16
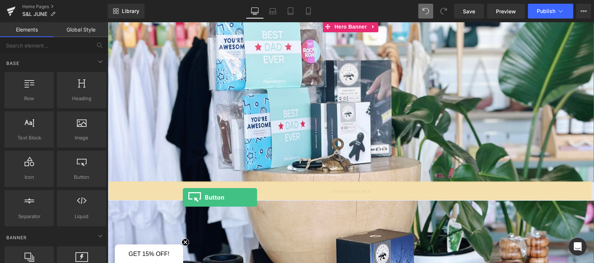
drag, startPoint x: 185, startPoint y: 186, endPoint x: 183, endPoint y: 198, distance: 11.4
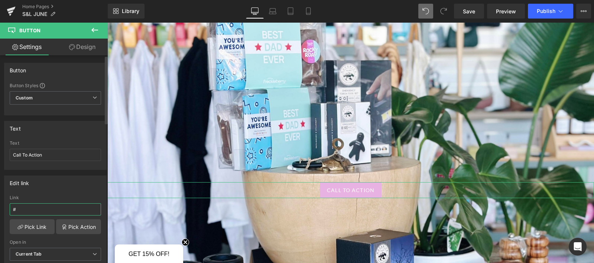
click at [43, 206] on input "#" at bounding box center [55, 210] width 91 height 12
paste input "[URL][DOMAIN_NAME]"
type input "[URL][DOMAIN_NAME]"
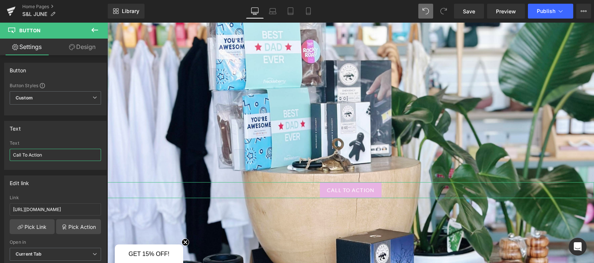
drag, startPoint x: 45, startPoint y: 156, endPoint x: 0, endPoint y: 152, distance: 45.1
click at [0, 152] on html "Button You are previewing how the will restyle your page. You can not edit Elem…" at bounding box center [297, 131] width 594 height 263
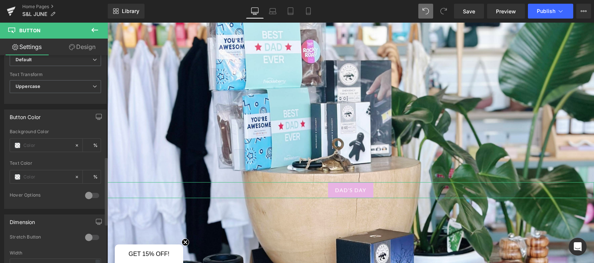
scroll to position [316, 0]
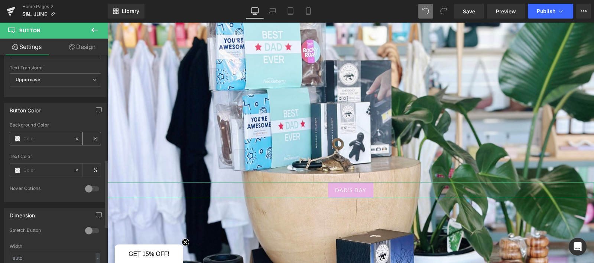
type input "DAD'S DAY"
click at [17, 136] on span at bounding box center [17, 139] width 6 height 6
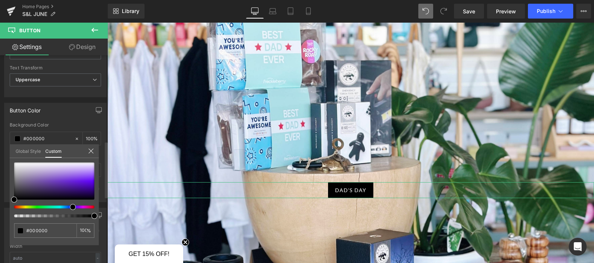
drag, startPoint x: 14, startPoint y: 206, endPoint x: 70, endPoint y: 209, distance: 56.2
click at [70, 209] on div at bounding box center [54, 190] width 80 height 55
drag, startPoint x: 71, startPoint y: 208, endPoint x: 66, endPoint y: 208, distance: 4.8
click at [66, 208] on div at bounding box center [51, 207] width 80 height 3
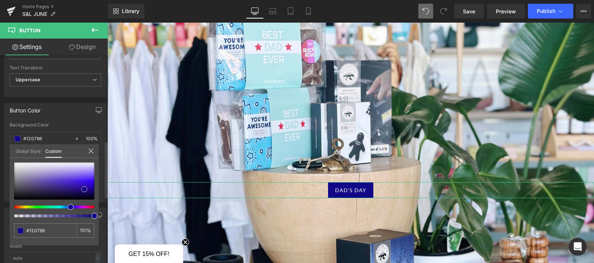
drag, startPoint x: 14, startPoint y: 199, endPoint x: 85, endPoint y: 188, distance: 71.0
click at [85, 188] on span at bounding box center [84, 189] width 6 height 6
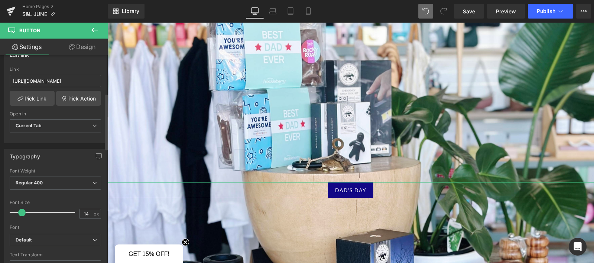
scroll to position [124, 0]
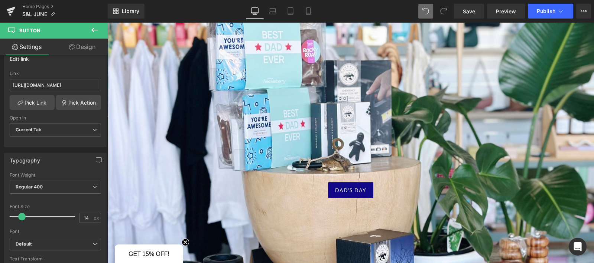
click at [107, 22] on div "434px" at bounding box center [107, 22] width 0 height 0
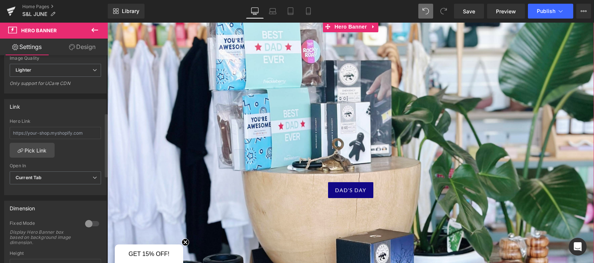
scroll to position [190, 0]
click at [36, 146] on link "Pick Link" at bounding box center [32, 148] width 45 height 15
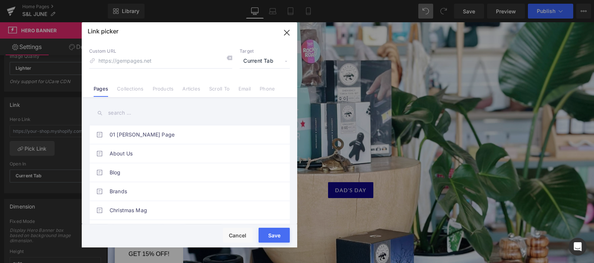
click at [118, 113] on input "text" at bounding box center [189, 113] width 201 height 17
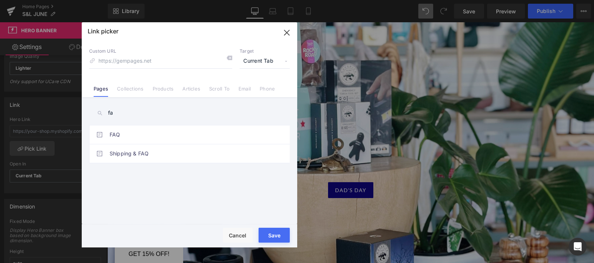
type input "f"
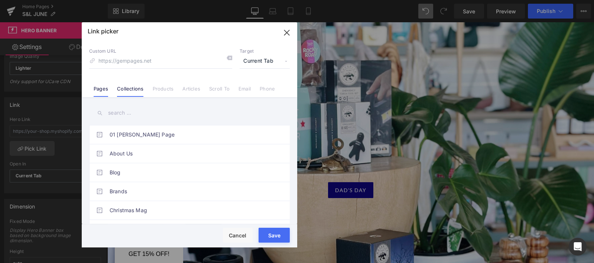
click at [139, 90] on link "Collections" at bounding box center [130, 91] width 26 height 11
click at [122, 113] on input "text" at bounding box center [189, 113] width 201 height 17
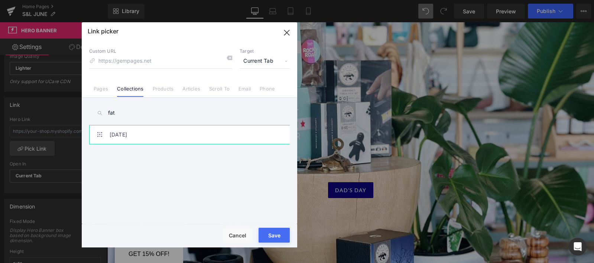
type input "fat"
click at [116, 134] on link "[DATE]" at bounding box center [191, 135] width 163 height 19
click at [270, 238] on button "Save" at bounding box center [274, 235] width 31 height 15
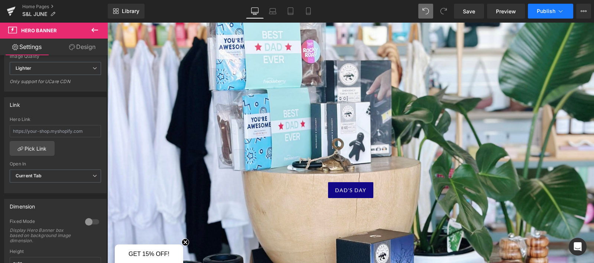
click at [546, 11] on span "Publish" at bounding box center [546, 11] width 19 height 6
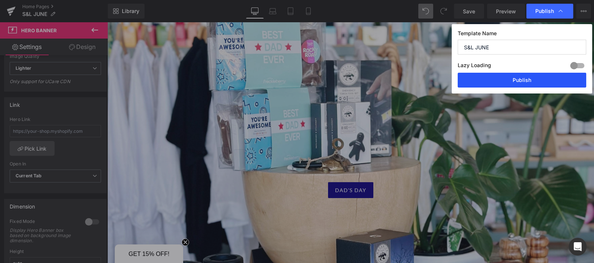
click at [524, 78] on button "Publish" at bounding box center [522, 80] width 129 height 15
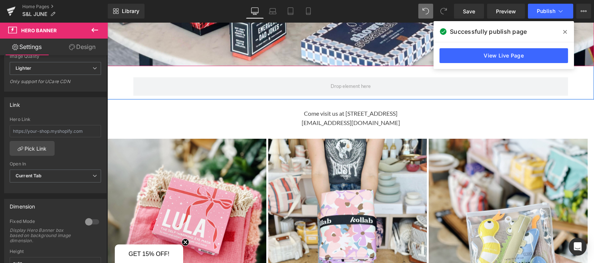
scroll to position [850, 0]
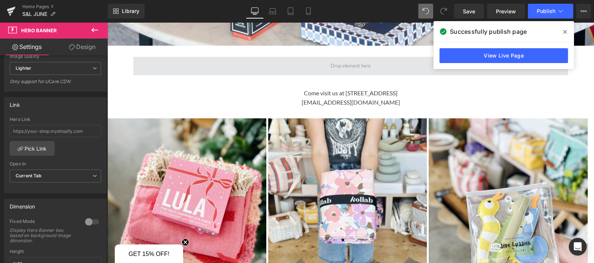
click at [398, 60] on span at bounding box center [350, 66] width 435 height 19
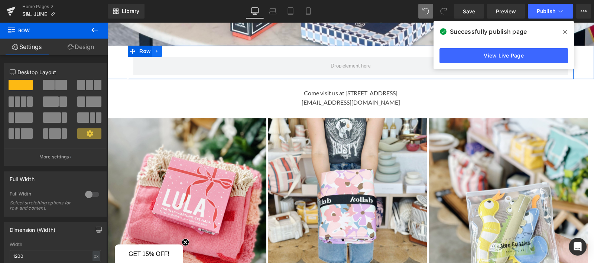
click at [157, 52] on link at bounding box center [157, 51] width 10 height 11
click at [174, 52] on icon at bounding box center [176, 52] width 5 height 6
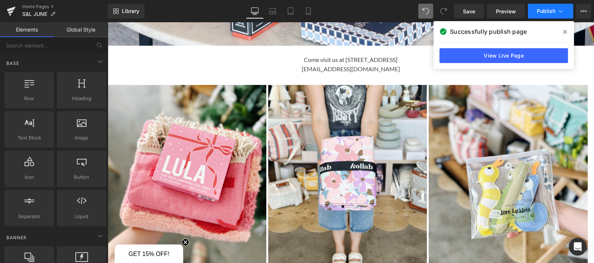
click at [546, 12] on span "Publish" at bounding box center [546, 11] width 19 height 6
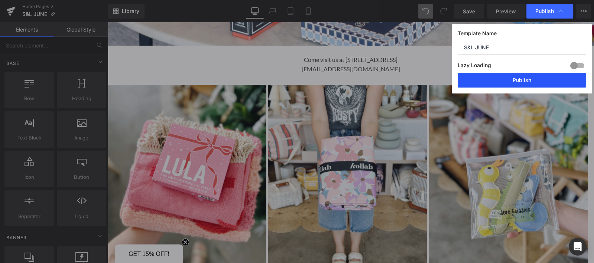
drag, startPoint x: 527, startPoint y: 76, endPoint x: 420, endPoint y: 53, distance: 109.6
click at [527, 76] on button "Publish" at bounding box center [522, 80] width 129 height 15
